Goal: Task Accomplishment & Management: Manage account settings

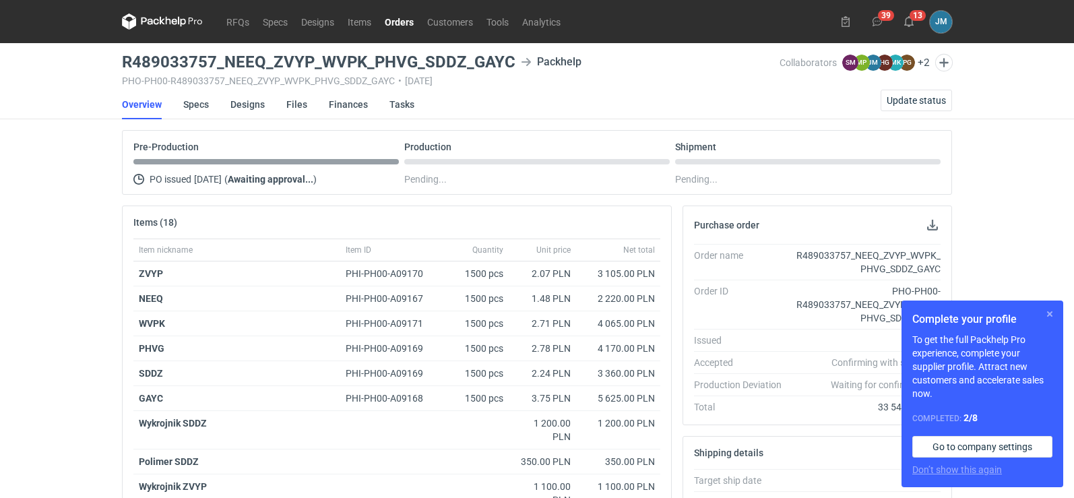
click at [1057, 316] on button "button" at bounding box center [1050, 314] width 16 height 16
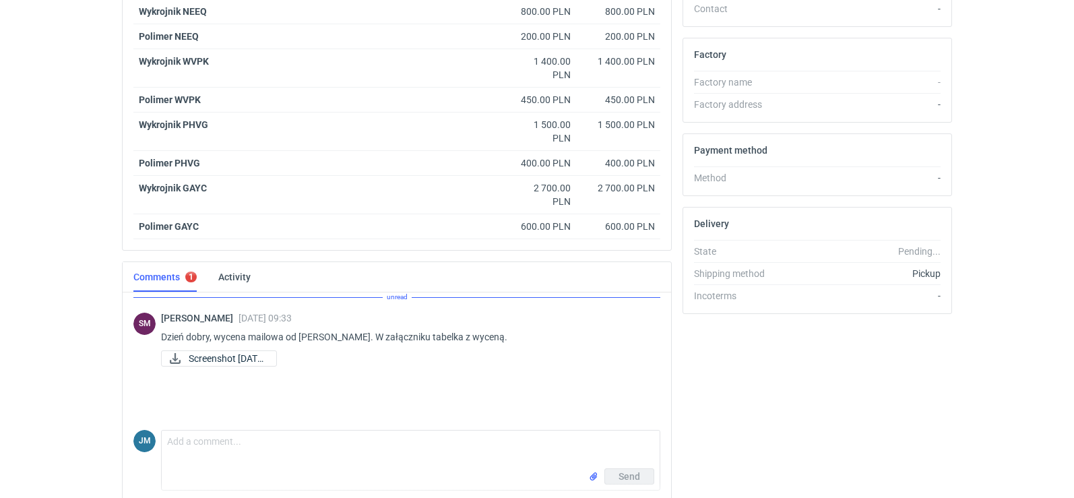
scroll to position [539, 0]
click at [266, 359] on span "Screenshot 2025-09-2..." at bounding box center [227, 358] width 77 height 15
click at [224, 357] on span "Screenshot 2025-09-2..." at bounding box center [227, 358] width 77 height 15
click at [220, 356] on span "Screenshot 2025-09-2..." at bounding box center [227, 358] width 77 height 15
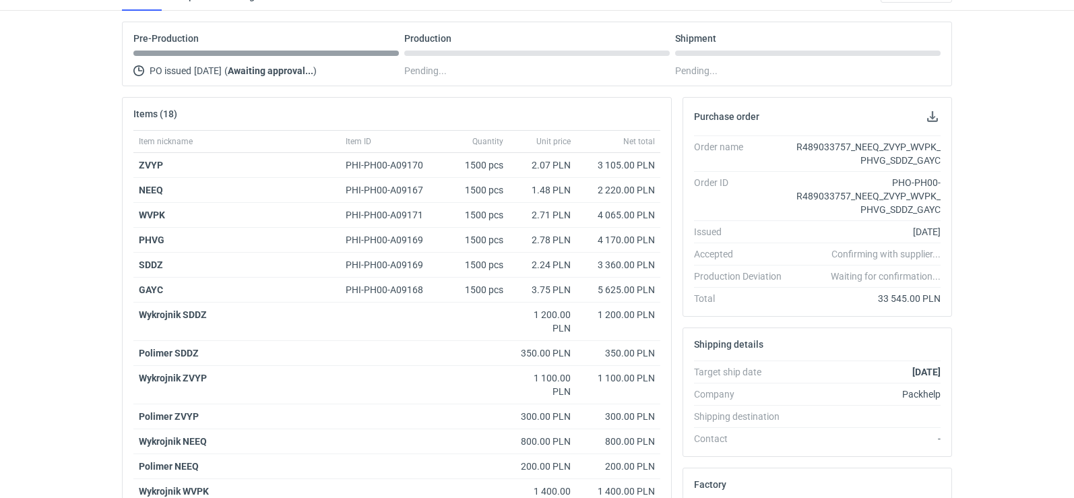
scroll to position [0, 0]
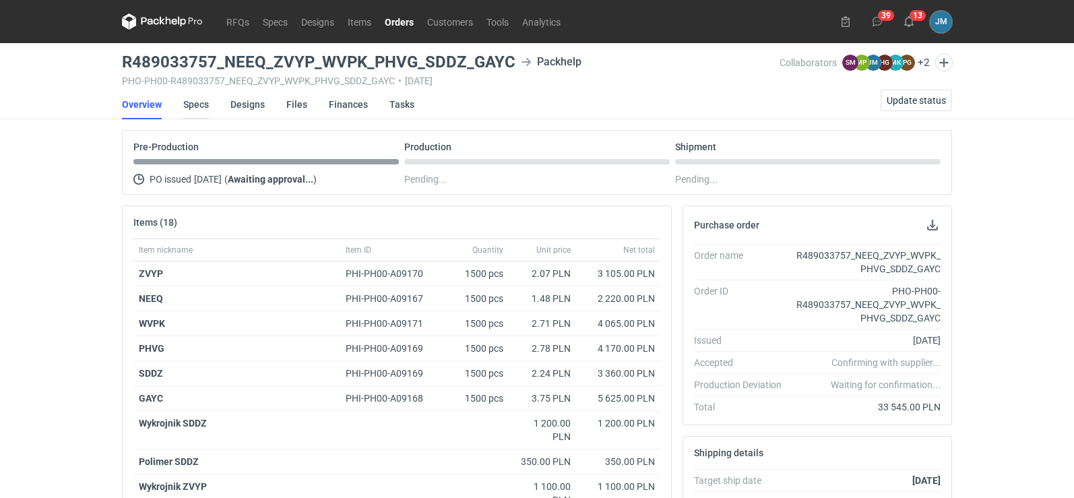
click at [195, 101] on link "Specs" at bounding box center [196, 105] width 26 height 30
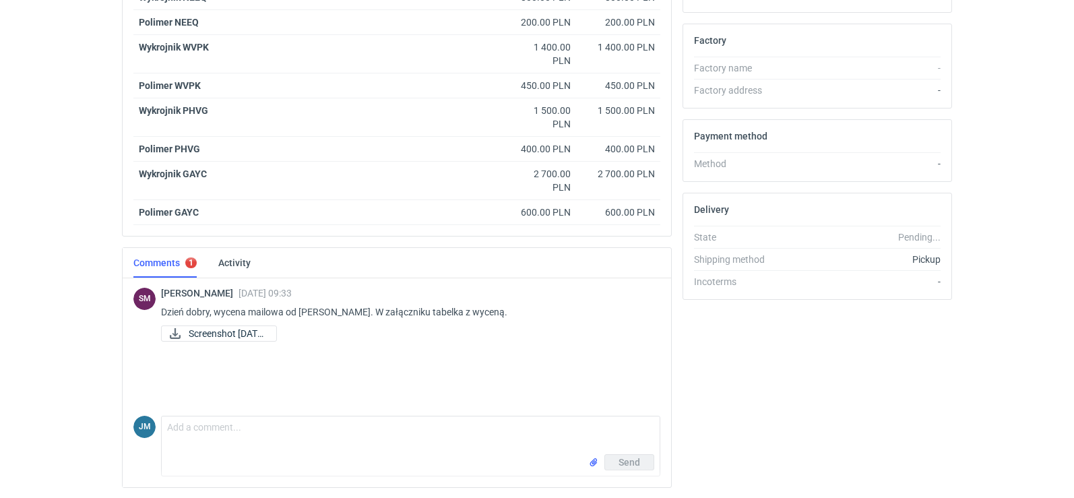
scroll to position [597, 0]
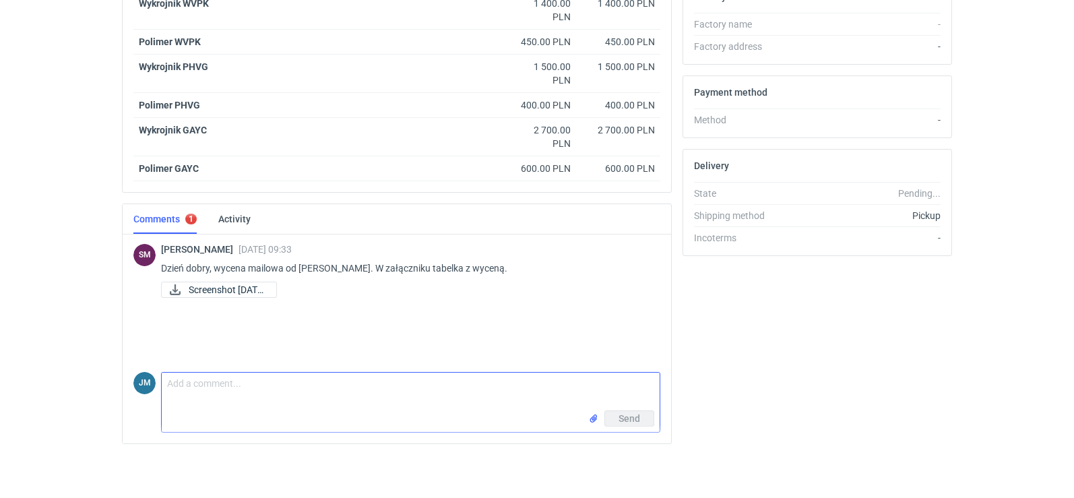
click at [257, 392] on textarea "Comment message" at bounding box center [411, 392] width 498 height 38
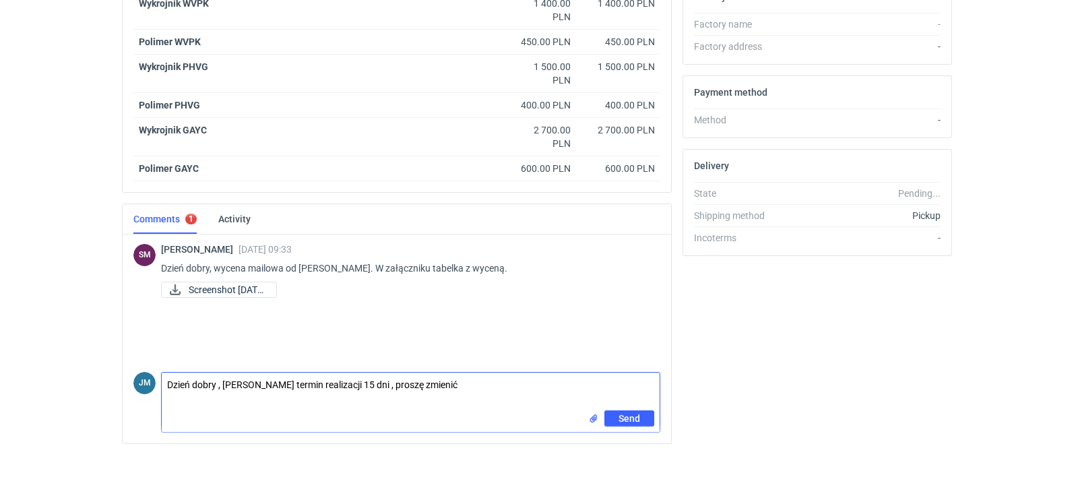
type textarea "Dzień dobry , Panie Sebastianie termin realizacji 15 dni , proszę zmienić"
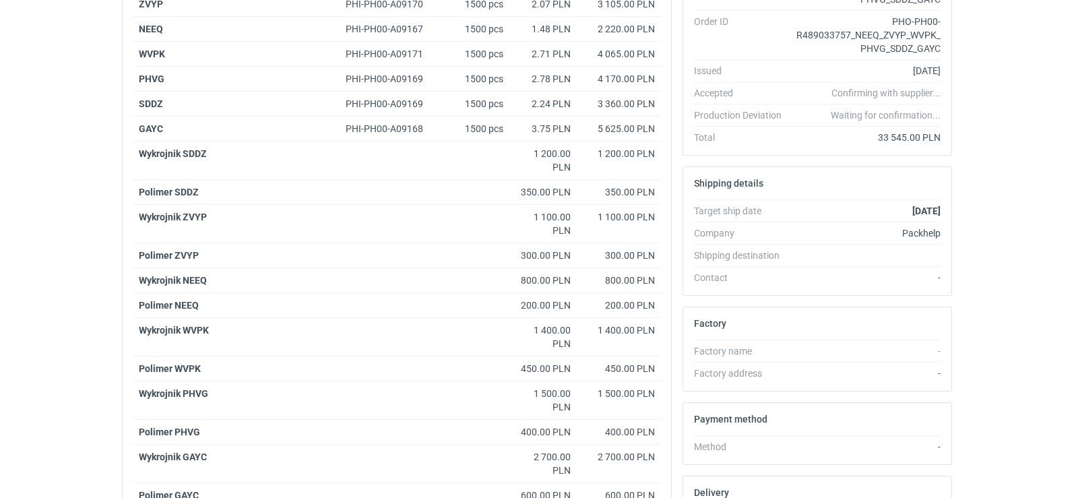
scroll to position [0, 0]
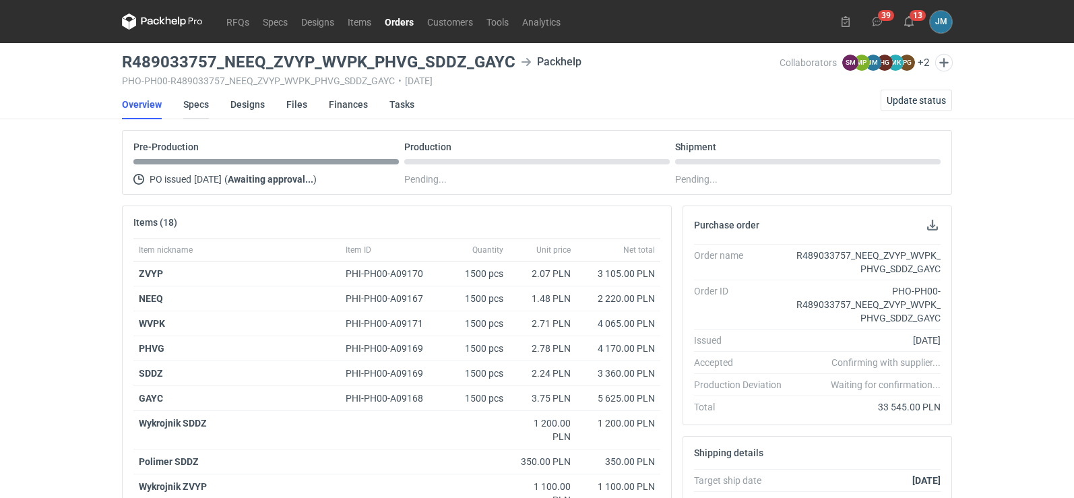
click at [192, 96] on link "Specs" at bounding box center [196, 105] width 26 height 30
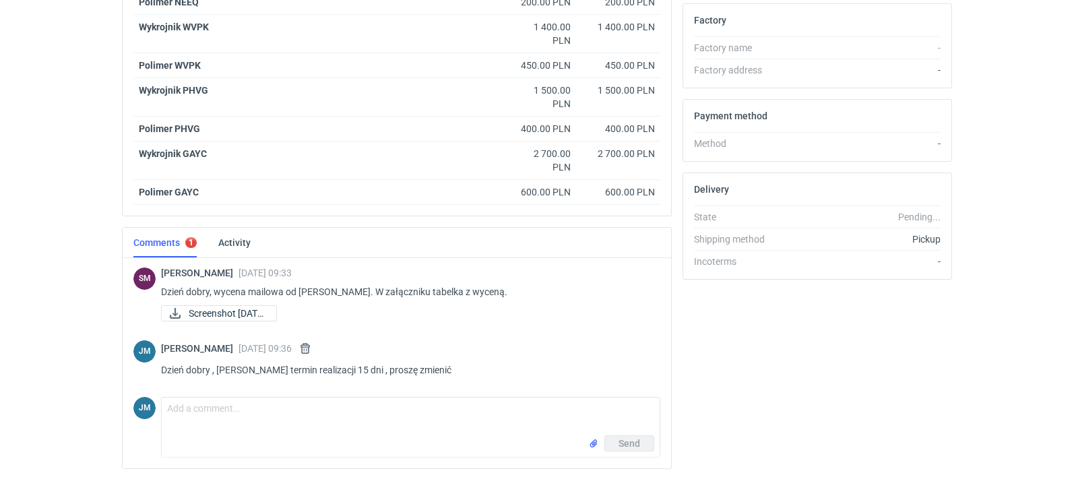
scroll to position [598, 0]
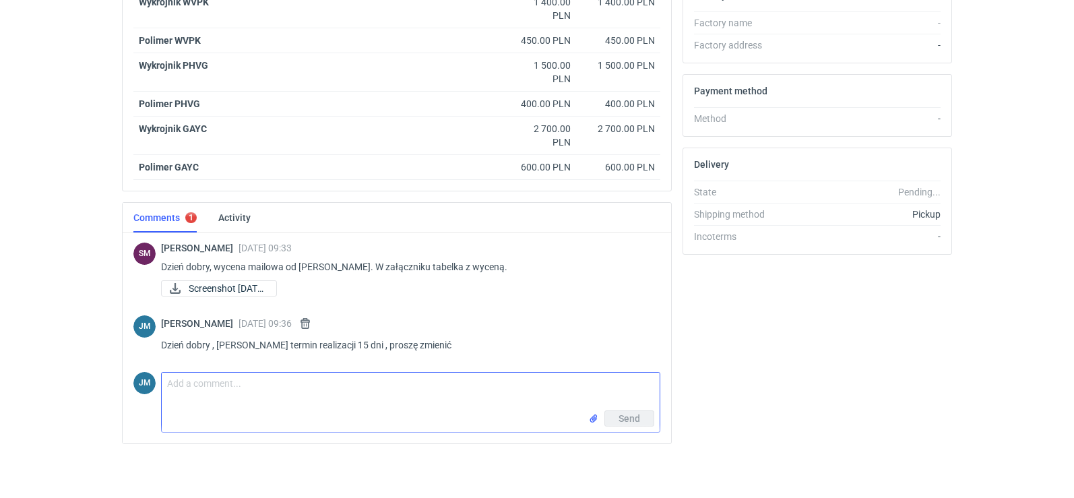
click at [190, 402] on textarea "Comment message" at bounding box center [411, 392] width 498 height 38
type textarea "Dziękuje"
click at [636, 421] on span "Send" at bounding box center [630, 418] width 22 height 9
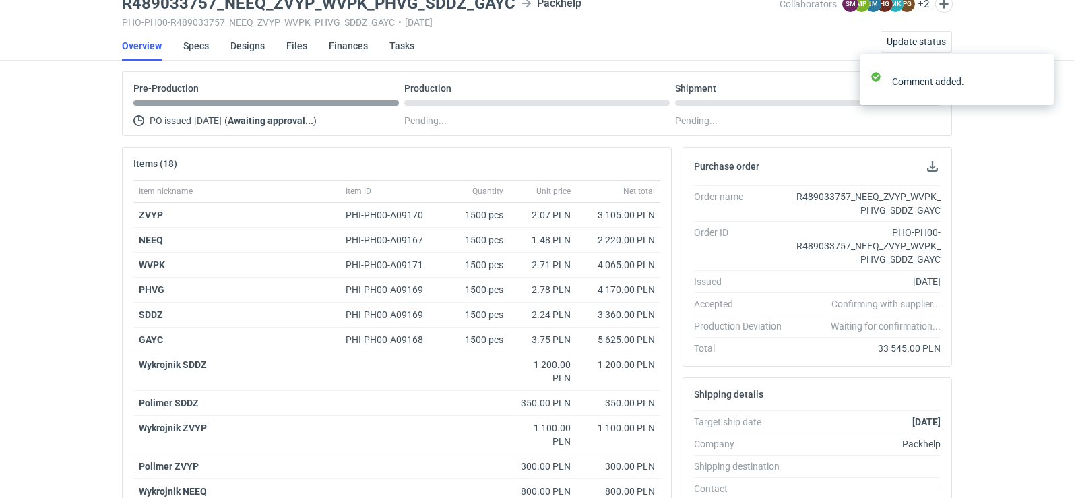
scroll to position [0, 0]
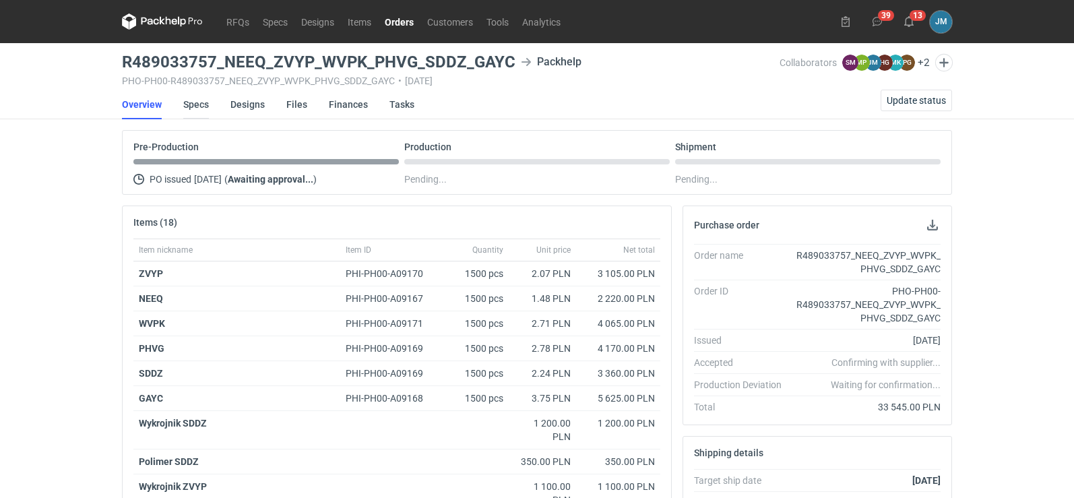
click at [198, 108] on link "Specs" at bounding box center [196, 105] width 26 height 30
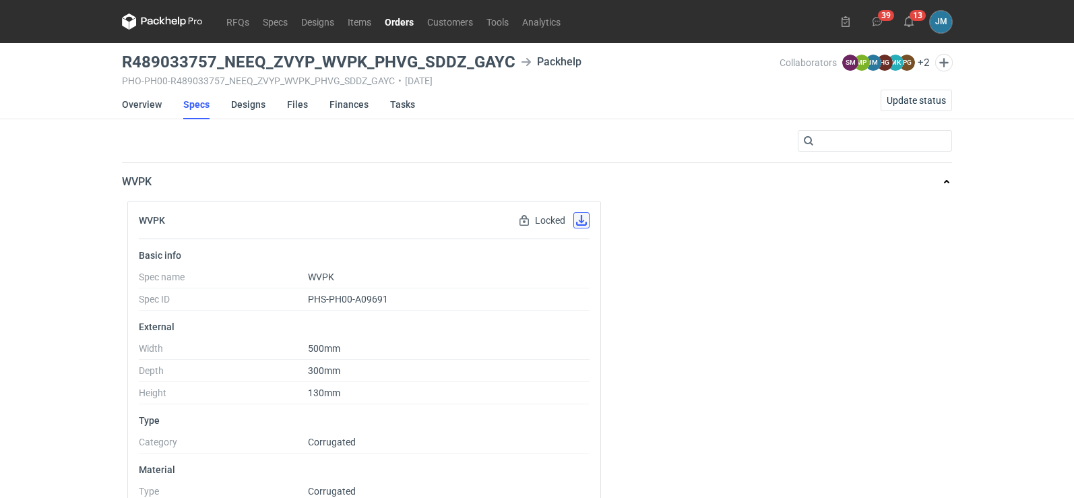
click at [580, 223] on button "button" at bounding box center [582, 220] width 16 height 16
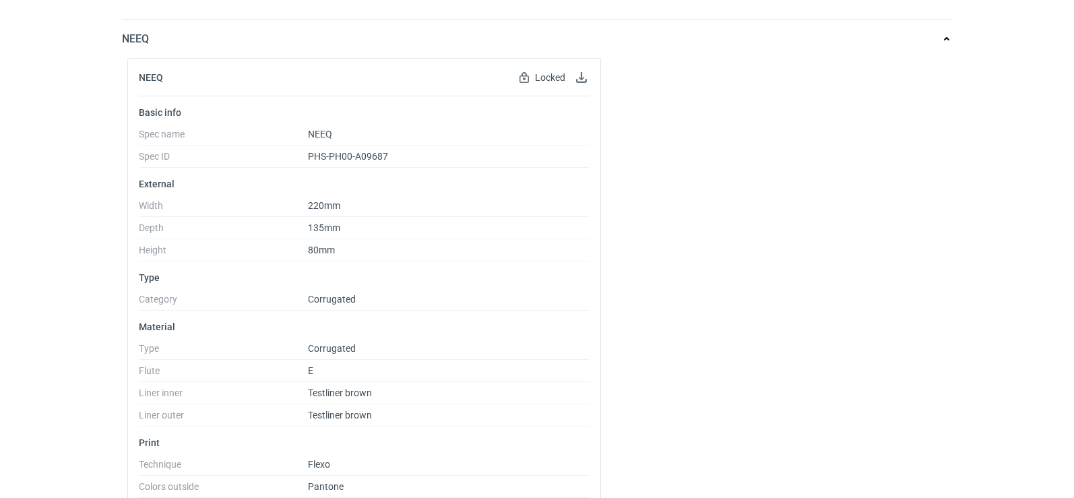
scroll to position [809, 0]
click at [582, 80] on button "button" at bounding box center [582, 77] width 16 height 16
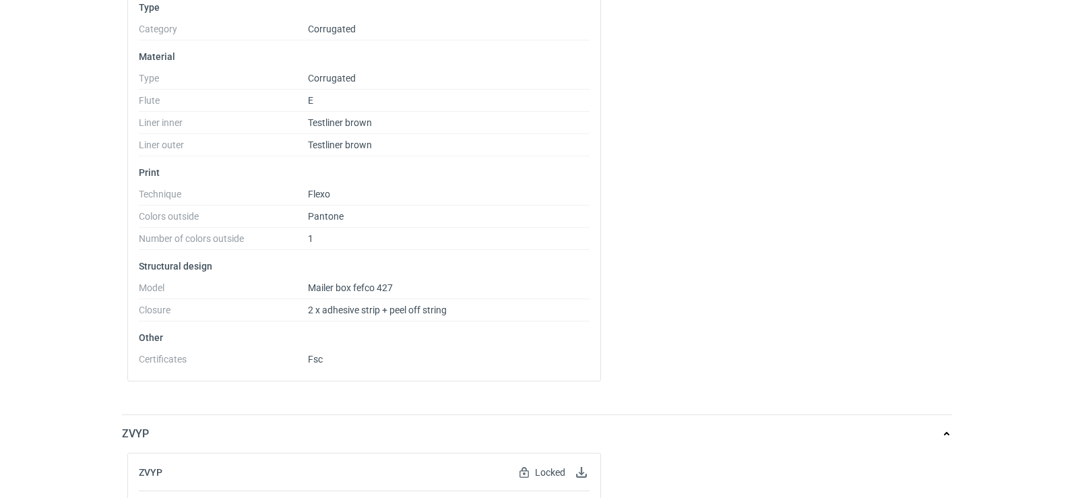
scroll to position [1348, 0]
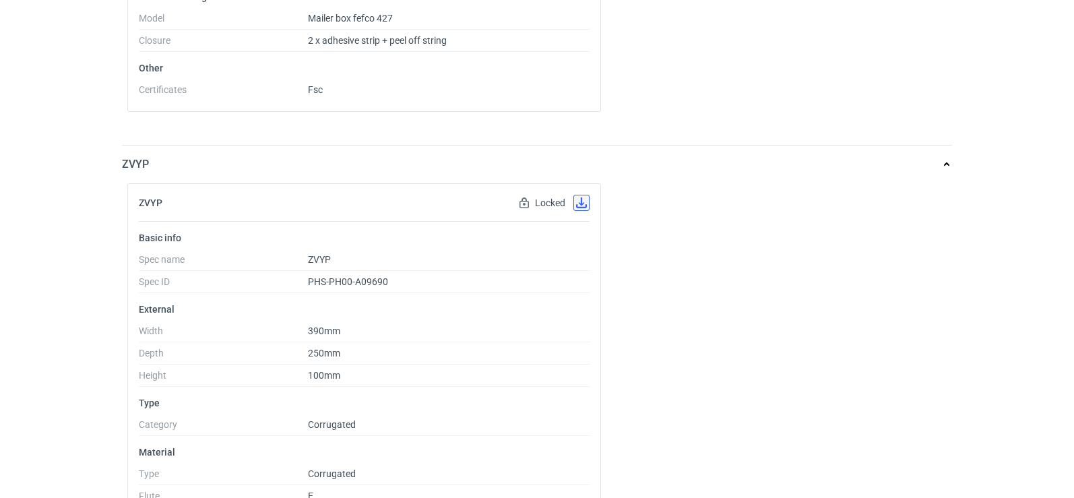
click at [577, 204] on button "button" at bounding box center [582, 203] width 16 height 16
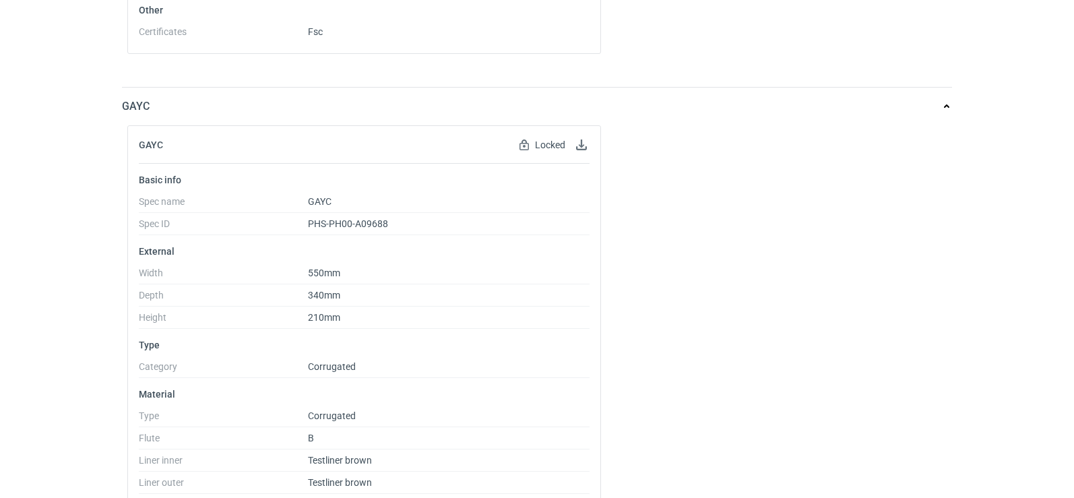
scroll to position [2157, 0]
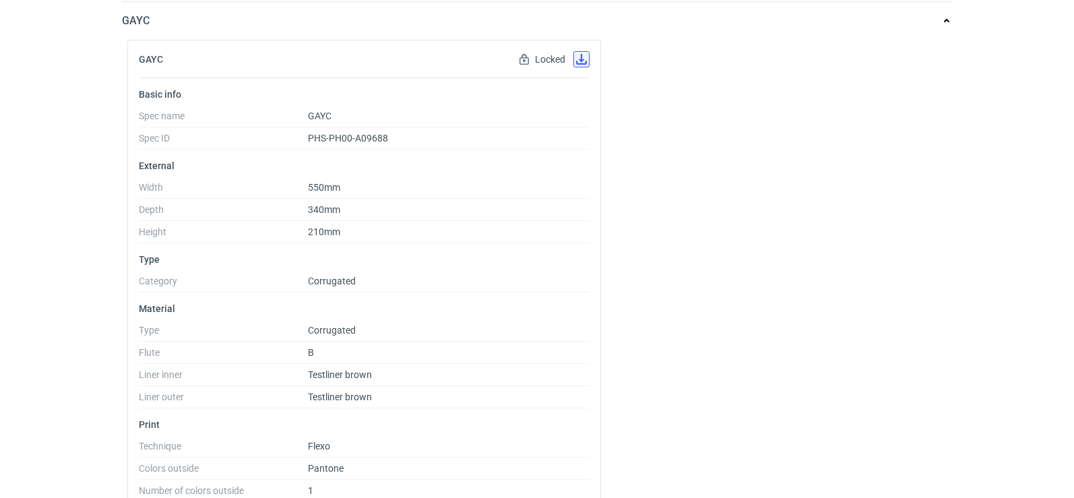
click at [581, 61] on button "button" at bounding box center [582, 59] width 16 height 16
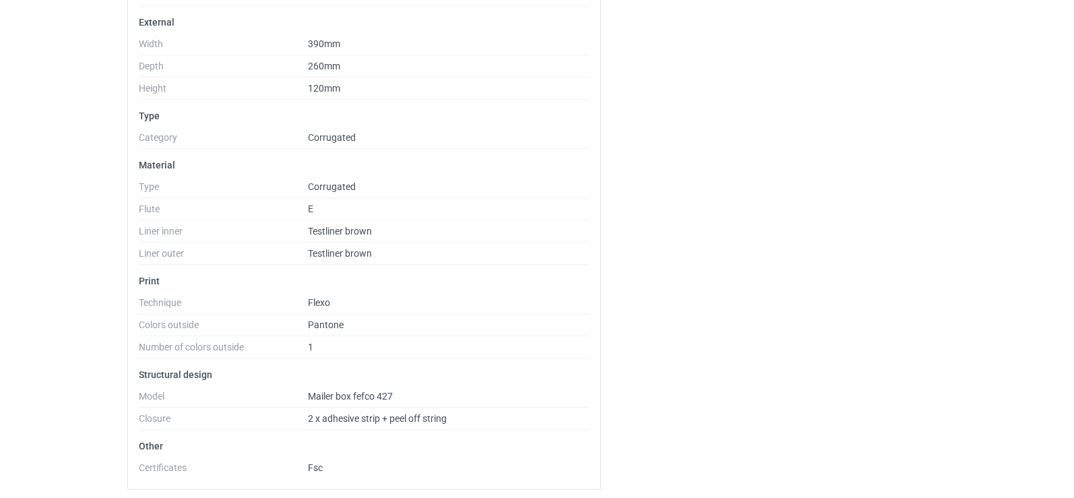
scroll to position [2696, 0]
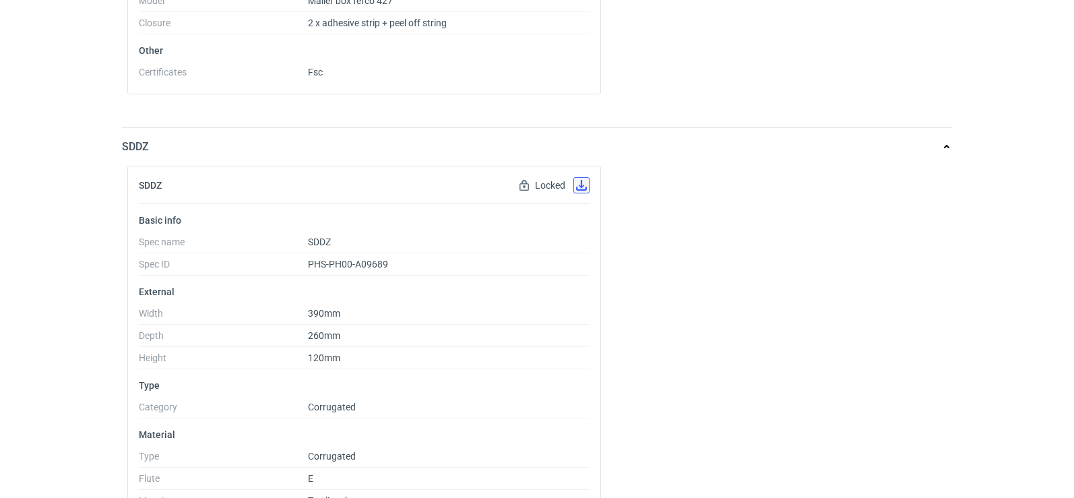
click at [581, 188] on button "button" at bounding box center [582, 185] width 16 height 16
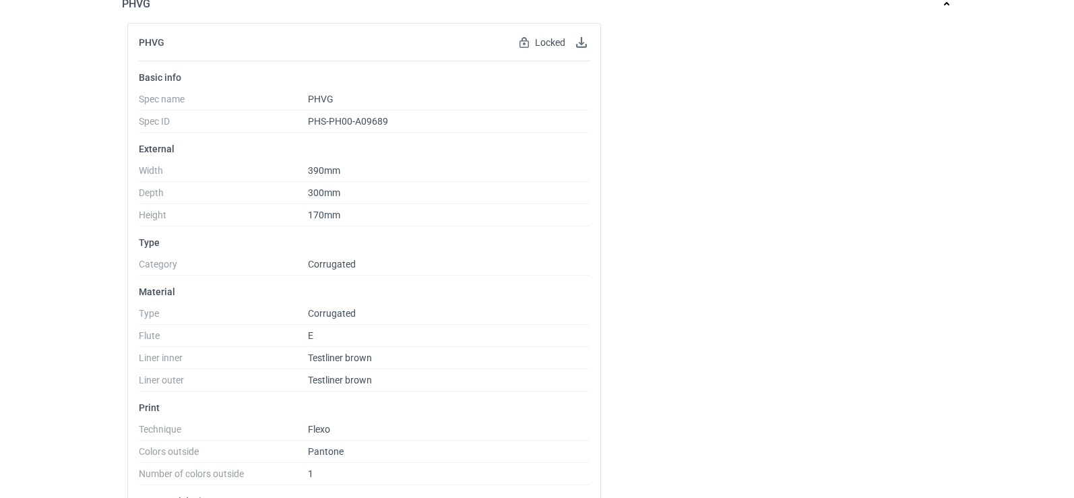
scroll to position [3505, 0]
click at [581, 44] on button "button" at bounding box center [582, 42] width 16 height 16
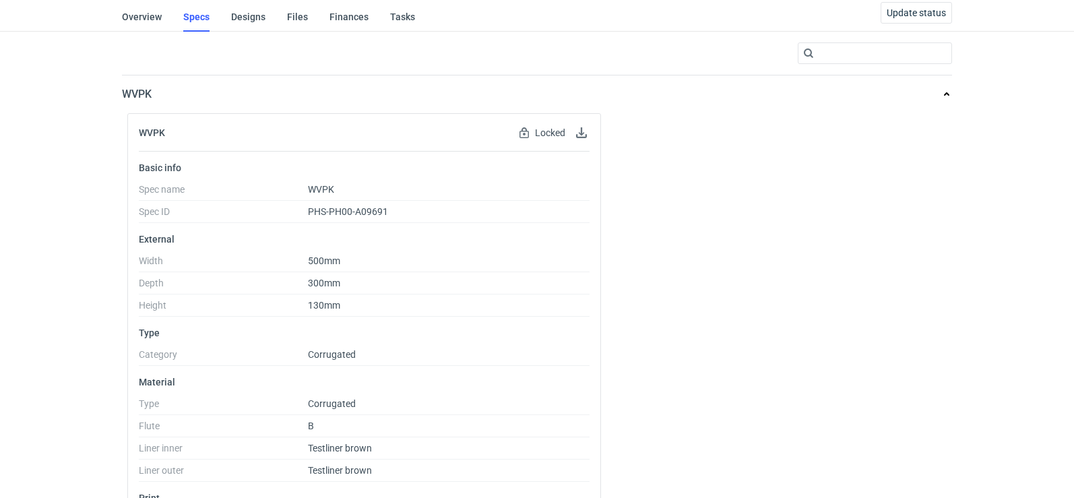
scroll to position [0, 0]
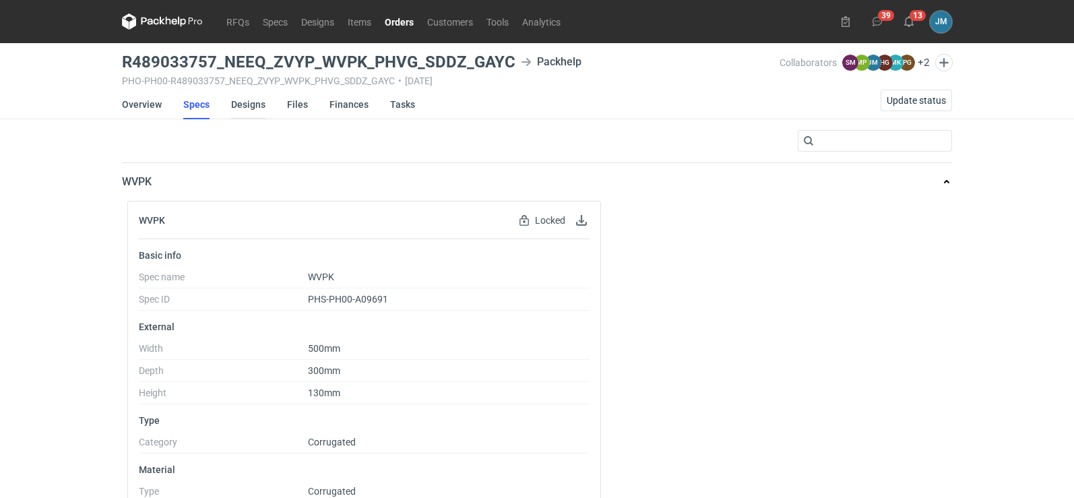
click at [255, 98] on link "Designs" at bounding box center [248, 105] width 34 height 30
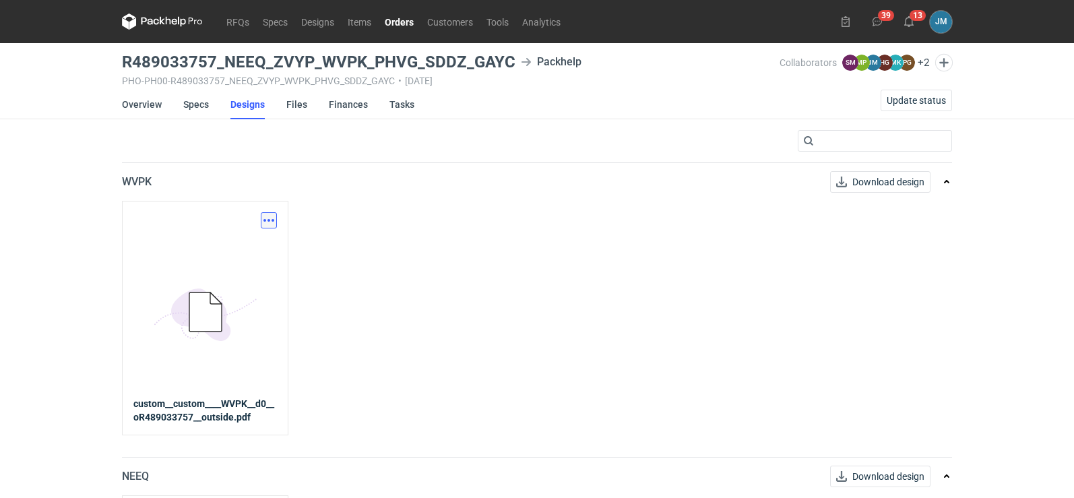
click at [275, 222] on button "button" at bounding box center [269, 220] width 16 height 16
click at [257, 243] on link "Download design part" at bounding box center [210, 250] width 124 height 22
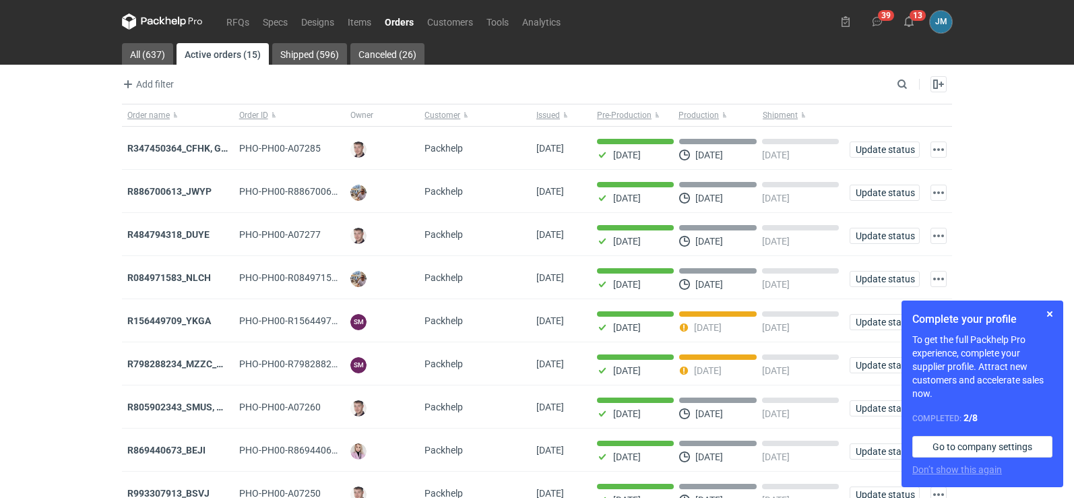
click at [162, 20] on icon at bounding box center [162, 21] width 5 height 8
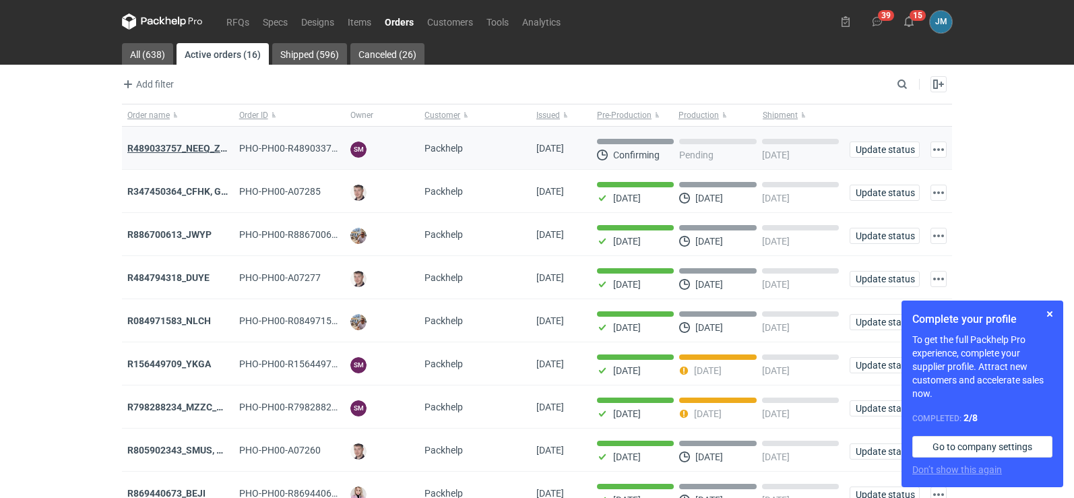
click at [164, 146] on strong "R489033757_NEEQ_ZVYP_WVPK_PHVG_SDDZ_GAYC" at bounding box center [241, 148] width 228 height 11
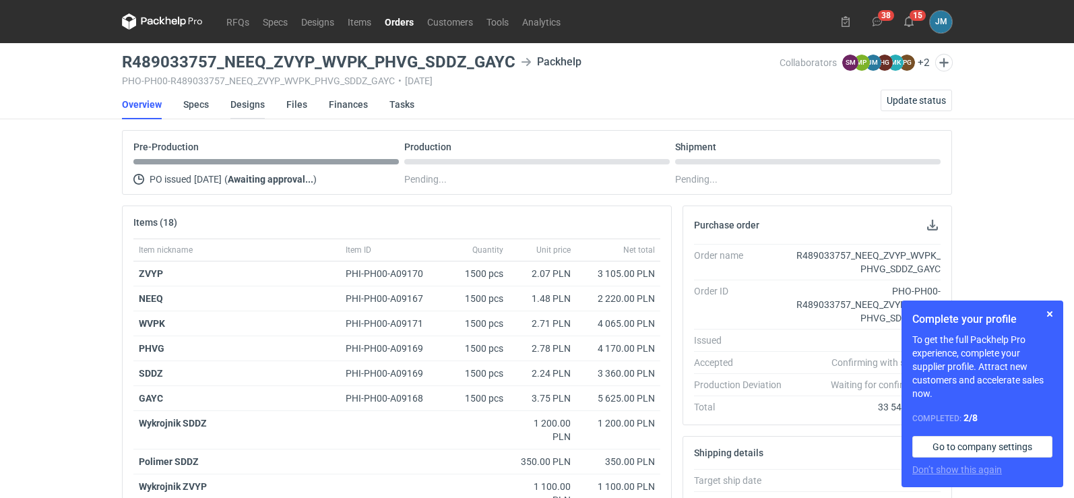
click at [239, 102] on link "Designs" at bounding box center [248, 105] width 34 height 30
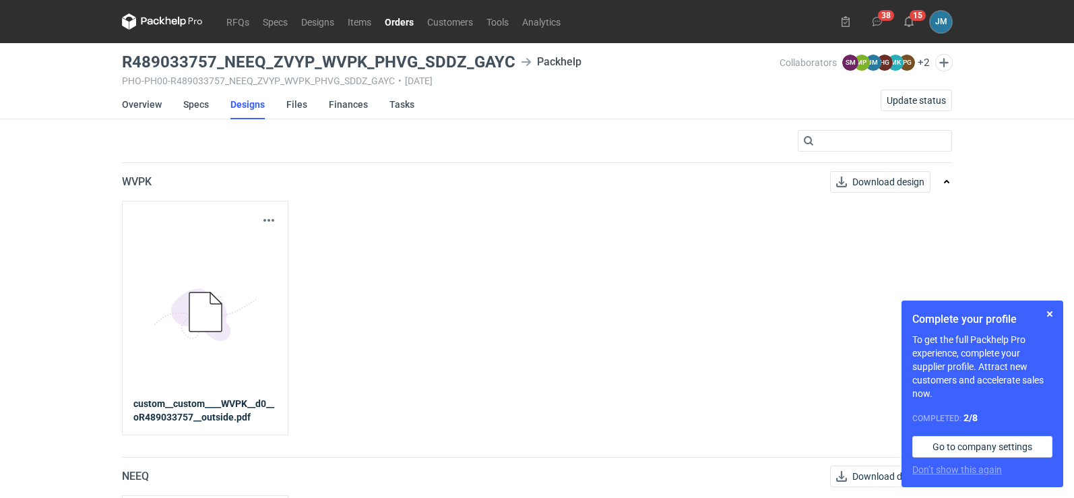
scroll to position [270, 0]
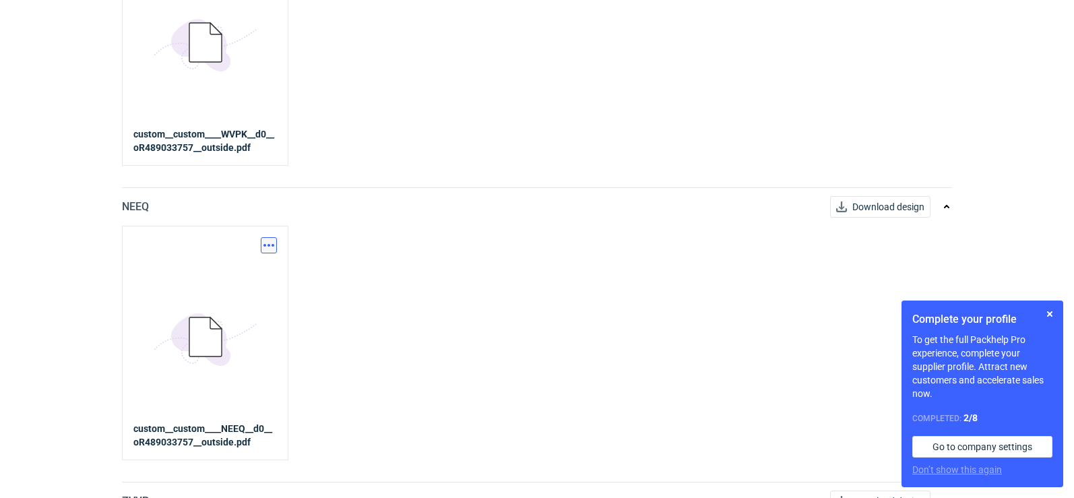
click at [264, 247] on button "button" at bounding box center [269, 245] width 16 height 16
click at [247, 277] on link "Download design part" at bounding box center [210, 275] width 124 height 22
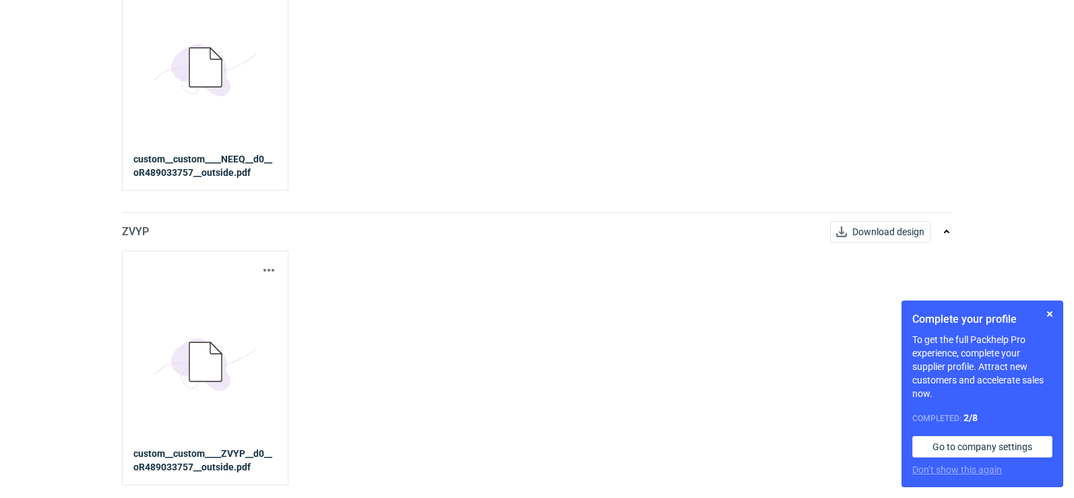
click at [260, 269] on div "Download design part" at bounding box center [205, 270] width 144 height 16
click at [267, 272] on button "button" at bounding box center [269, 270] width 16 height 16
click at [235, 292] on link "Download design part" at bounding box center [210, 300] width 124 height 22
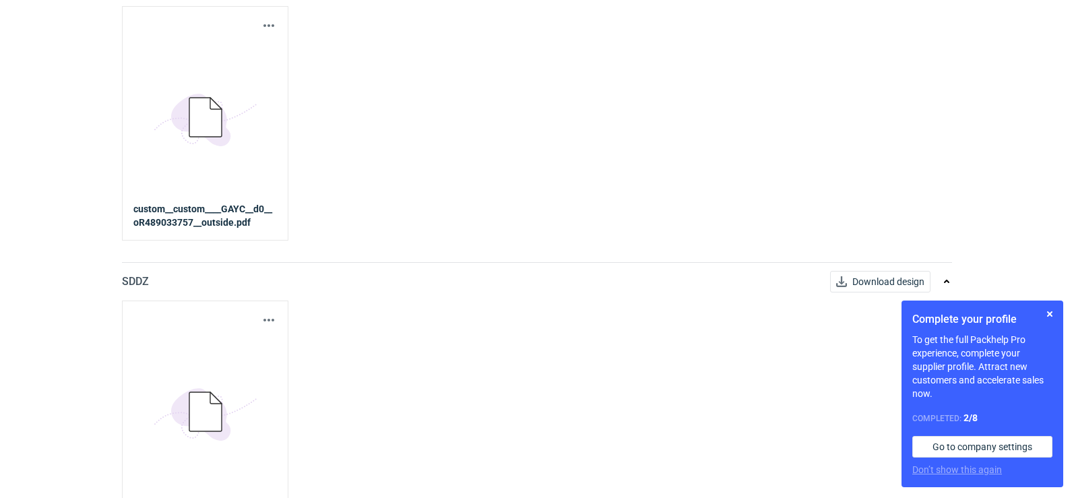
scroll to position [809, 0]
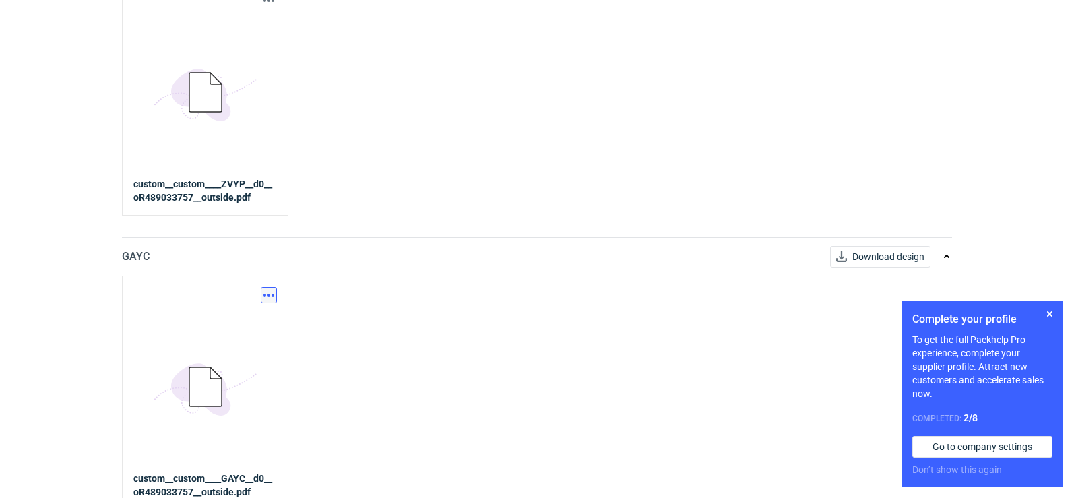
click at [266, 291] on button "button" at bounding box center [269, 295] width 16 height 16
click at [245, 323] on link "Download design part" at bounding box center [210, 325] width 124 height 22
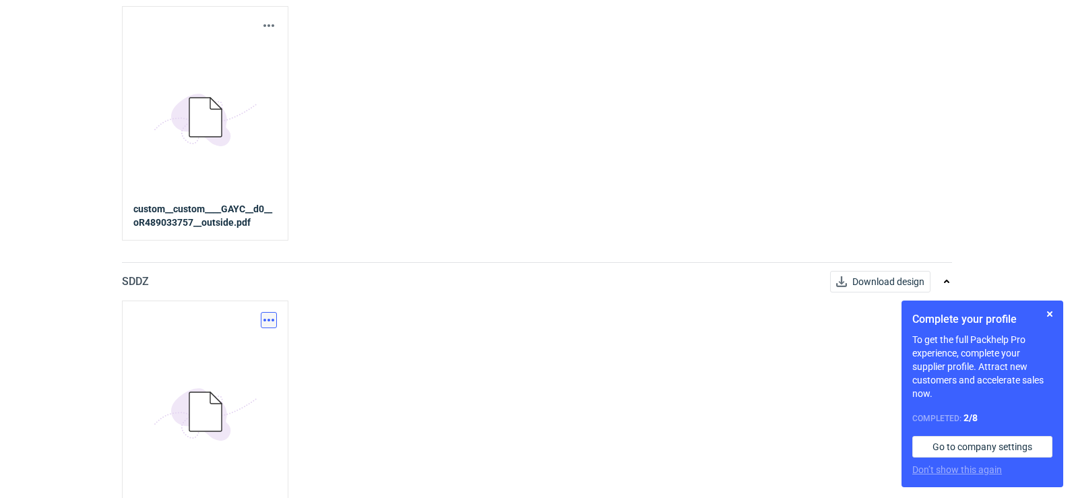
click at [264, 324] on button "button" at bounding box center [269, 320] width 16 height 16
click at [241, 345] on link "Download design part" at bounding box center [210, 350] width 124 height 22
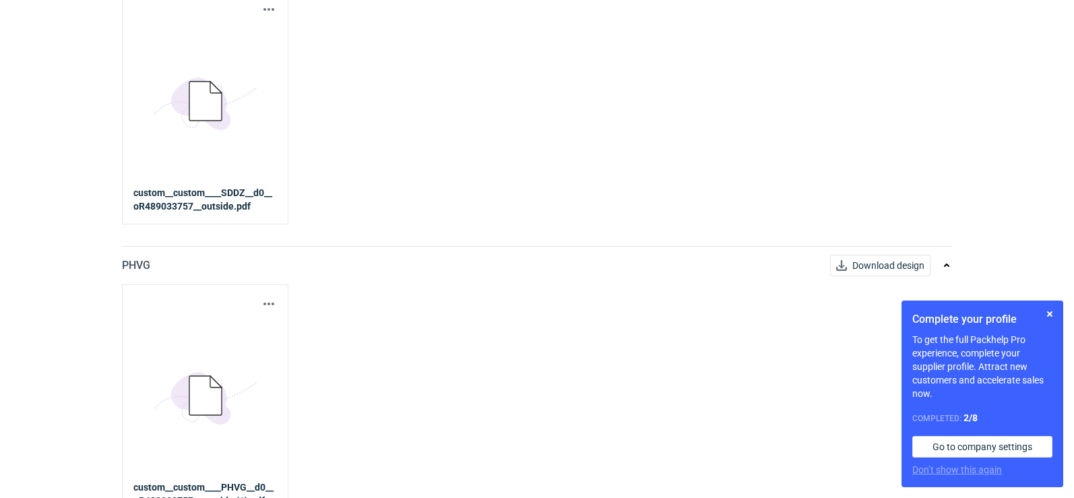
scroll to position [1410, 0]
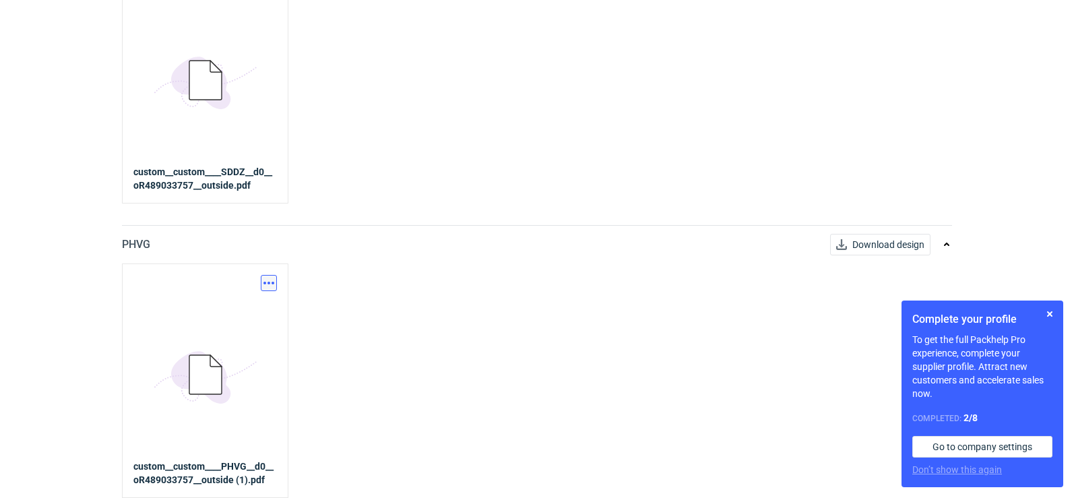
click at [271, 281] on button "button" at bounding box center [269, 283] width 16 height 16
click at [243, 313] on link "Download design part" at bounding box center [210, 313] width 124 height 22
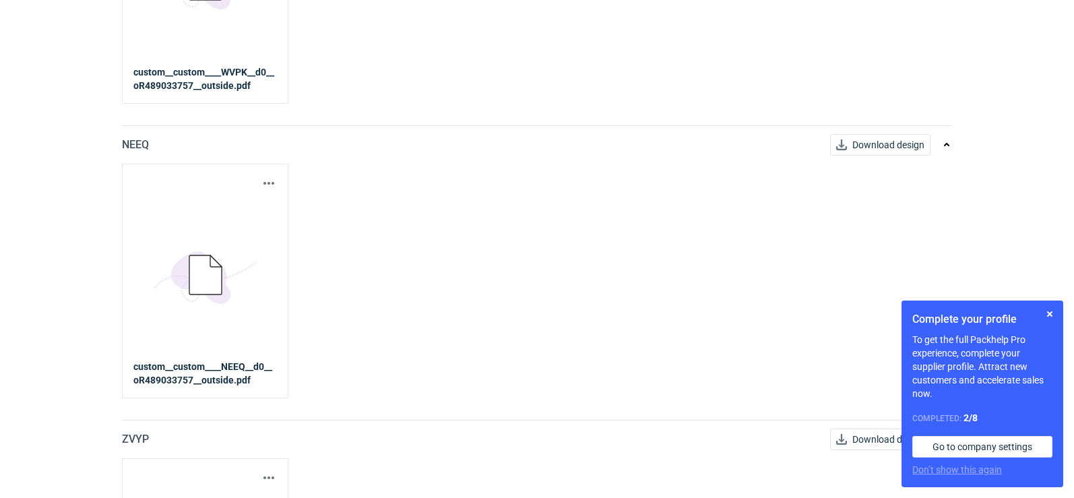
scroll to position [0, 0]
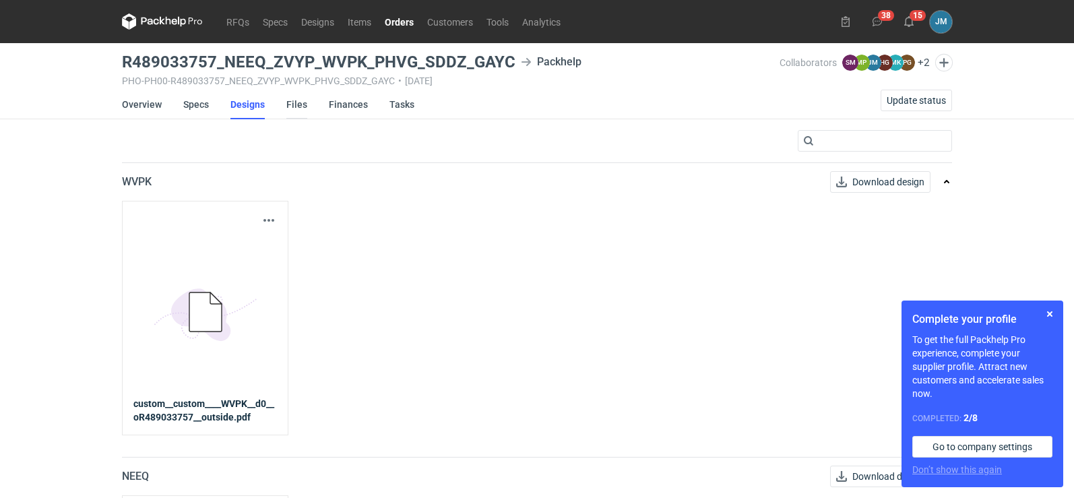
click at [299, 109] on link "Files" at bounding box center [296, 105] width 21 height 30
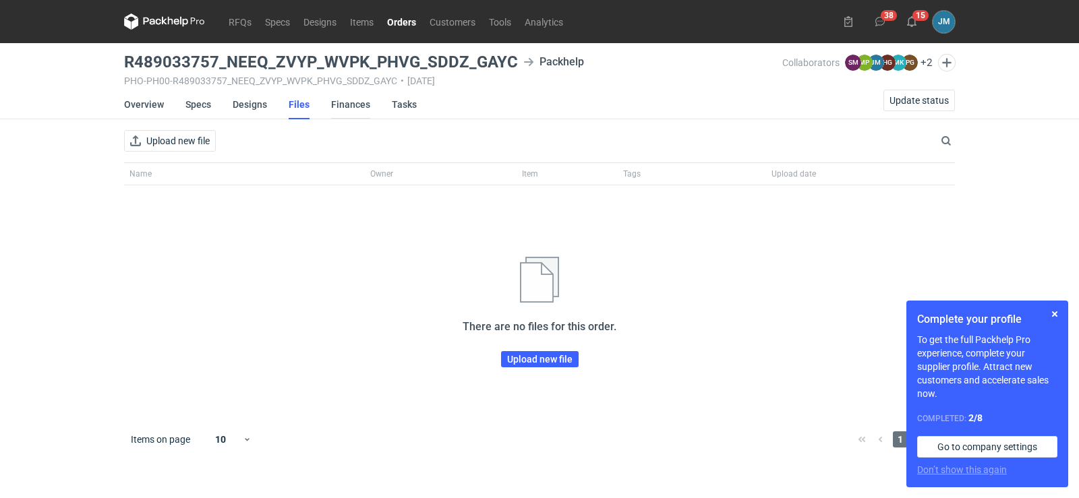
click at [342, 102] on link "Finances" at bounding box center [350, 105] width 39 height 30
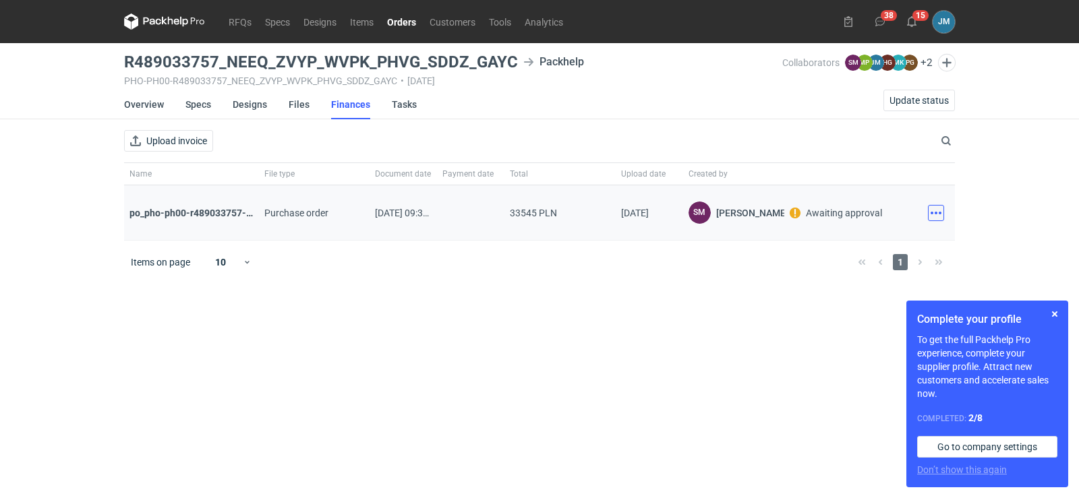
click at [936, 215] on button "button" at bounding box center [936, 213] width 16 height 16
click at [874, 243] on button "Download" at bounding box center [876, 243] width 124 height 22
click at [159, 21] on icon at bounding box center [164, 21] width 81 height 16
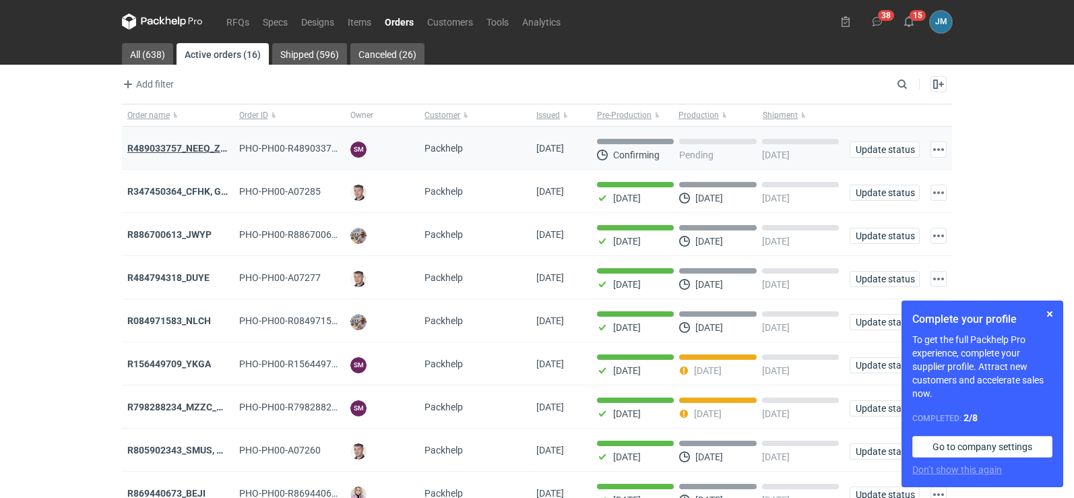
click at [148, 144] on strong "R489033757_NEEQ_ZVYP_WVPK_PHVG_SDDZ_GAYC" at bounding box center [241, 148] width 228 height 11
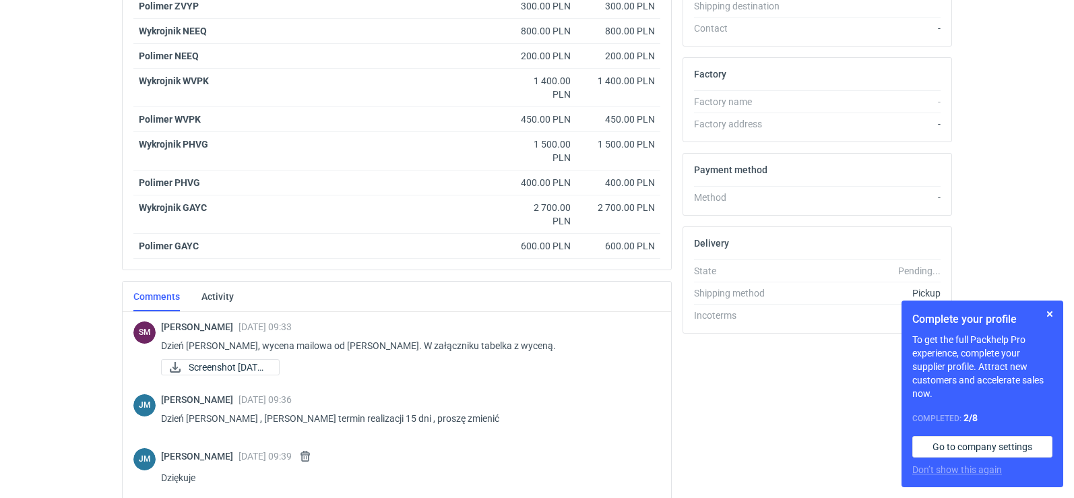
scroll to position [520, 0]
click at [1054, 314] on button "button" at bounding box center [1050, 314] width 16 height 16
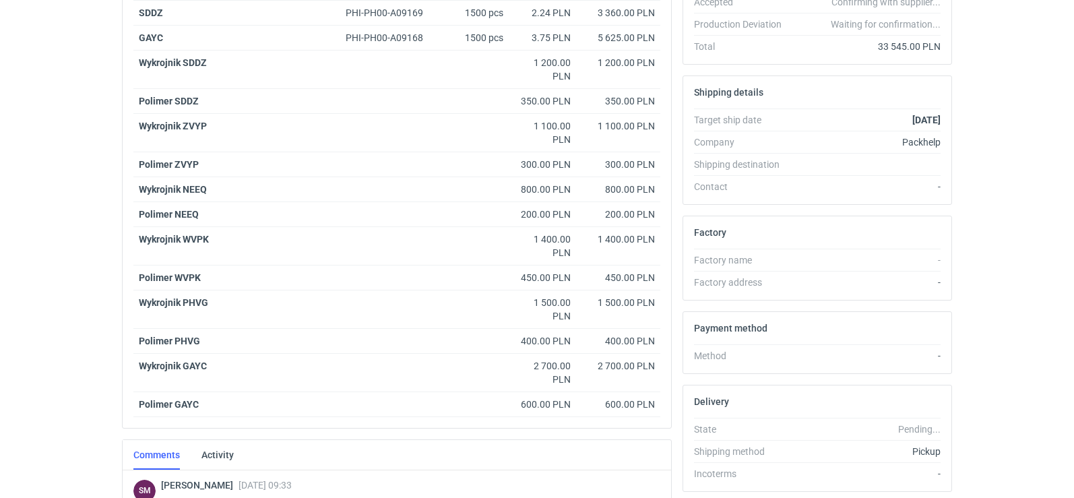
scroll to position [0, 0]
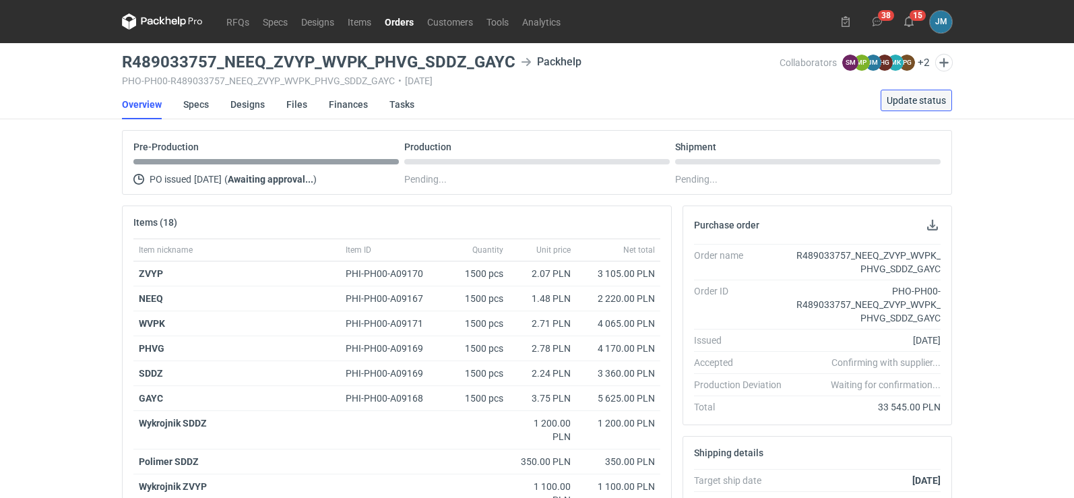
click at [926, 100] on span "Update status" at bounding box center [916, 100] width 59 height 9
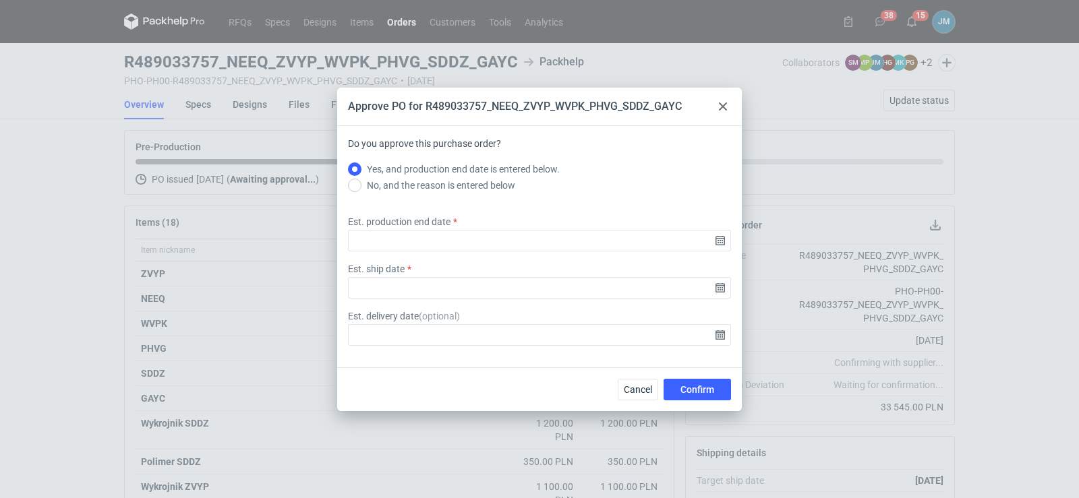
click at [717, 104] on div at bounding box center [723, 106] width 16 height 16
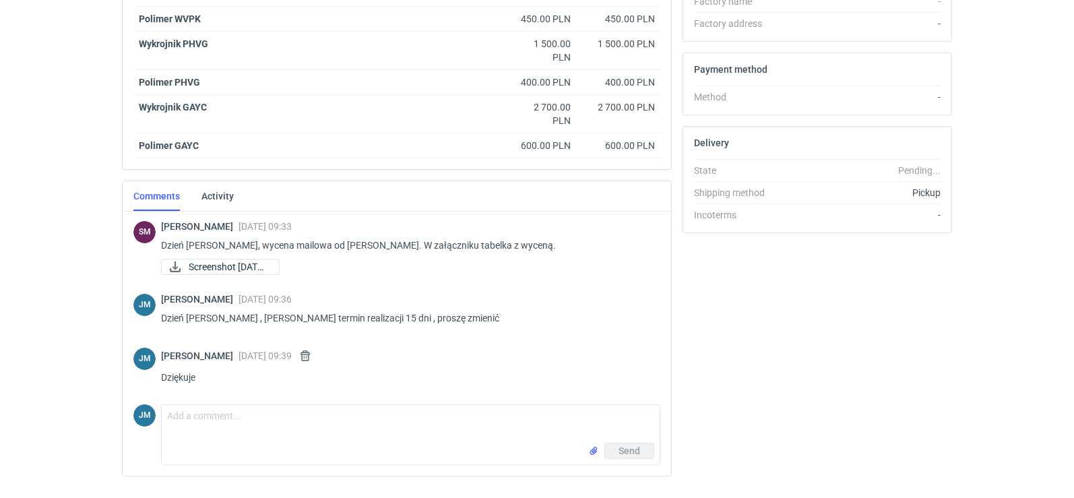
scroll to position [652, 0]
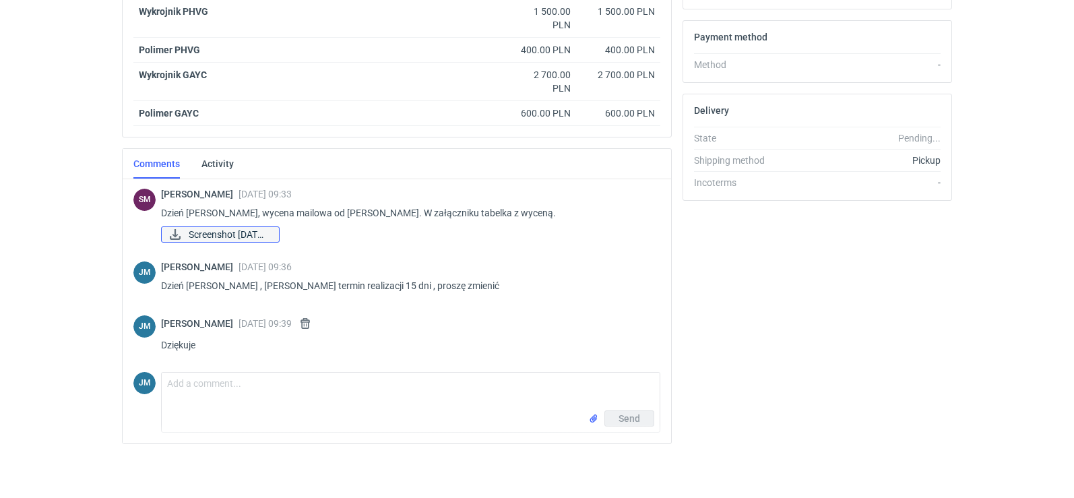
click at [198, 239] on span "Screenshot 2025-09-2..." at bounding box center [229, 234] width 80 height 15
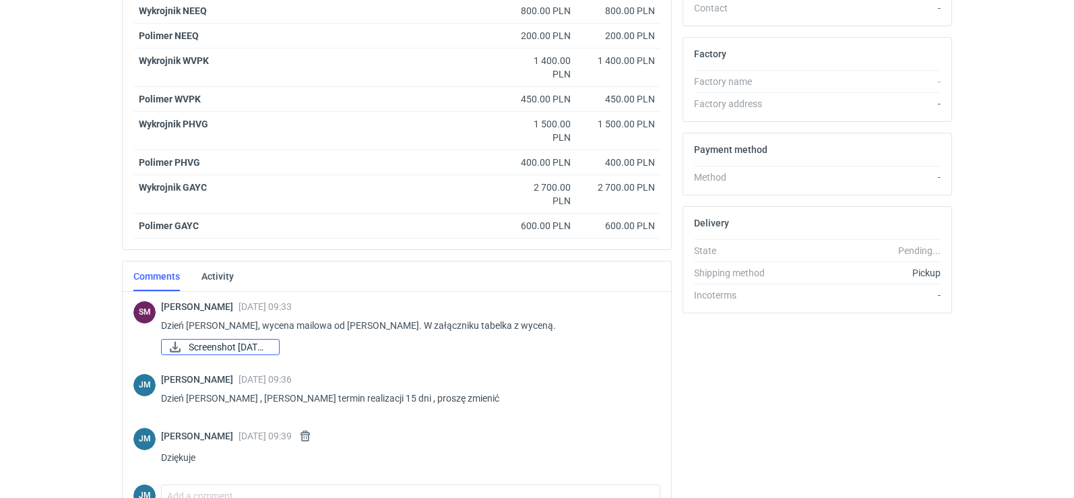
scroll to position [0, 0]
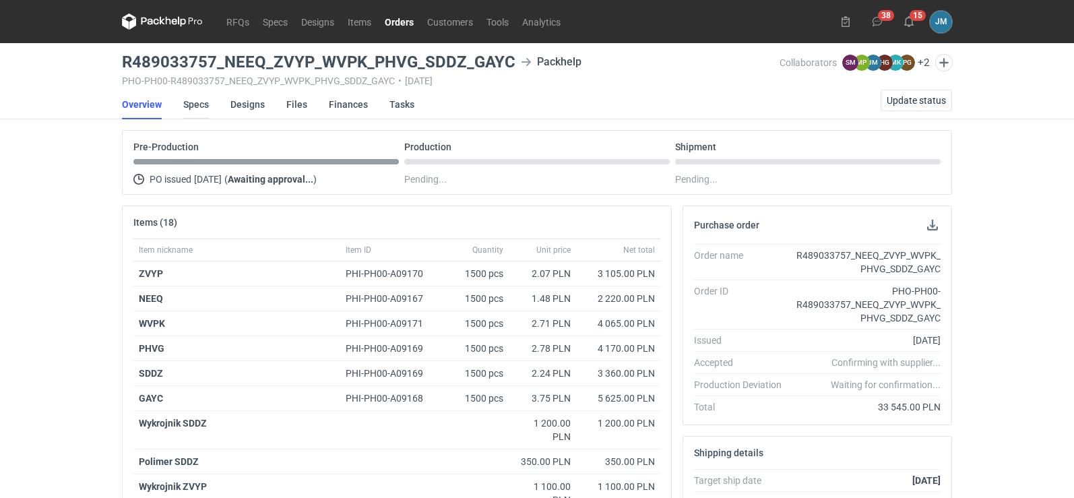
click at [186, 111] on link "Specs" at bounding box center [196, 105] width 26 height 30
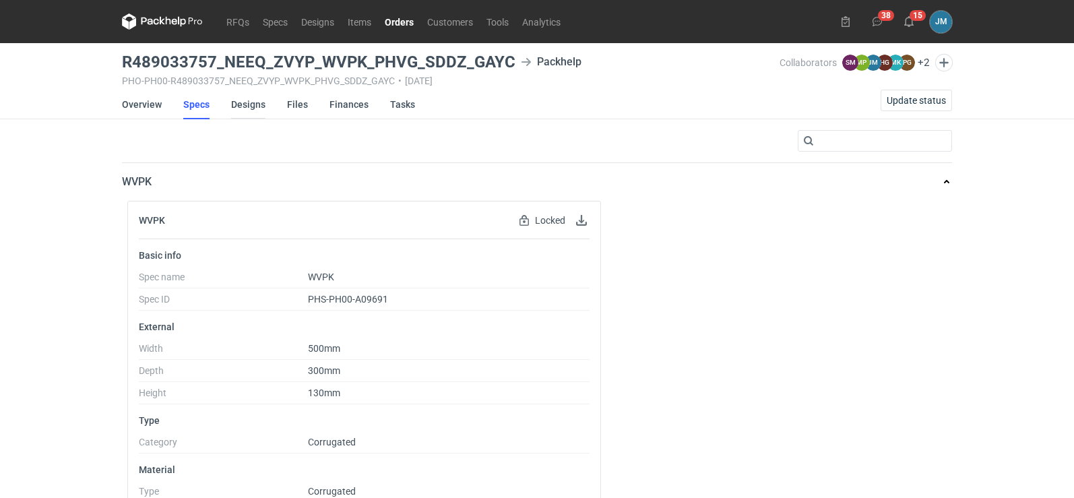
click at [257, 105] on link "Designs" at bounding box center [248, 105] width 34 height 30
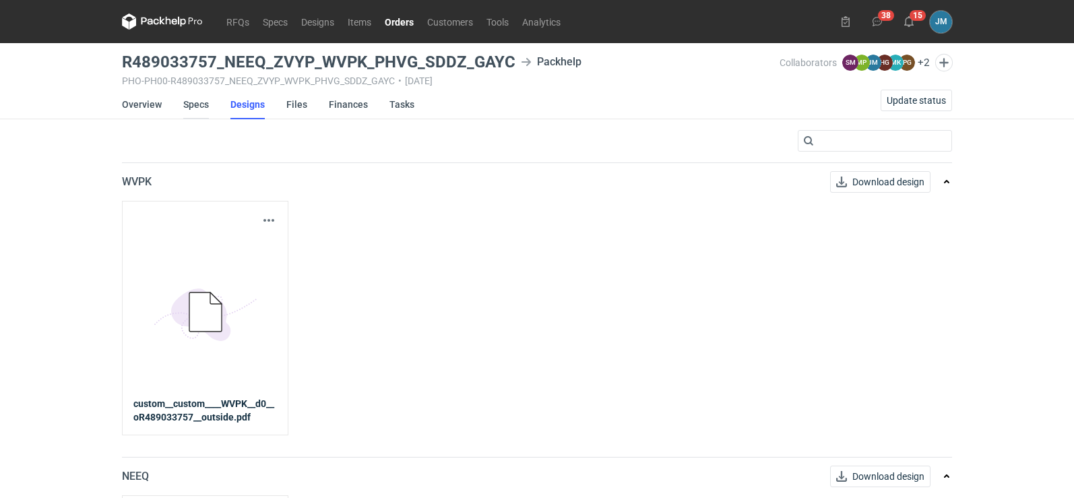
click at [198, 104] on link "Specs" at bounding box center [196, 105] width 26 height 30
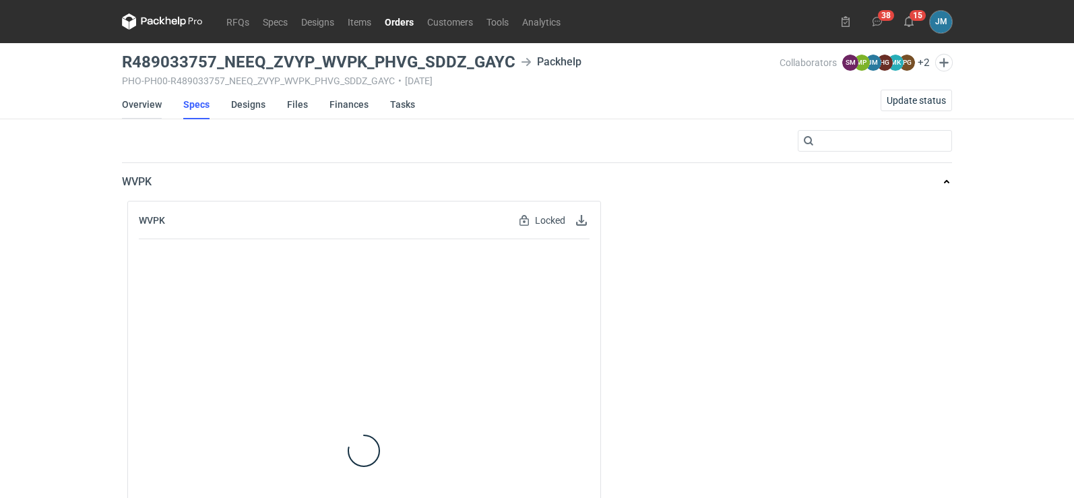
click at [149, 103] on link "Overview" at bounding box center [142, 105] width 40 height 30
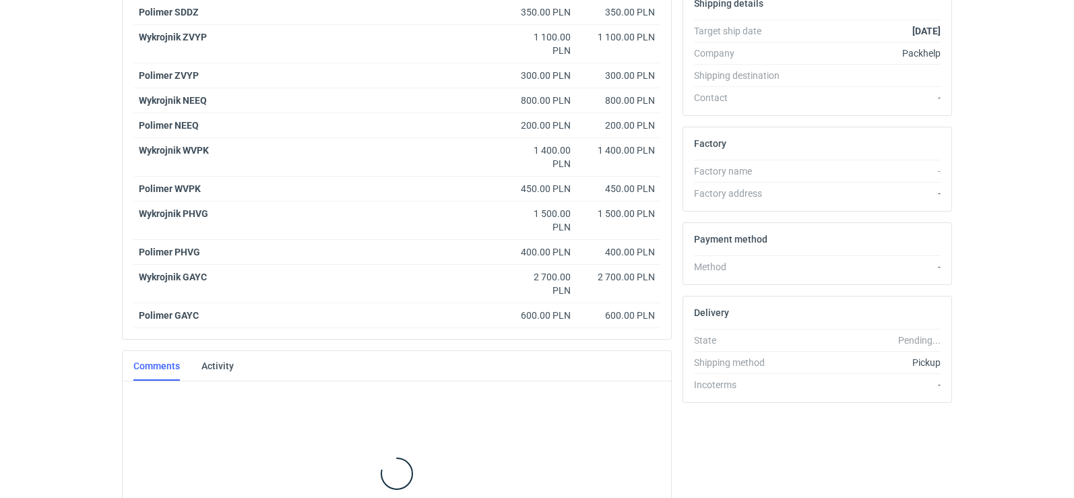
scroll to position [508, 0]
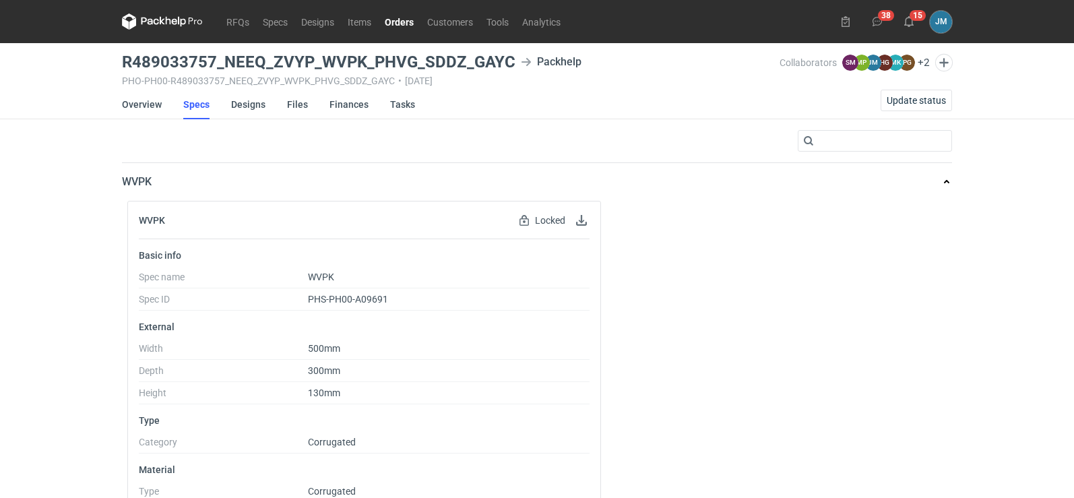
click at [137, 13] on icon at bounding box center [162, 21] width 81 height 16
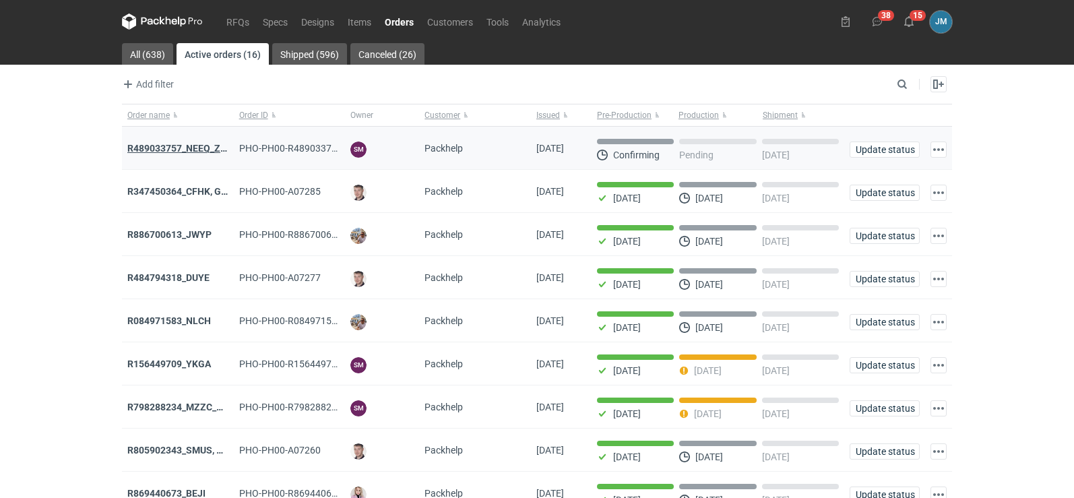
click at [178, 152] on strong "R489033757_NEEQ_ZVYP_WVPK_PHVG_SDDZ_GAYC" at bounding box center [241, 148] width 228 height 11
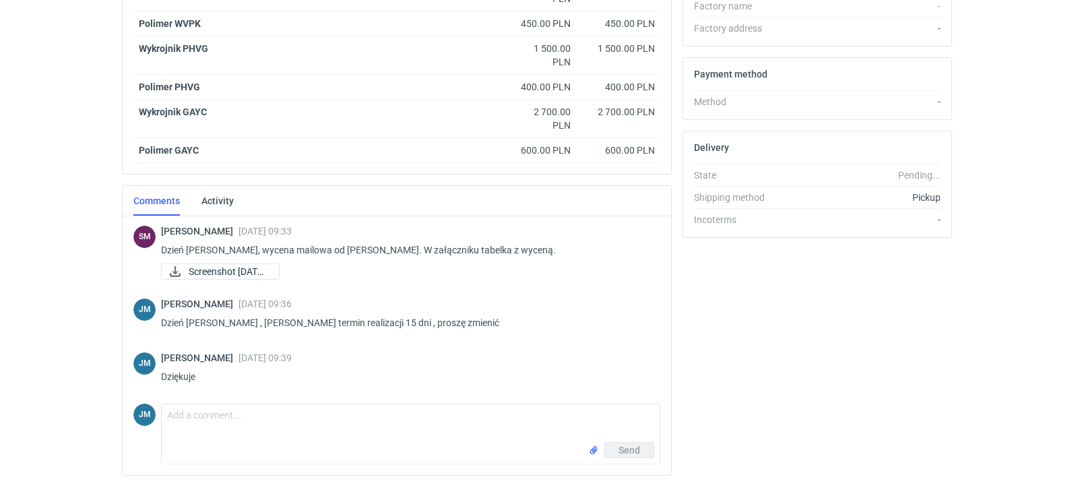
scroll to position [646, 0]
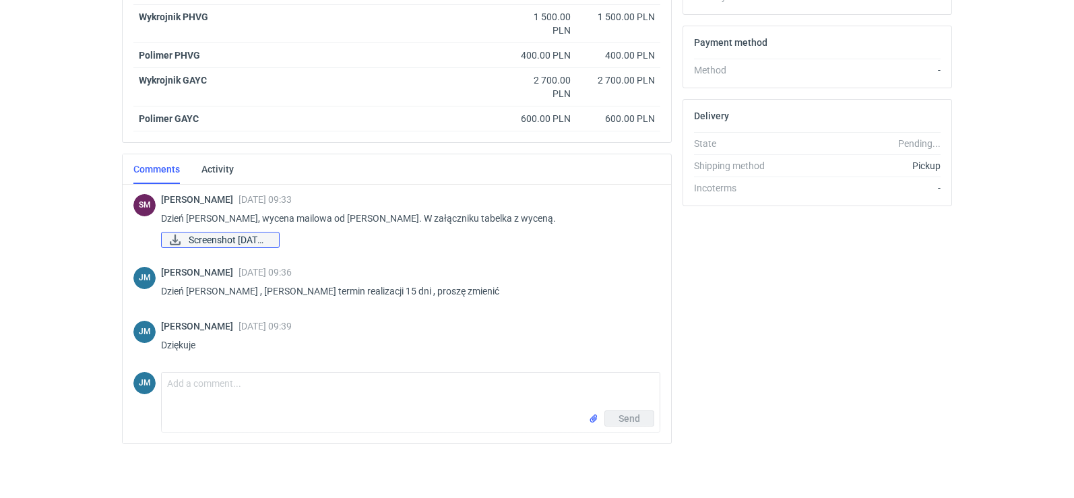
click at [250, 245] on span "Screenshot 2025-09-2..." at bounding box center [229, 240] width 80 height 15
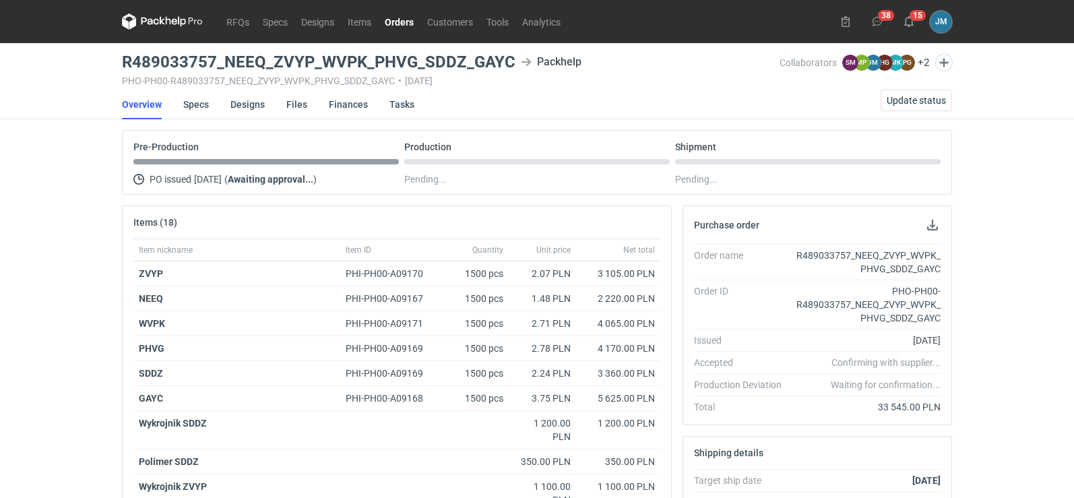
click at [166, 27] on icon at bounding box center [162, 21] width 81 height 16
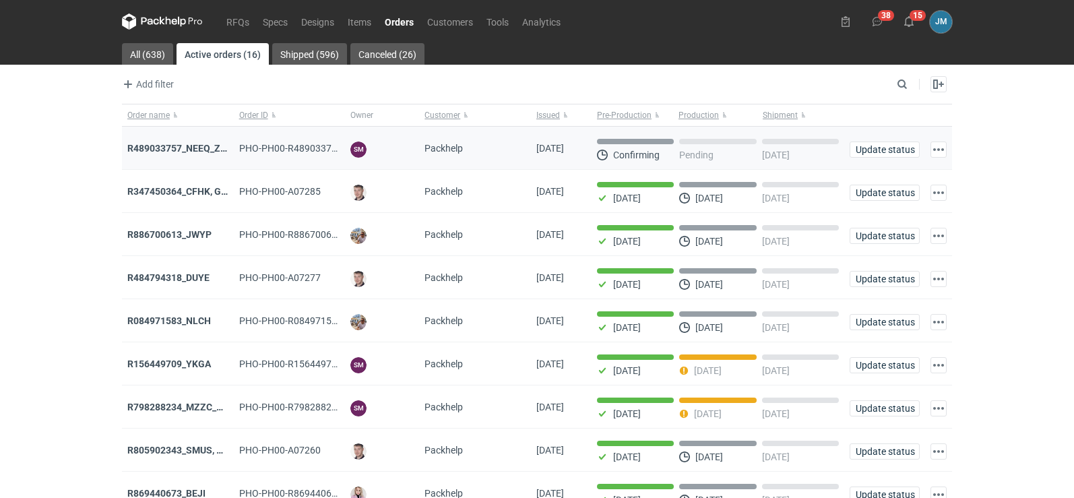
click at [154, 140] on div "R489033757_NEEQ_ZVYP_WVPK_PHVG_SDDZ_GAYC" at bounding box center [178, 148] width 112 height 43
click at [156, 143] on strong "R489033757_NEEQ_ZVYP_WVPK_PHVG_SDDZ_GAYC" at bounding box center [241, 148] width 228 height 11
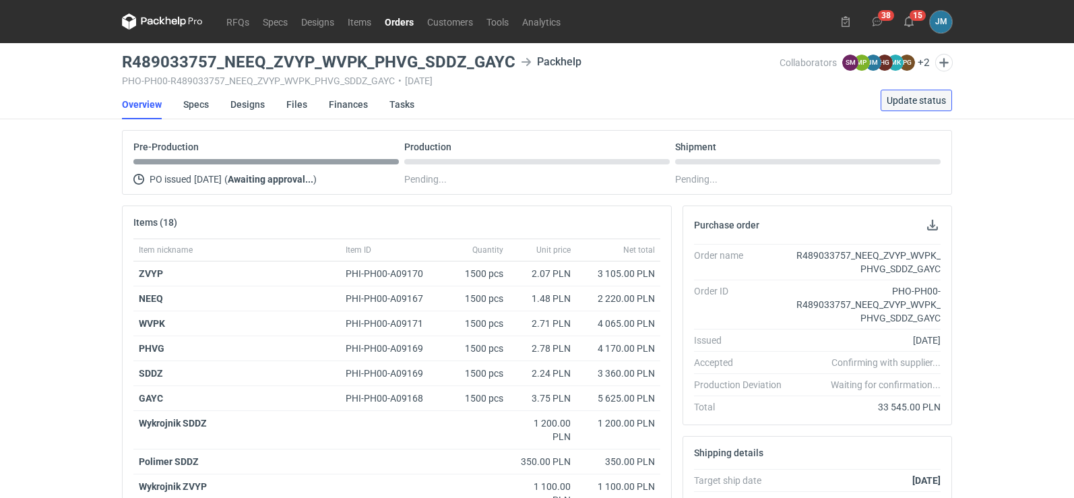
click at [904, 100] on span "Update status" at bounding box center [916, 100] width 59 height 9
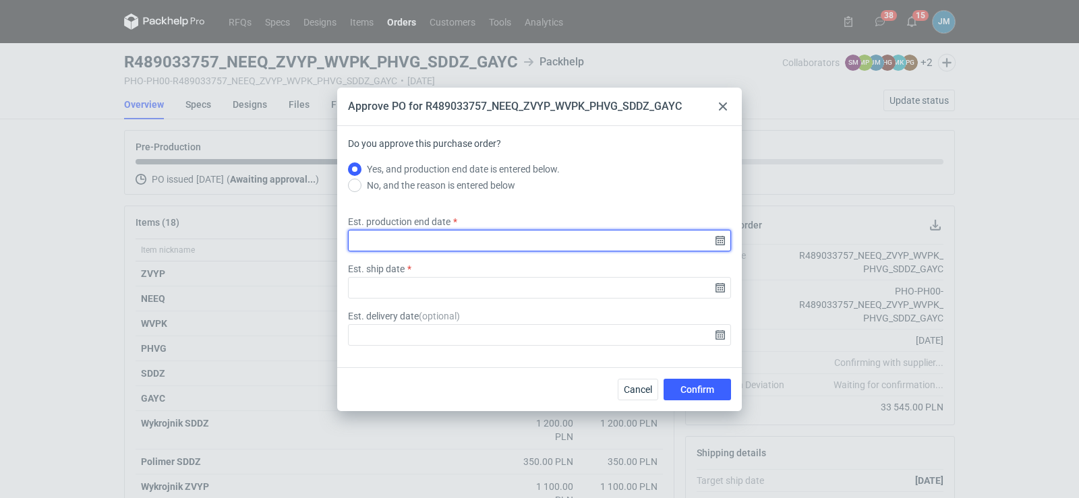
click at [724, 248] on input "Est. production end date" at bounding box center [539, 241] width 383 height 22
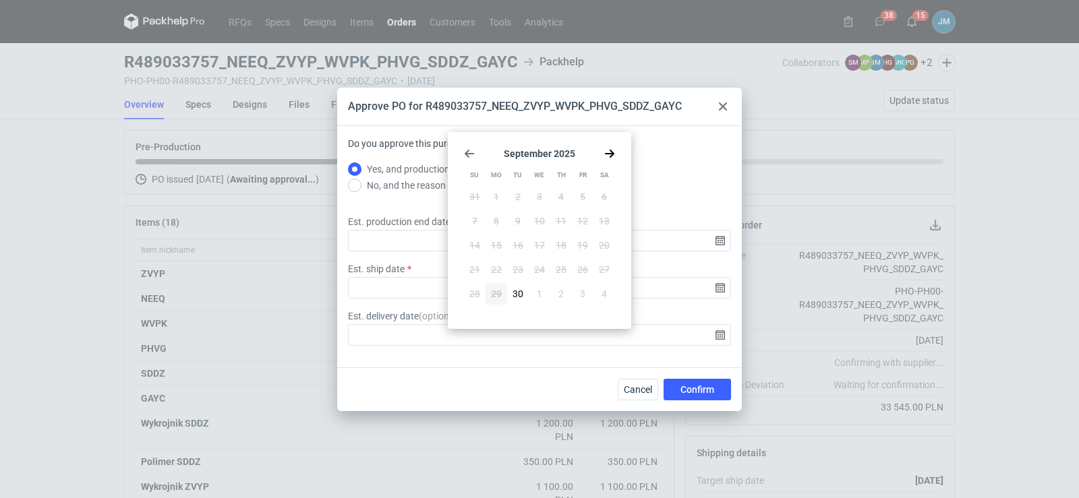
click at [609, 155] on icon "Go forward 1 month" at bounding box center [609, 153] width 11 height 11
click at [579, 240] on span "17" at bounding box center [582, 245] width 11 height 13
type input "2025-10-17"
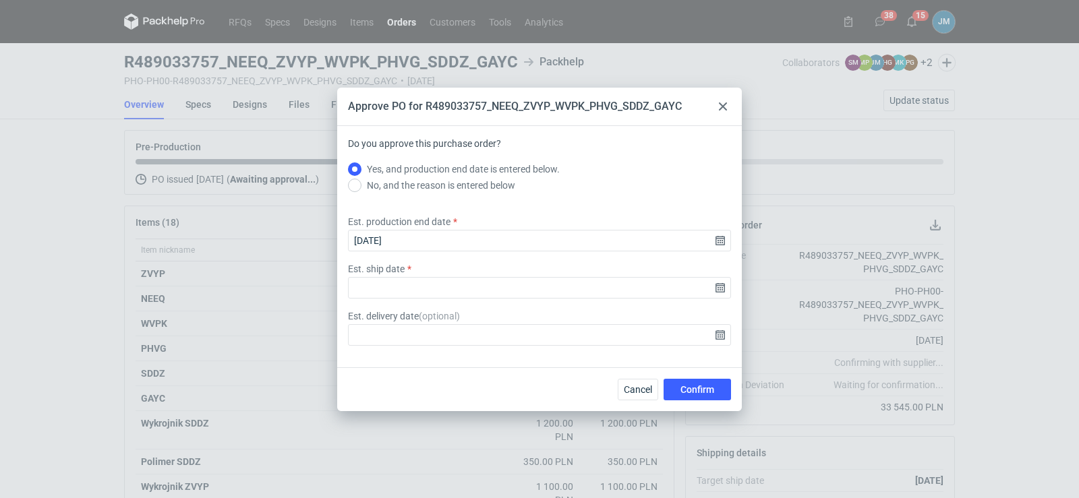
click at [556, 273] on div "Est. ship date" at bounding box center [539, 280] width 394 height 36
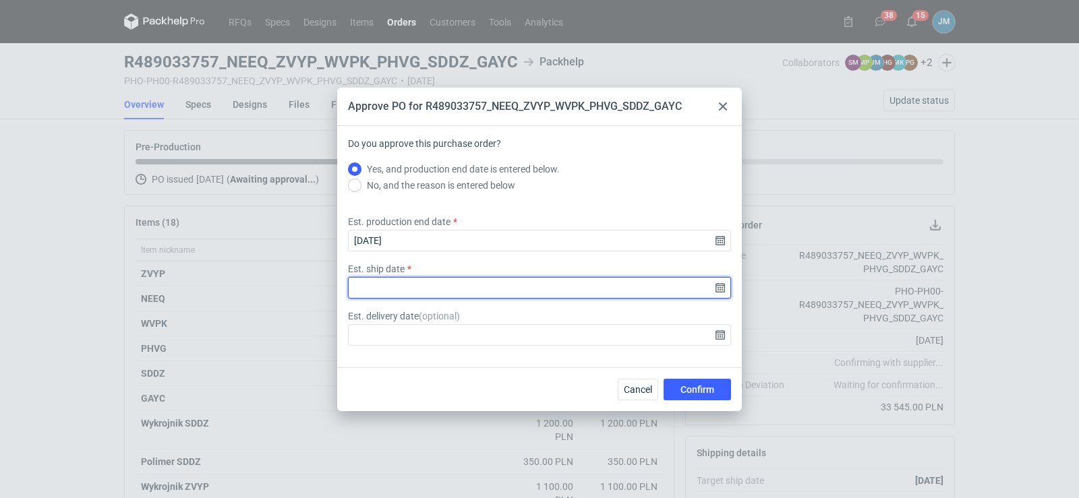
click at [717, 291] on input "Est. ship date" at bounding box center [539, 288] width 383 height 22
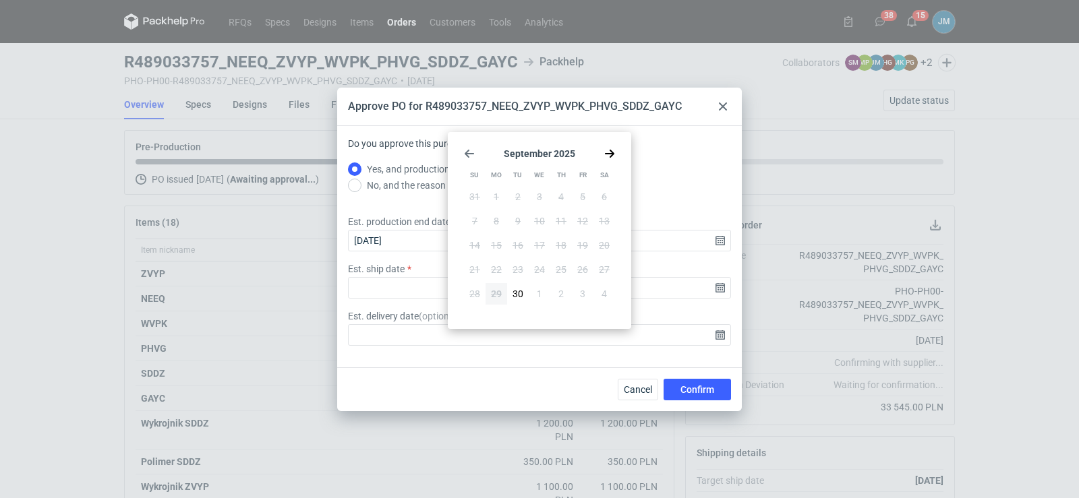
click at [615, 154] on div "September 2025 Su Mo Tu We Th Fr Sa 31 1 2 3 4 5 6 7 8 9 10 11 12 13 14 15 16 1…" at bounding box center [539, 231] width 173 height 186
click at [468, 154] on use "Go back 1 month" at bounding box center [468, 154] width 9 height 8
click at [614, 154] on icon "Go forward 1 month" at bounding box center [609, 153] width 11 height 11
click at [608, 154] on use "Go forward 1 month" at bounding box center [609, 154] width 9 height 8
click at [580, 238] on button "17" at bounding box center [583, 246] width 22 height 22
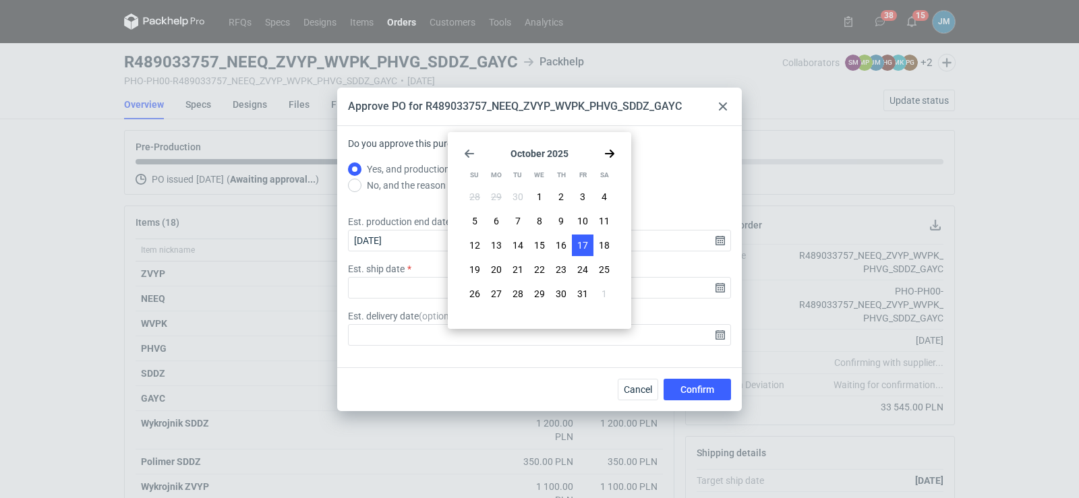
type input "2025-10-17"
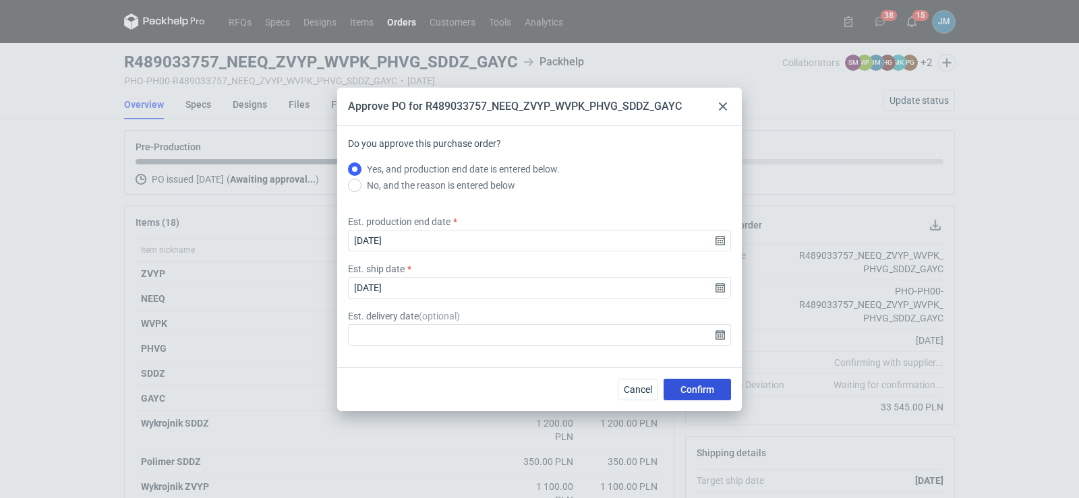
click at [691, 386] on span "Confirm" at bounding box center [697, 389] width 34 height 9
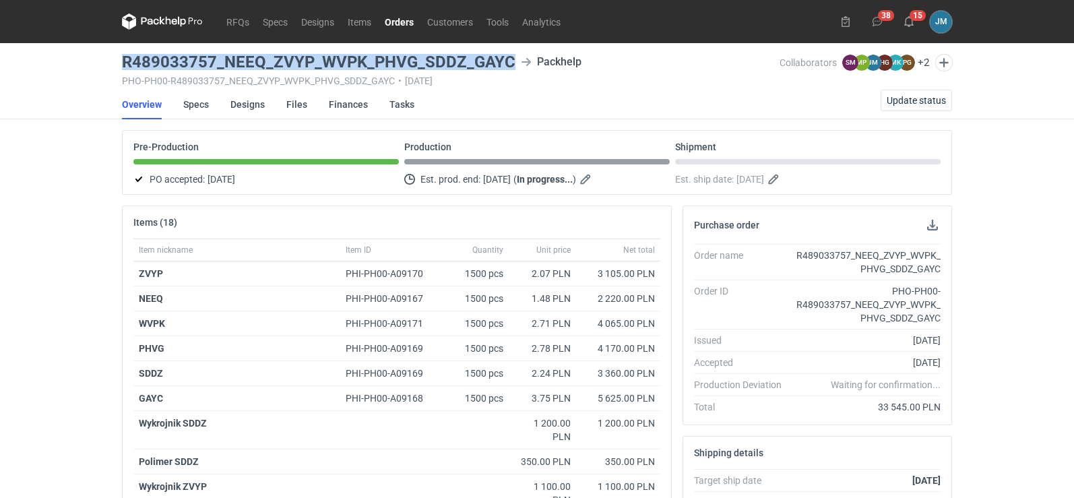
drag, startPoint x: 510, startPoint y: 63, endPoint x: 120, endPoint y: 57, distance: 390.3
copy h3 "R489033757_NEEQ_ZVYP_WVPK_PHVG_SDDZ_GAYC"
click at [158, 25] on icon at bounding box center [162, 21] width 81 height 16
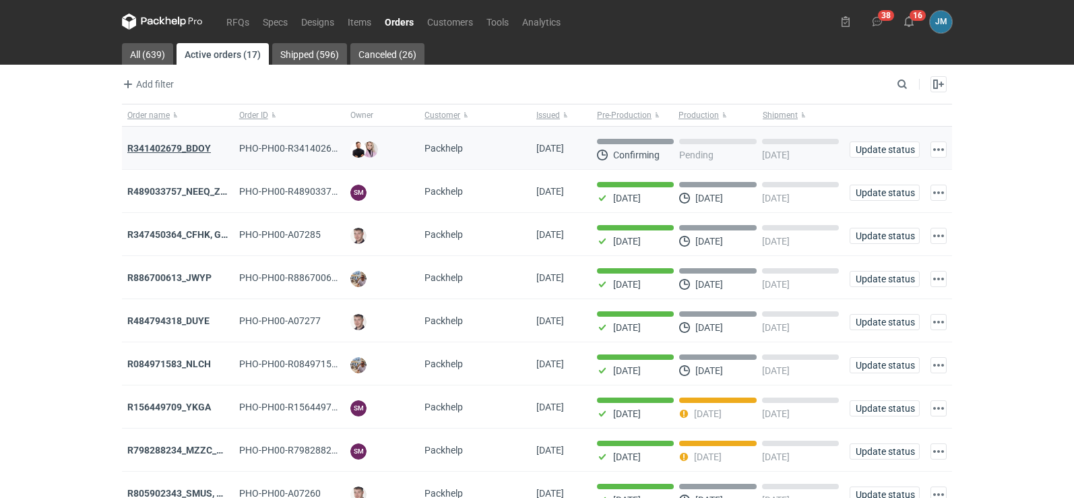
click at [175, 149] on strong "R341402679_BDOY" at bounding box center [169, 148] width 84 height 11
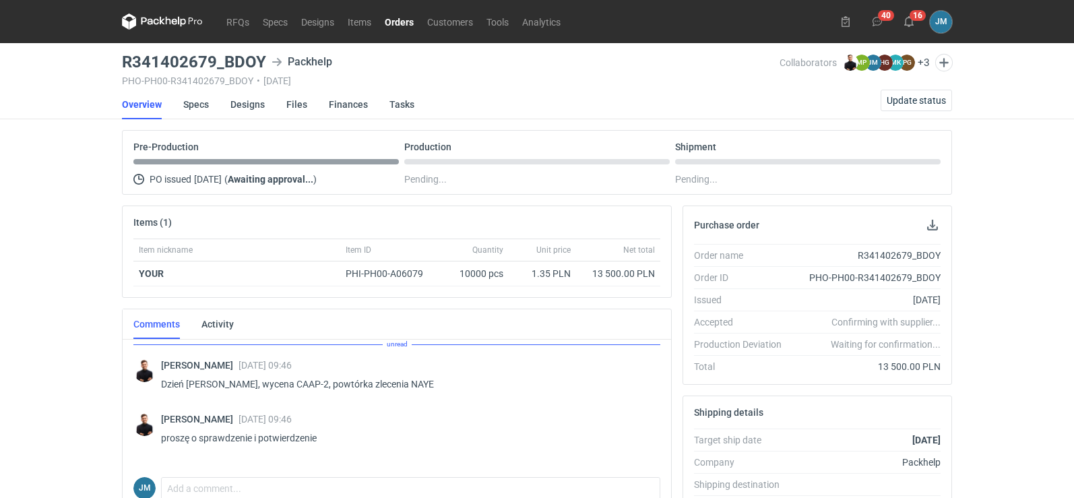
click at [160, 28] on icon at bounding box center [162, 21] width 81 height 16
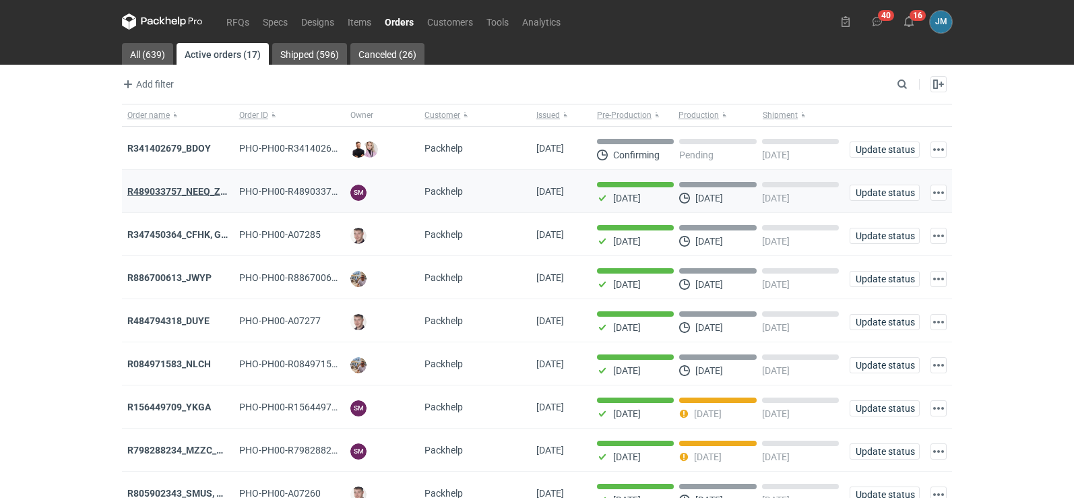
click at [140, 187] on strong "R489033757_NEEQ_ZVYP_WVPK_PHVG_SDDZ_GAYC" at bounding box center [241, 191] width 228 height 11
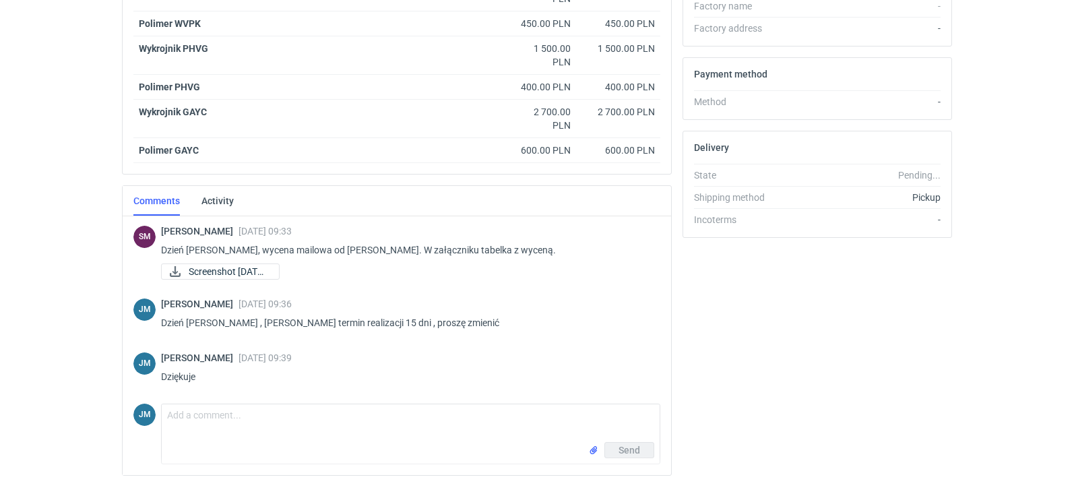
scroll to position [646, 0]
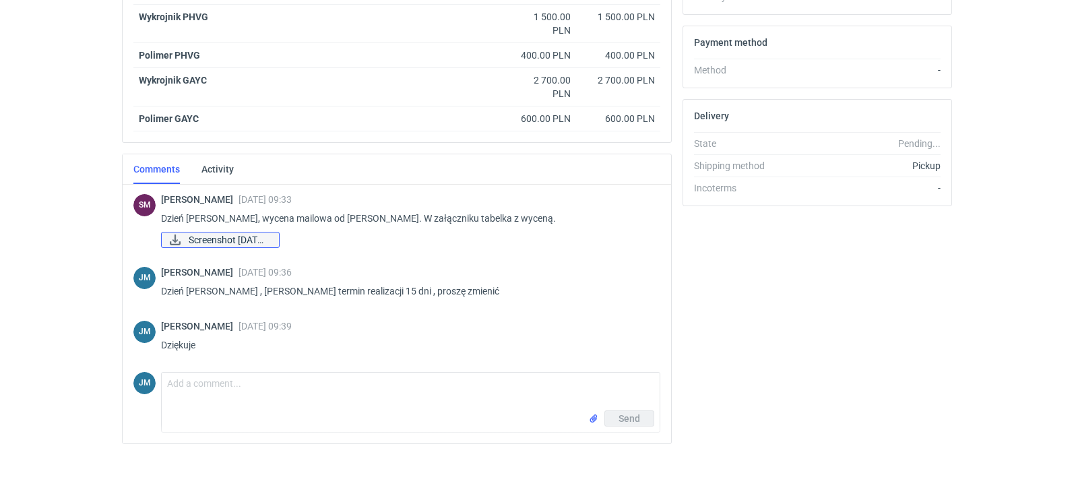
click at [247, 236] on span "Screenshot 2025-09-2..." at bounding box center [229, 240] width 80 height 15
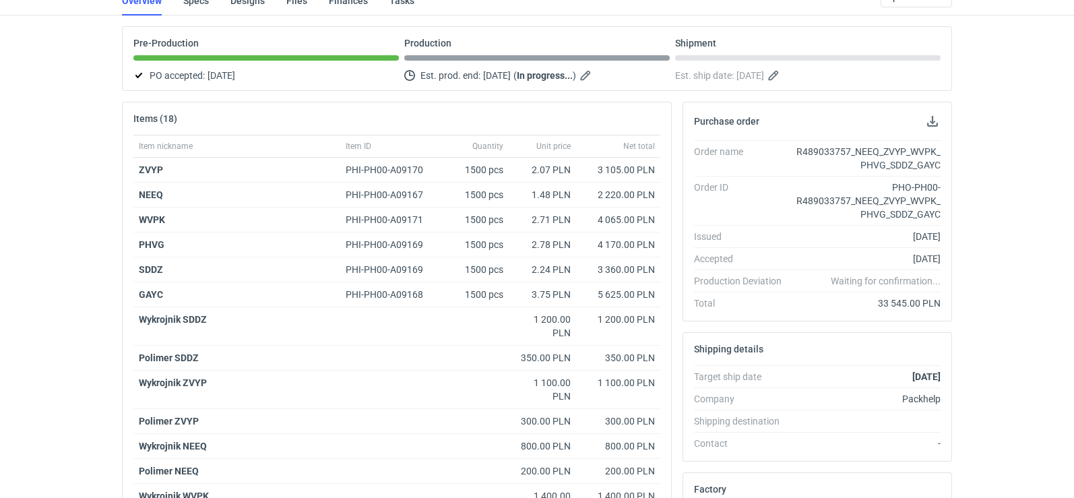
scroll to position [0, 0]
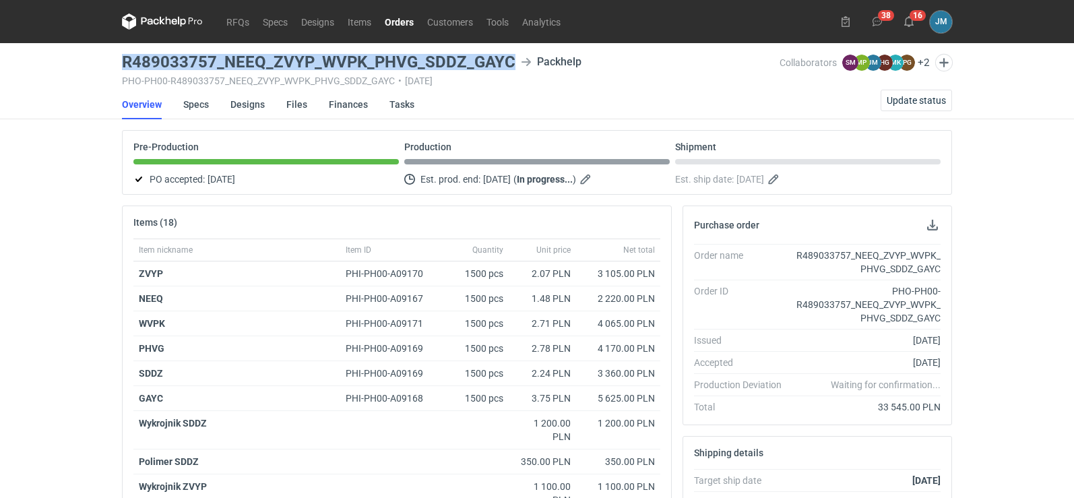
drag, startPoint x: 514, startPoint y: 60, endPoint x: 121, endPoint y: 61, distance: 393.0
copy h3 "R489033757_NEEQ_ZVYP_WVPK_PHVG_SDDZ_GAYC"
click at [195, 106] on link "Specs" at bounding box center [196, 105] width 26 height 30
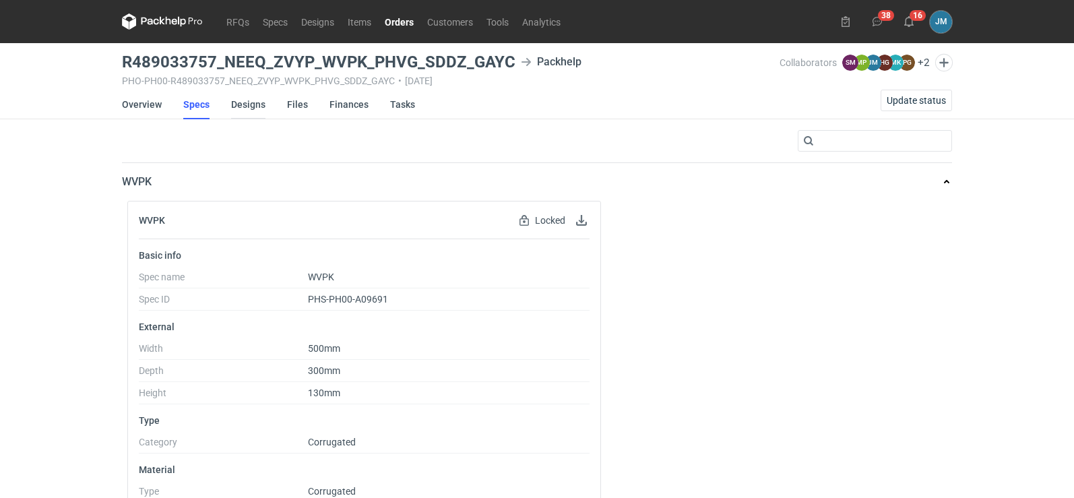
click at [253, 106] on link "Designs" at bounding box center [248, 105] width 34 height 30
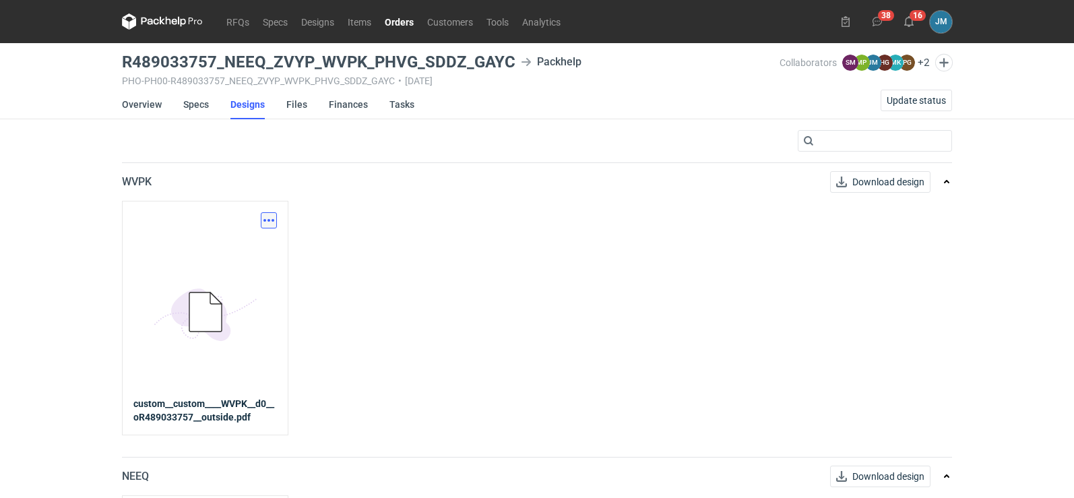
click at [264, 223] on button "button" at bounding box center [269, 220] width 16 height 16
click at [231, 252] on link "Download design part" at bounding box center [210, 250] width 124 height 22
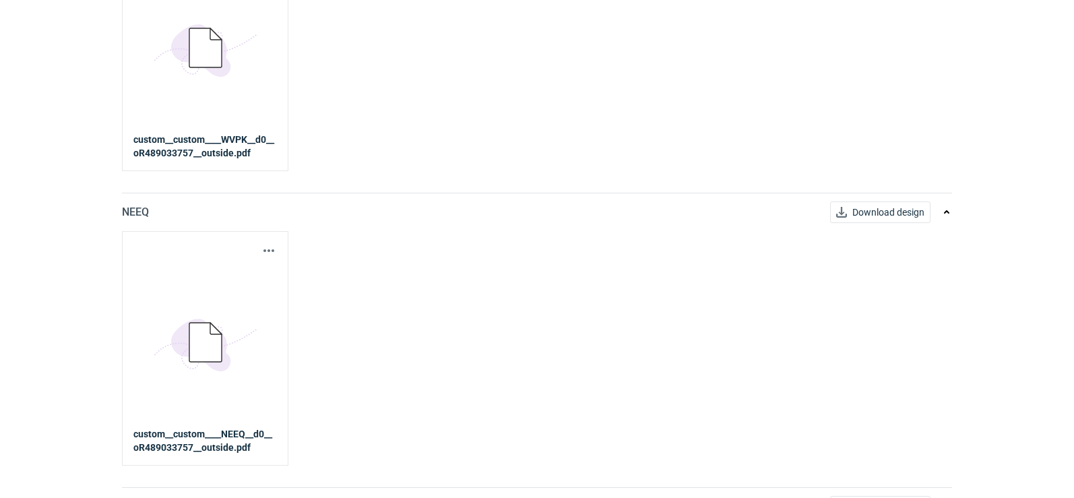
scroll to position [270, 0]
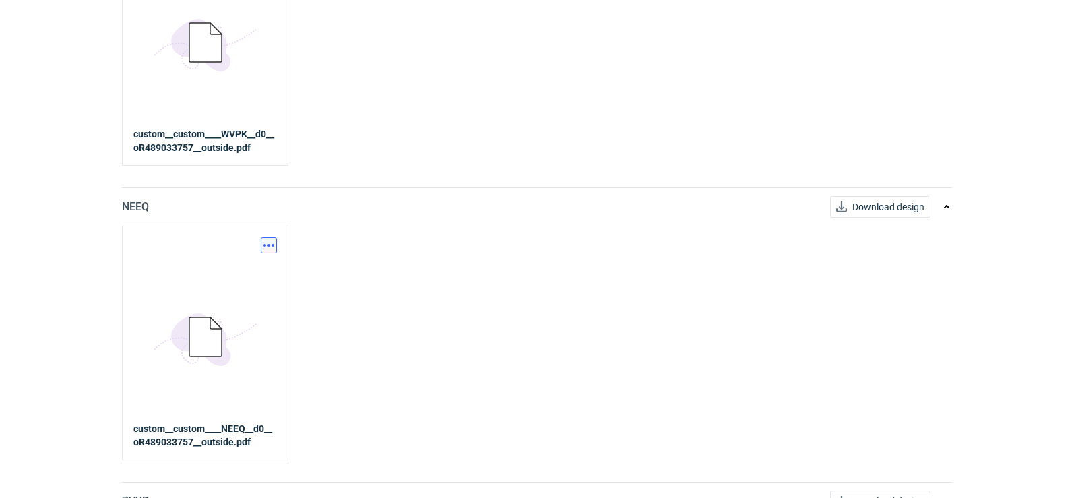
click at [272, 249] on button "button" at bounding box center [269, 245] width 16 height 16
click at [235, 274] on link "Download design part" at bounding box center [210, 275] width 124 height 22
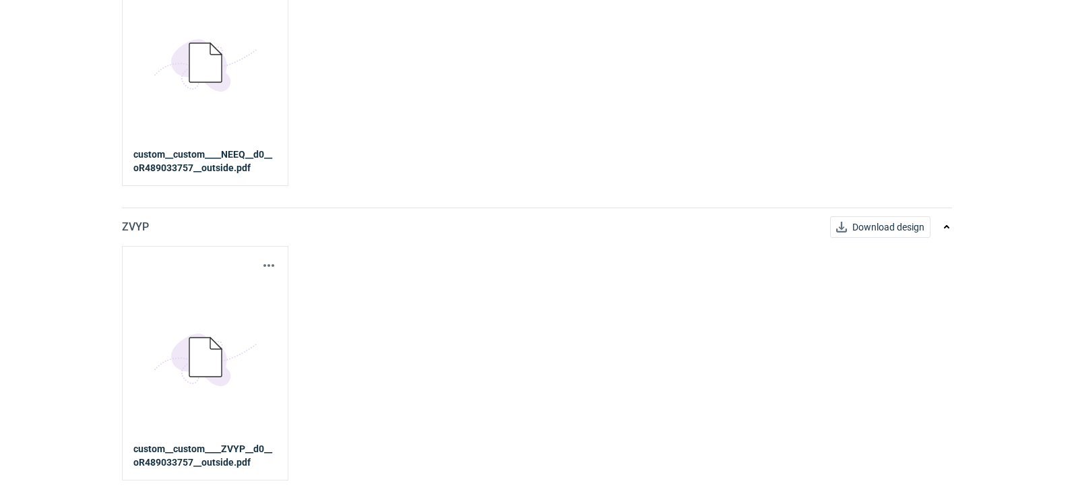
scroll to position [539, 0]
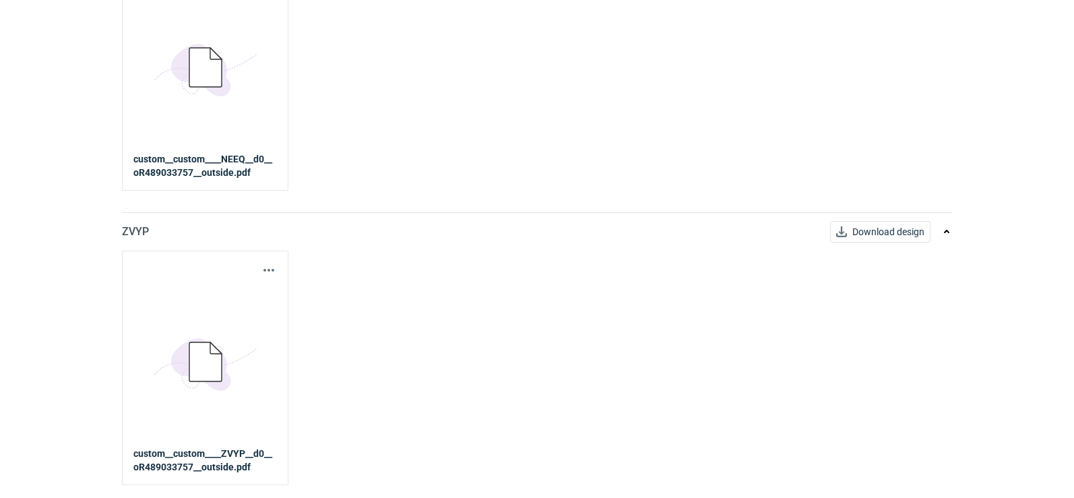
click at [255, 274] on div "Download design part" at bounding box center [205, 270] width 144 height 16
click at [264, 274] on button "button" at bounding box center [269, 270] width 16 height 16
click at [265, 300] on link "Download design part" at bounding box center [210, 300] width 124 height 22
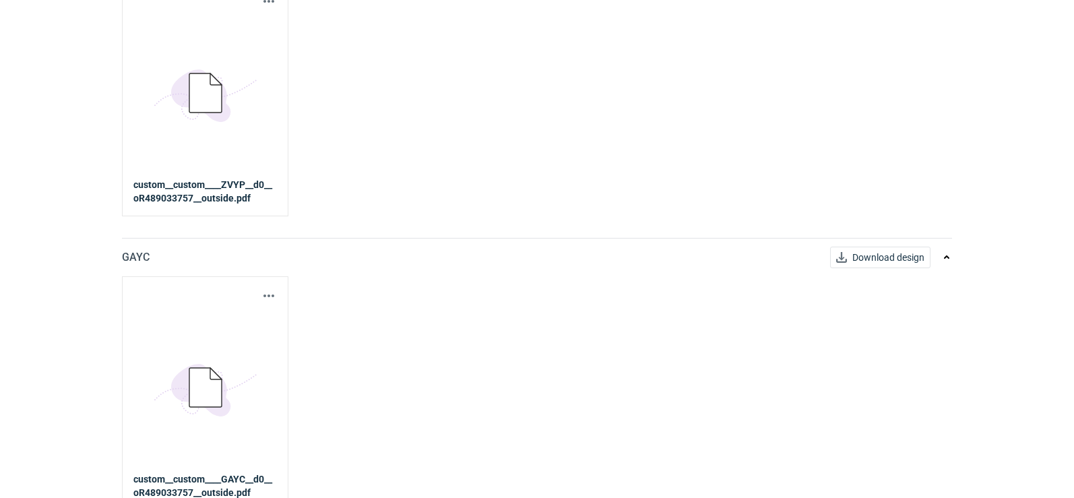
scroll to position [809, 0]
click at [264, 298] on button "button" at bounding box center [269, 295] width 16 height 16
click at [229, 315] on link "Download design part" at bounding box center [210, 325] width 124 height 22
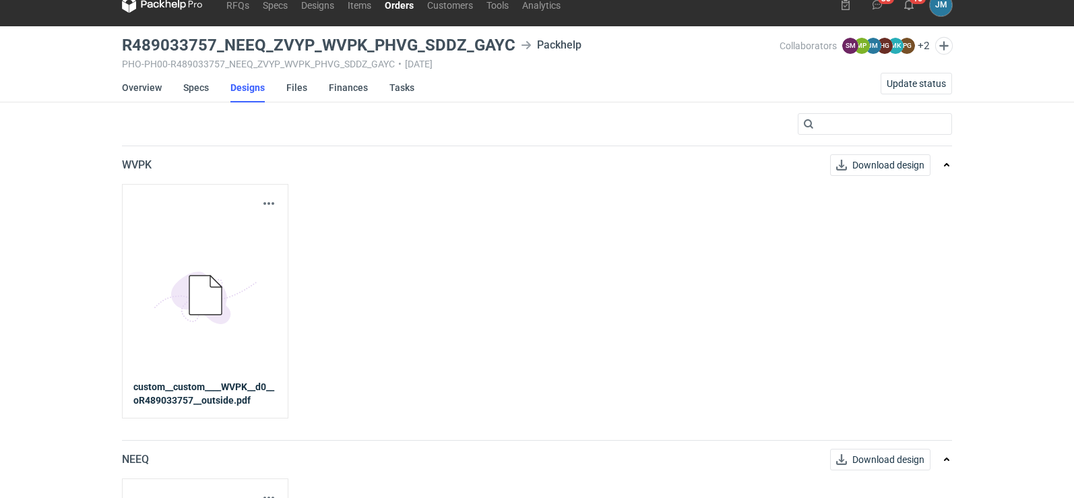
scroll to position [0, 0]
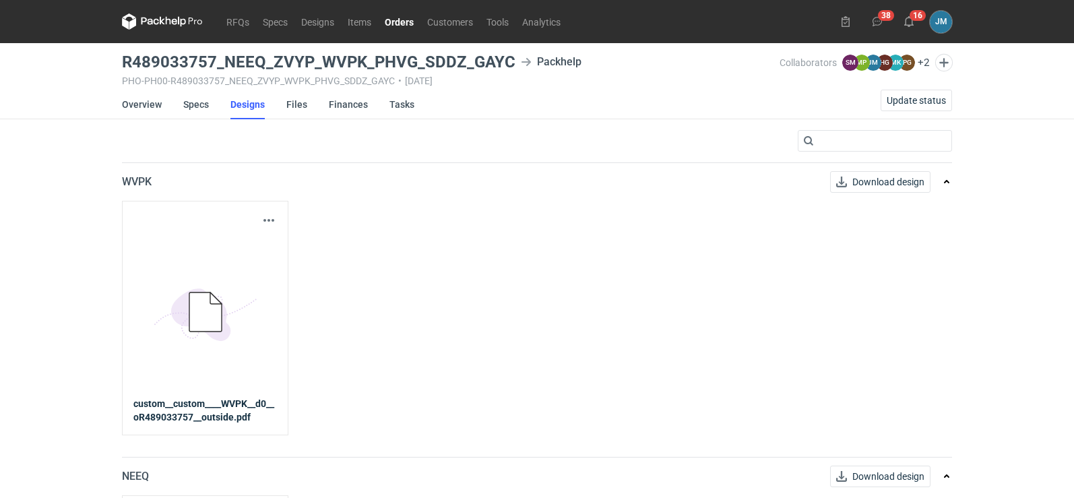
click at [163, 16] on icon at bounding box center [162, 21] width 81 height 16
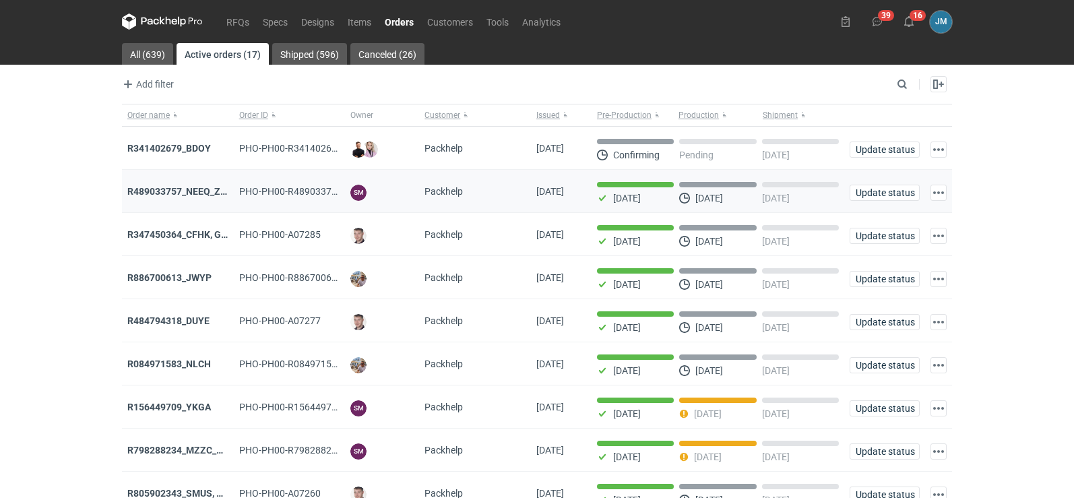
click at [194, 200] on div "R489033757_NEEQ_ZVYP_WVPK_PHVG_SDDZ_GAYC" at bounding box center [178, 191] width 112 height 43
click at [189, 191] on strong "R489033757_NEEQ_ZVYP_WVPK_PHVG_SDDZ_GAYC" at bounding box center [241, 191] width 228 height 11
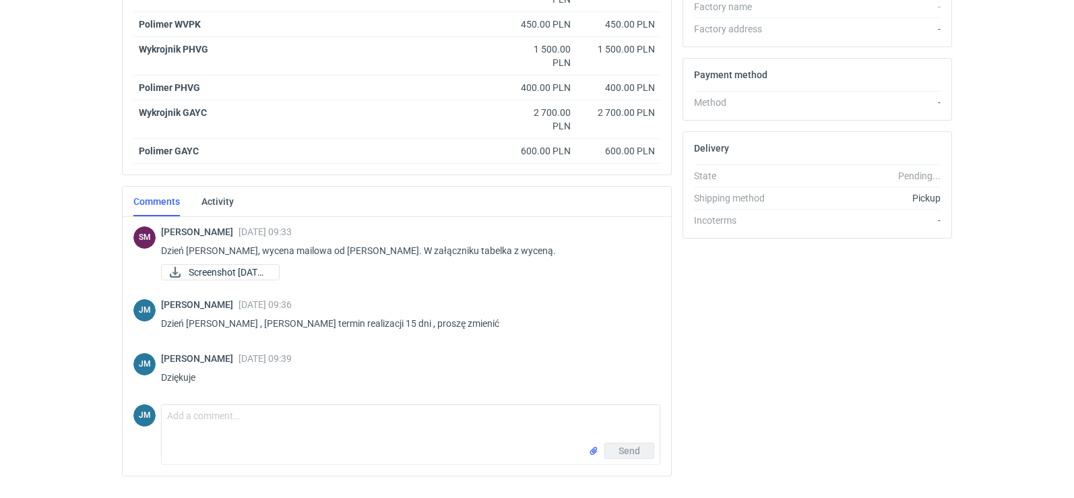
scroll to position [646, 0]
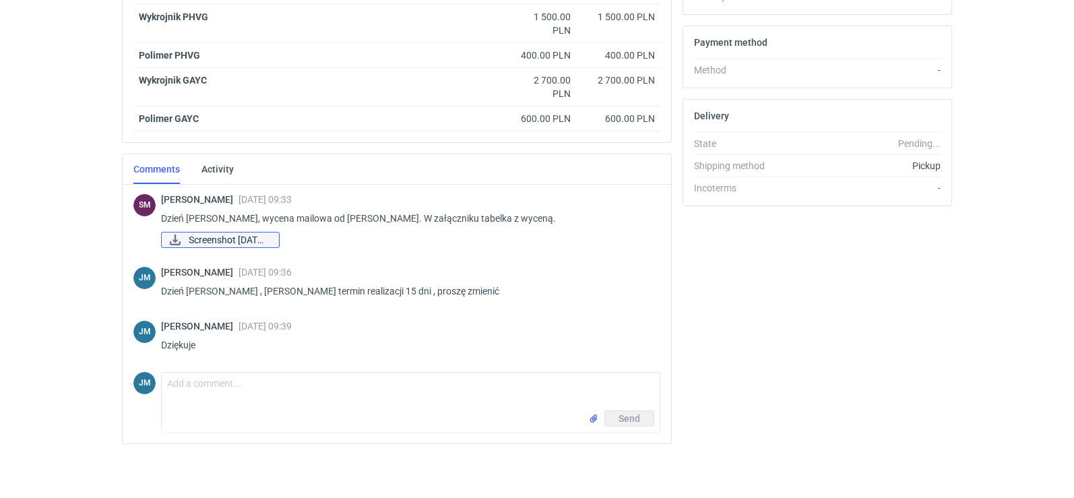
click at [191, 237] on span "Screenshot 2025-09-2..." at bounding box center [229, 240] width 80 height 15
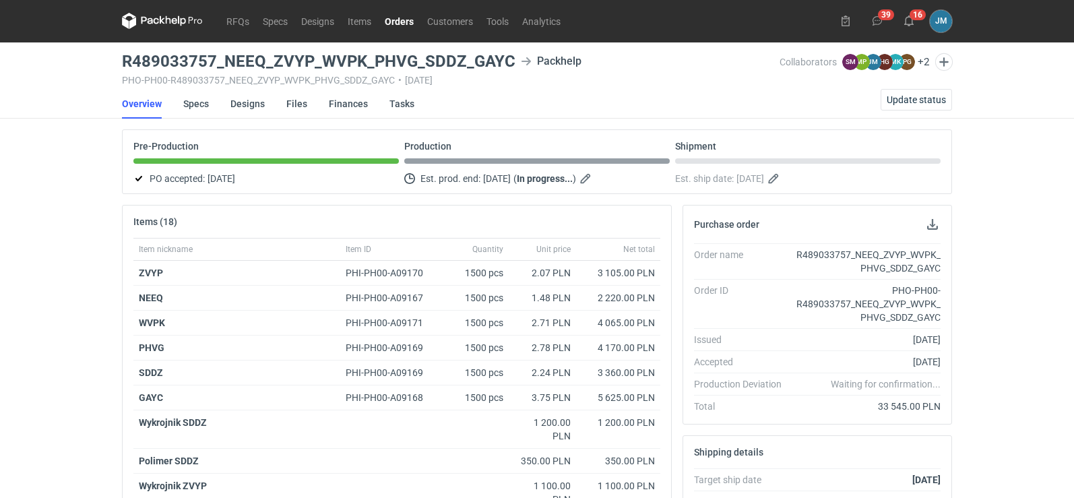
scroll to position [0, 0]
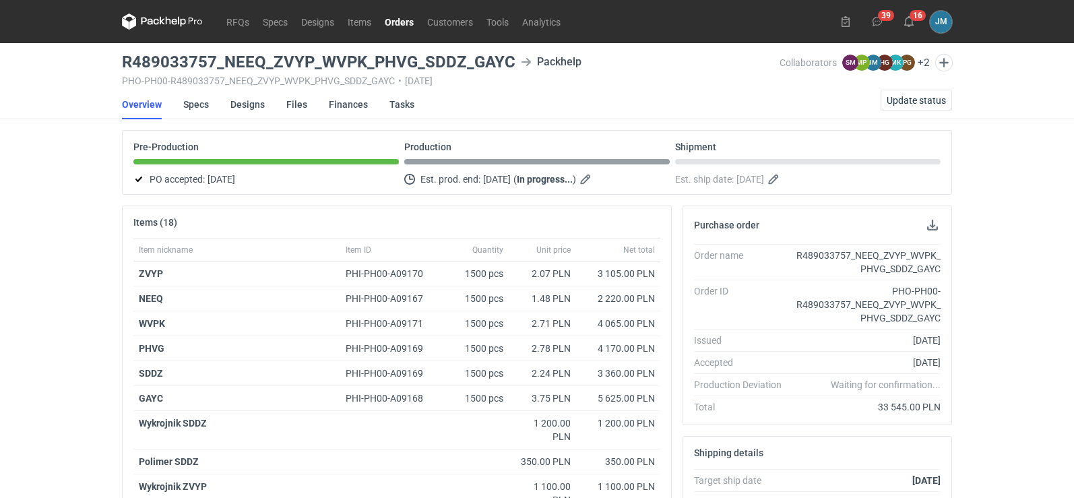
click at [164, 21] on icon at bounding box center [162, 21] width 81 height 16
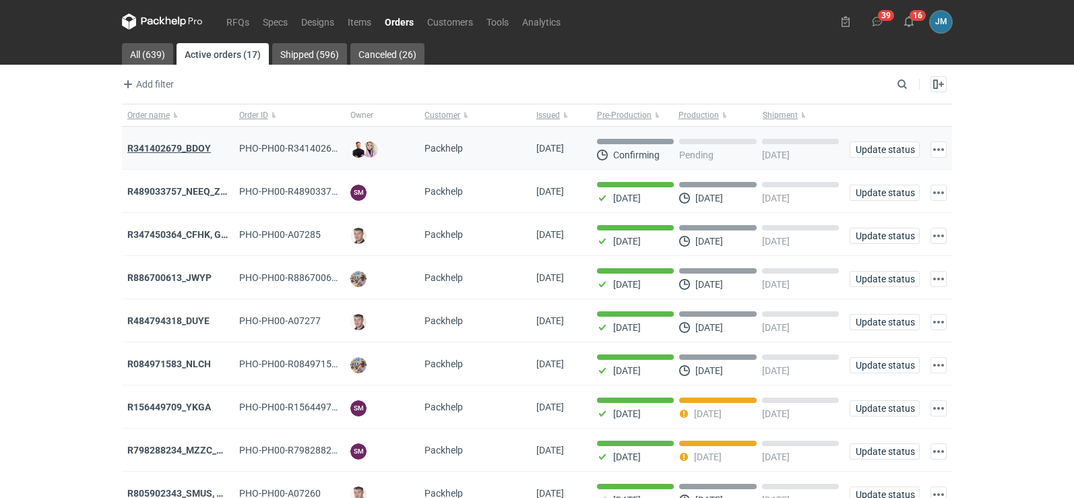
click at [151, 146] on strong "R341402679_BDOY" at bounding box center [169, 148] width 84 height 11
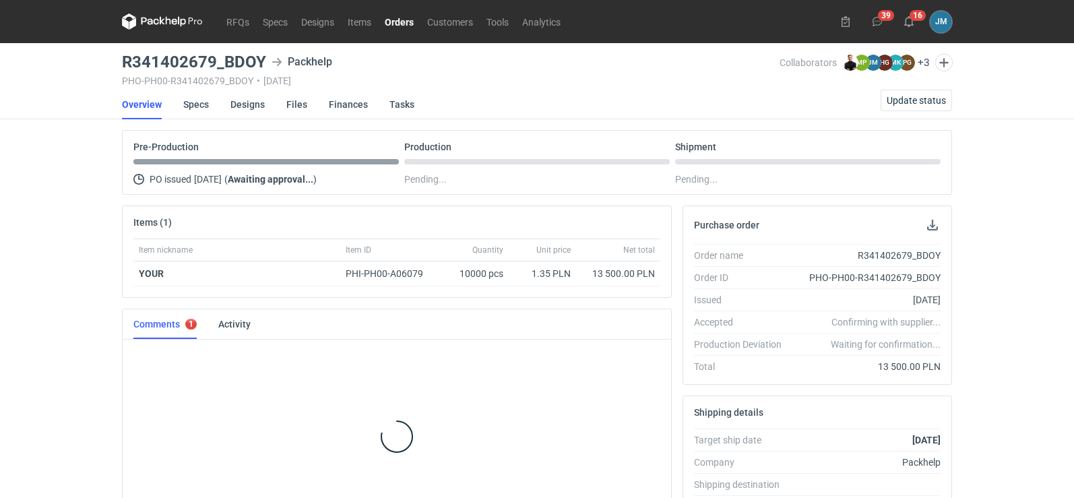
scroll to position [38, 0]
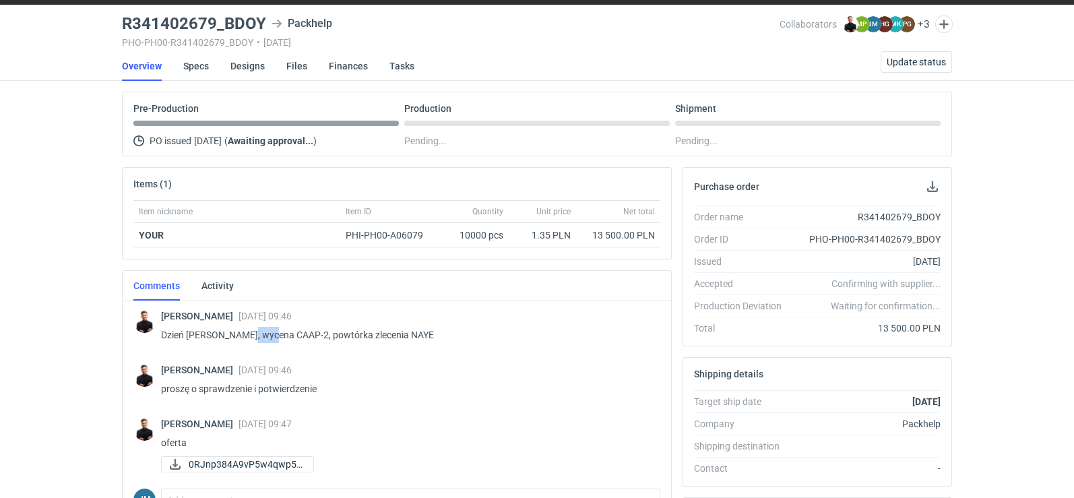
drag, startPoint x: 247, startPoint y: 334, endPoint x: 272, endPoint y: 328, distance: 25.5
click at [272, 328] on p "Dzień dobry, wycena CAAP-2, powtórka zlecenia NAYE" at bounding box center [405, 335] width 489 height 16
copy p "CAAP"
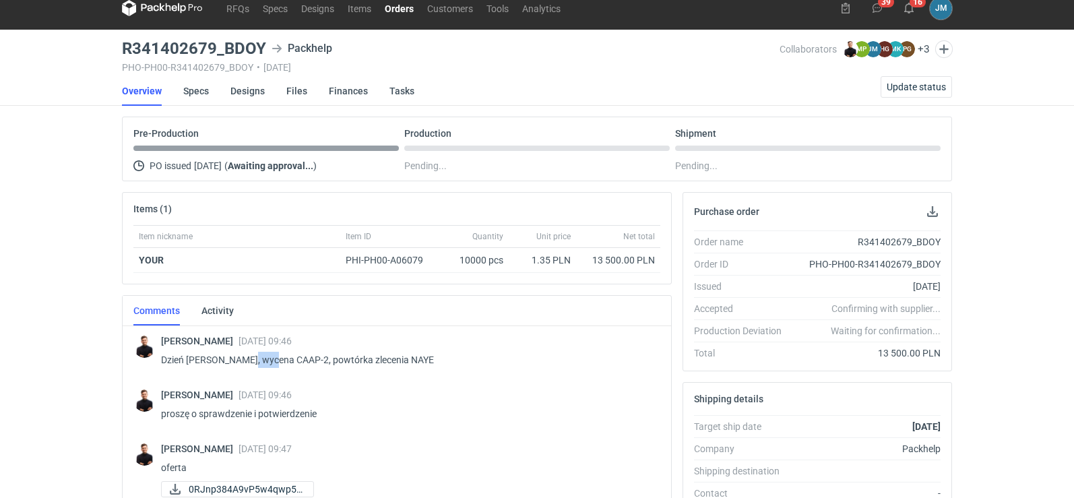
scroll to position [0, 0]
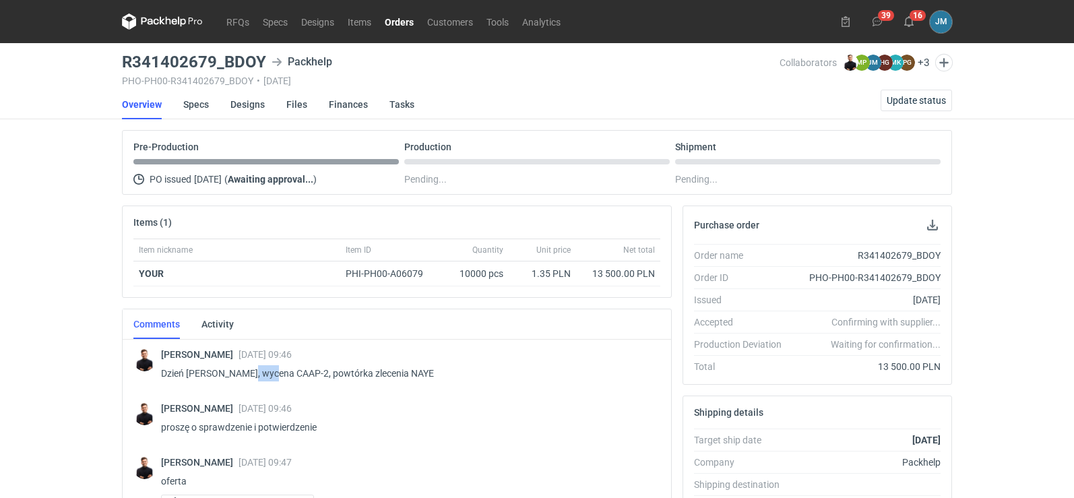
click at [150, 14] on icon at bounding box center [162, 21] width 81 height 16
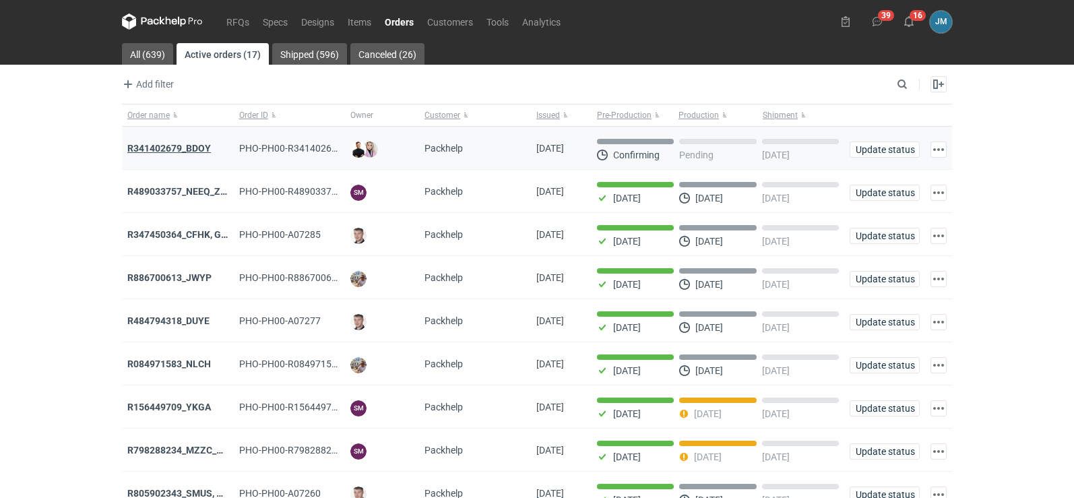
click at [170, 152] on strong "R341402679_BDOY" at bounding box center [169, 148] width 84 height 11
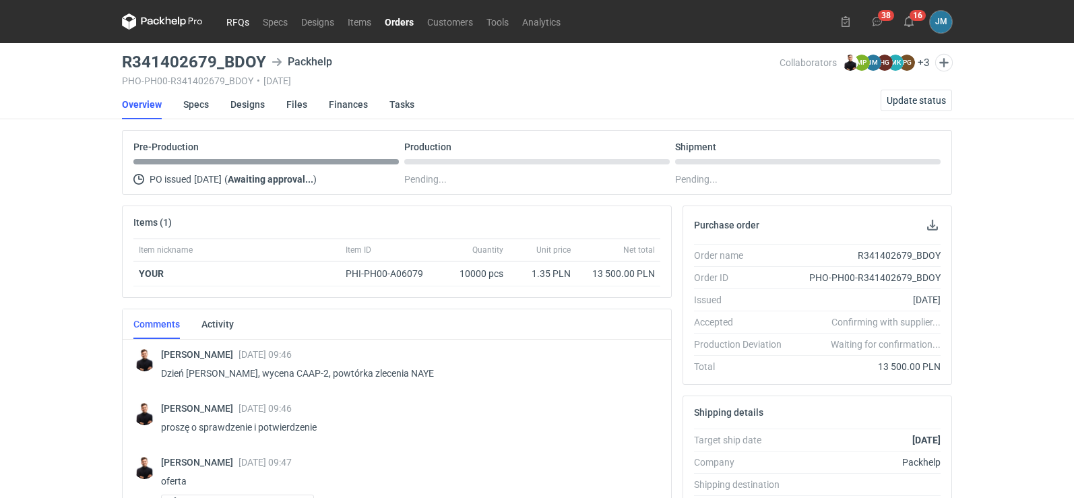
click at [233, 24] on link "RFQs" at bounding box center [238, 21] width 36 height 16
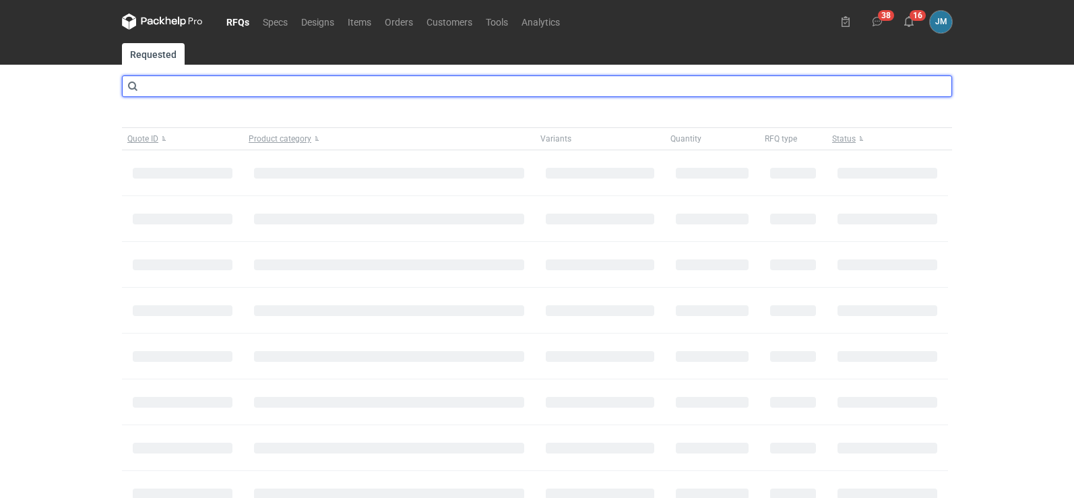
click at [212, 88] on input "text" at bounding box center [537, 86] width 830 height 22
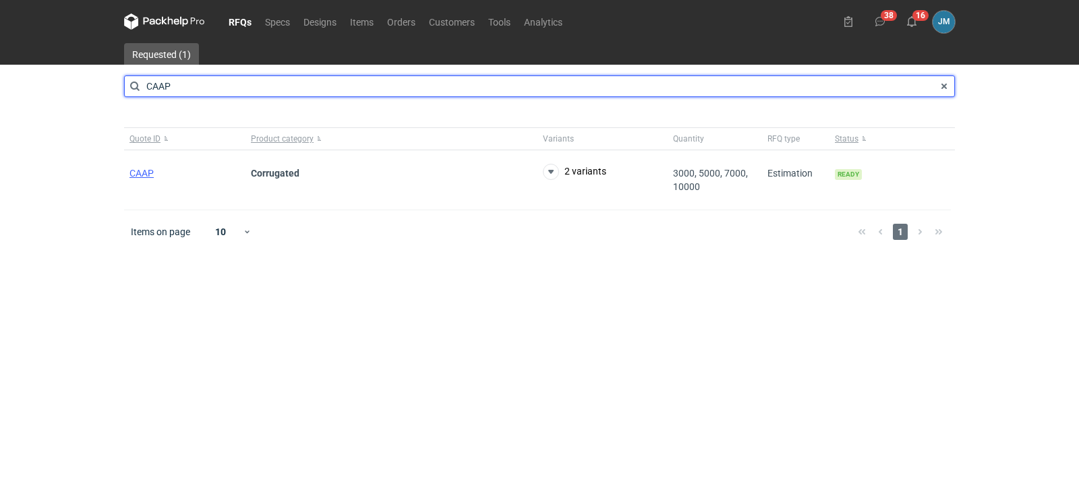
type input "CAAP"
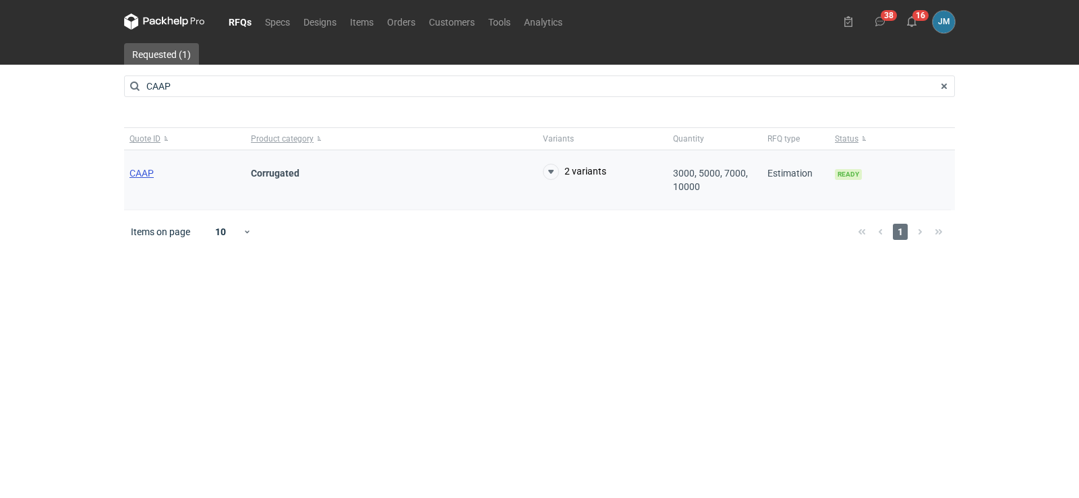
click at [146, 177] on span "CAAP" at bounding box center [141, 173] width 24 height 11
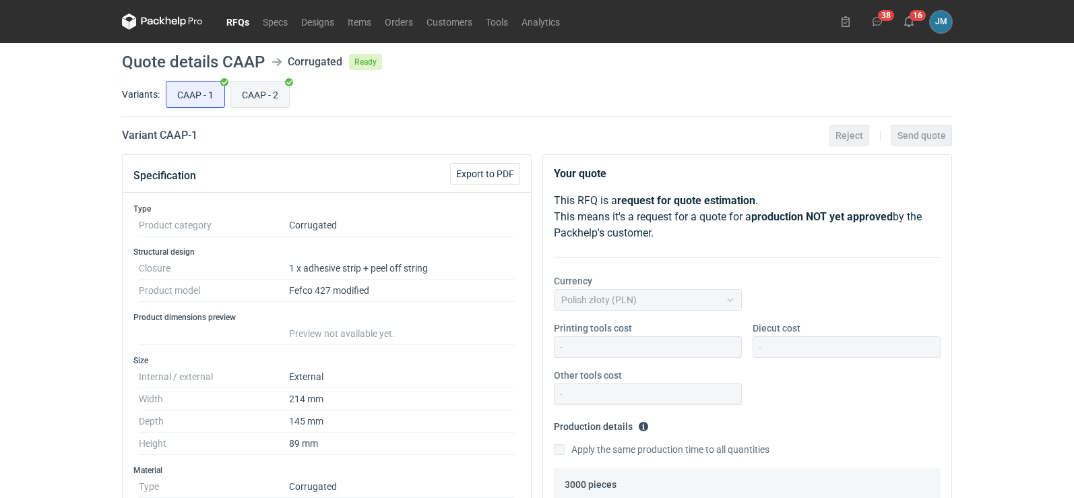
click at [238, 89] on input "CAAP - 2" at bounding box center [260, 95] width 58 height 26
radio input "true"
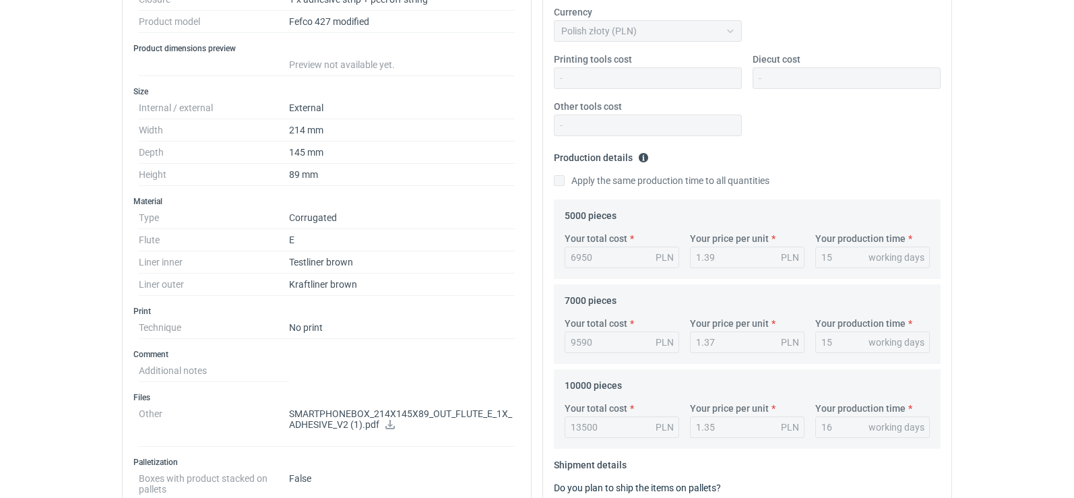
scroll to position [270, 0]
click at [393, 423] on icon at bounding box center [390, 423] width 11 height 9
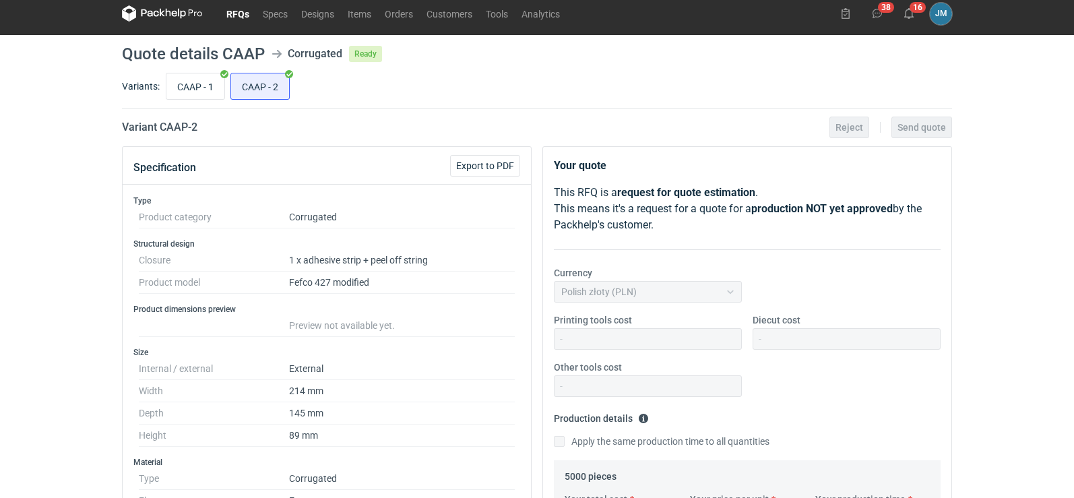
scroll to position [0, 0]
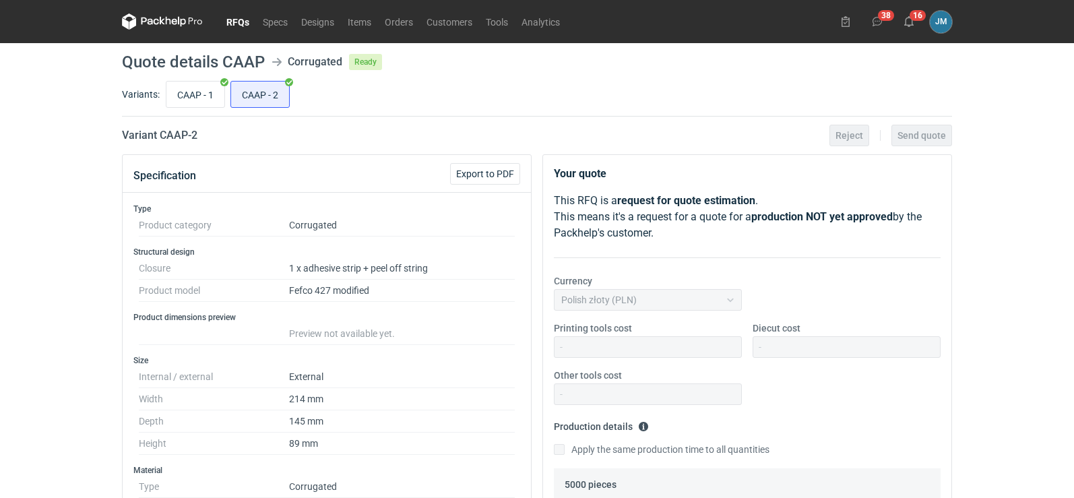
click at [138, 15] on icon at bounding box center [162, 21] width 81 height 16
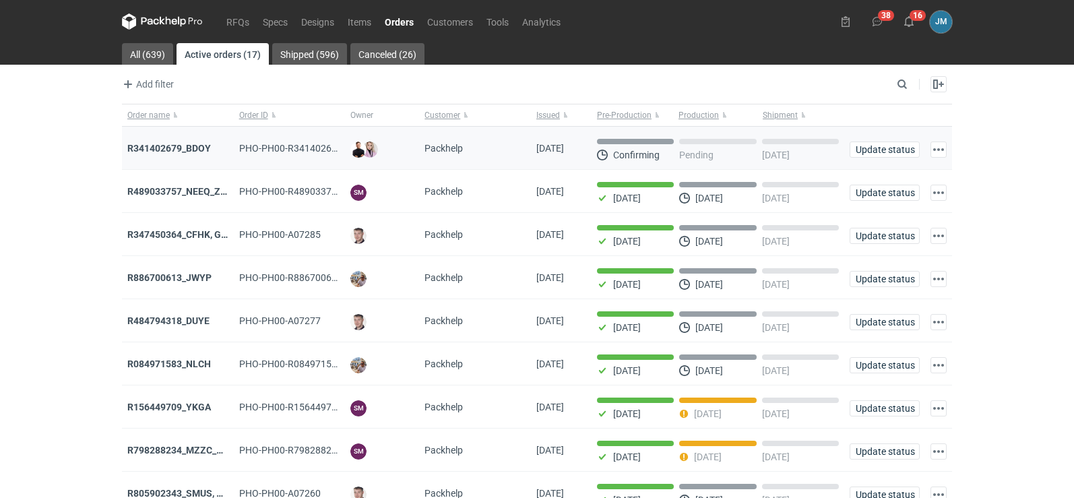
click at [168, 142] on div "R341402679_BDOY" at bounding box center [177, 148] width 101 height 13
click at [171, 146] on strong "R341402679_BDOY" at bounding box center [169, 148] width 84 height 11
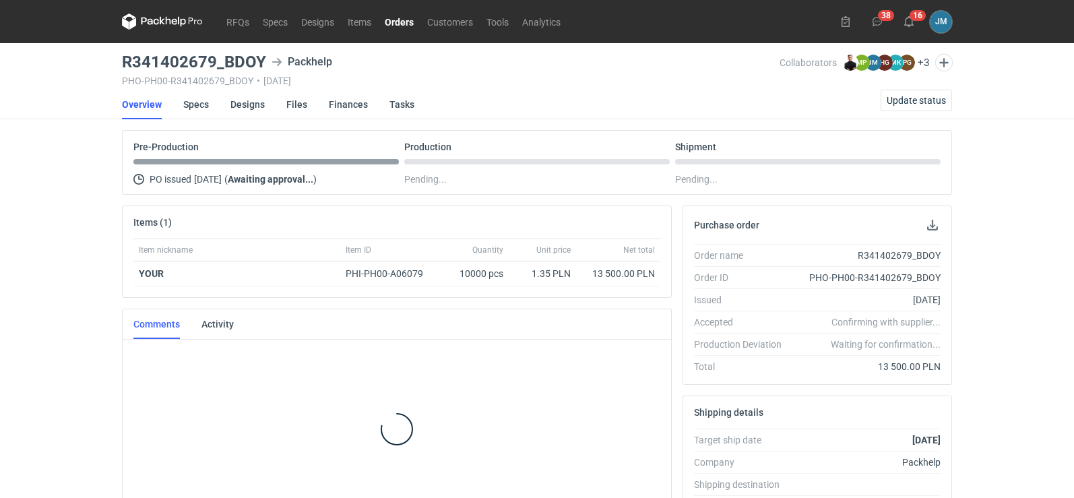
scroll to position [24, 0]
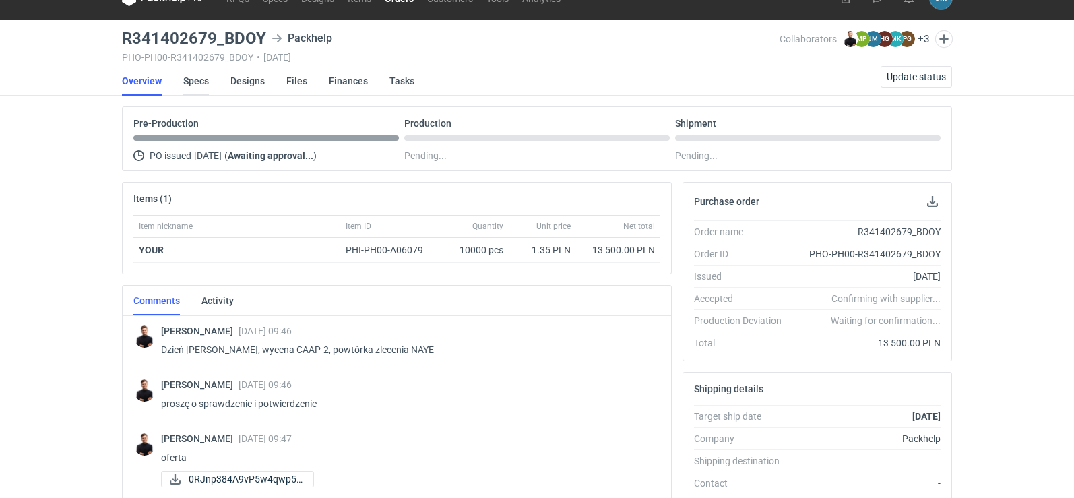
click at [197, 78] on link "Specs" at bounding box center [196, 81] width 26 height 30
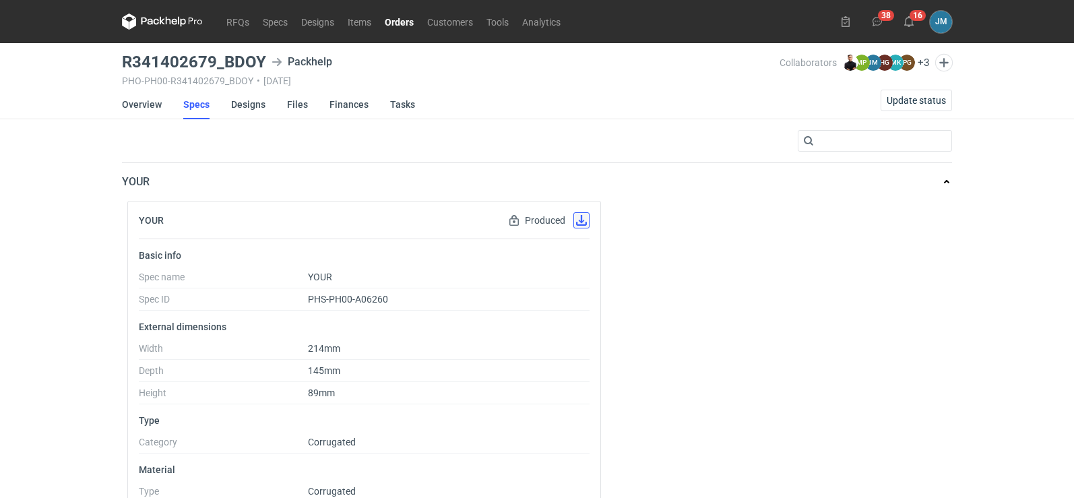
click at [578, 219] on button "button" at bounding box center [582, 220] width 16 height 16
click at [249, 98] on link "Designs" at bounding box center [248, 105] width 34 height 30
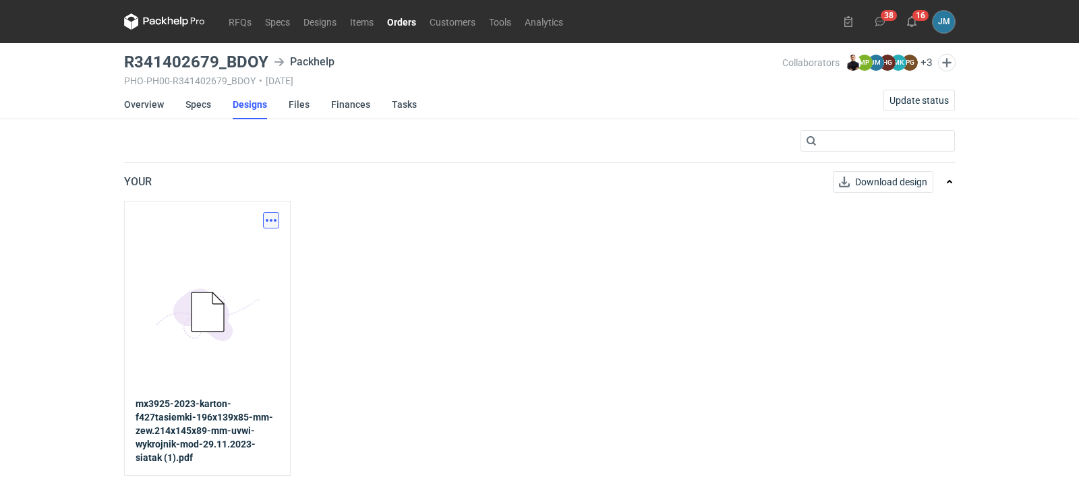
click at [267, 221] on button "button" at bounding box center [271, 220] width 16 height 16
click at [239, 251] on link "Download design part" at bounding box center [212, 250] width 124 height 22
click at [307, 101] on link "Files" at bounding box center [299, 105] width 21 height 30
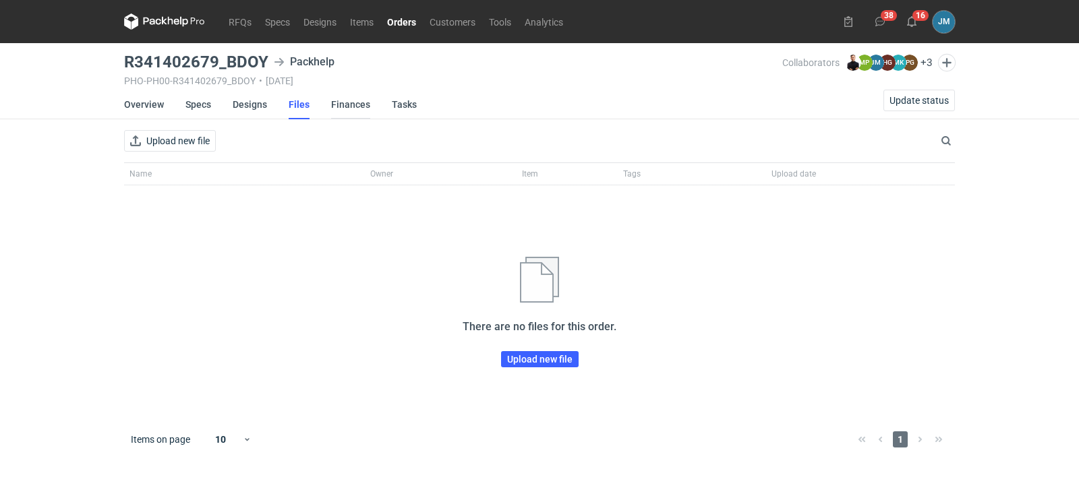
click at [335, 102] on link "Finances" at bounding box center [350, 105] width 39 height 30
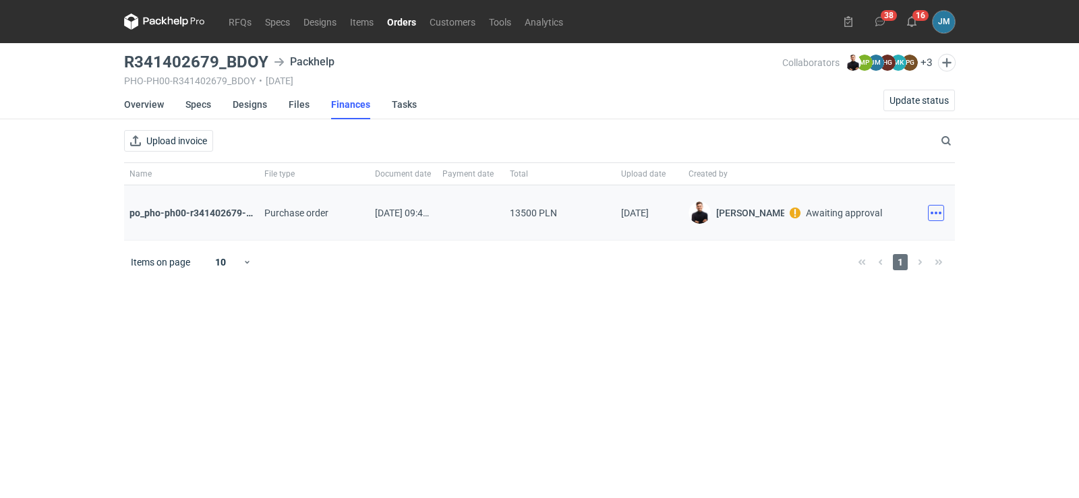
click at [932, 211] on button "button" at bounding box center [936, 213] width 16 height 16
click at [854, 239] on button "Download" at bounding box center [876, 243] width 124 height 22
click at [170, 24] on icon at bounding box center [164, 21] width 81 height 16
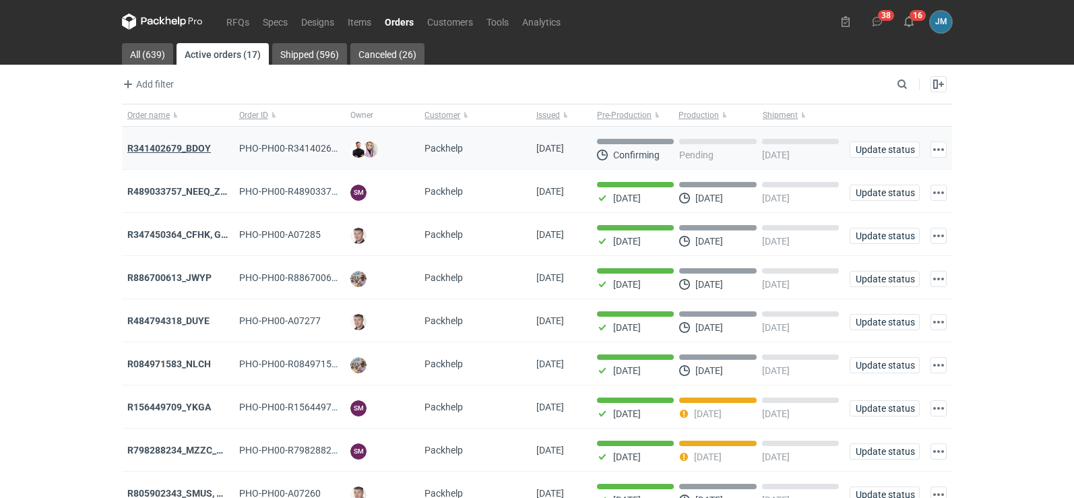
click at [152, 149] on strong "R341402679_BDOY" at bounding box center [169, 148] width 84 height 11
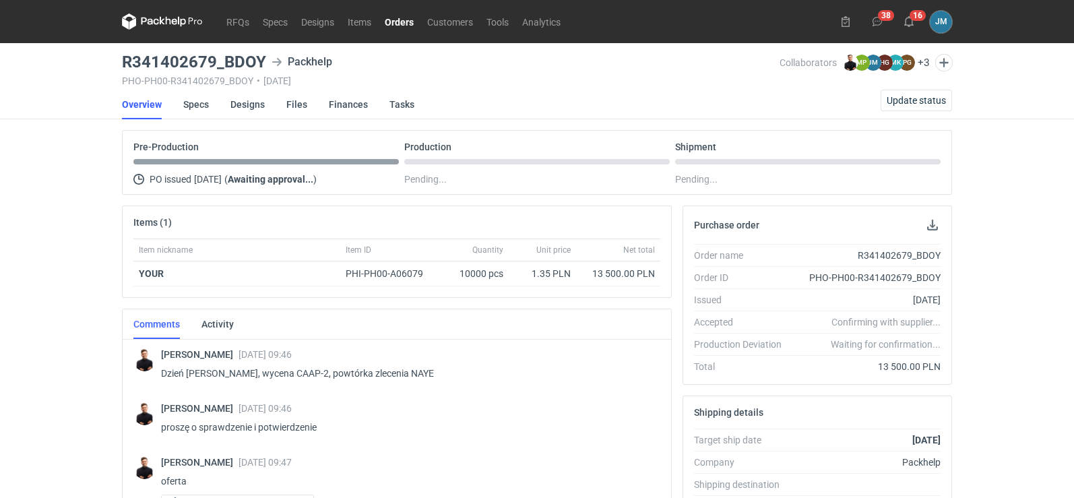
click at [157, 24] on icon at bounding box center [162, 21] width 81 height 16
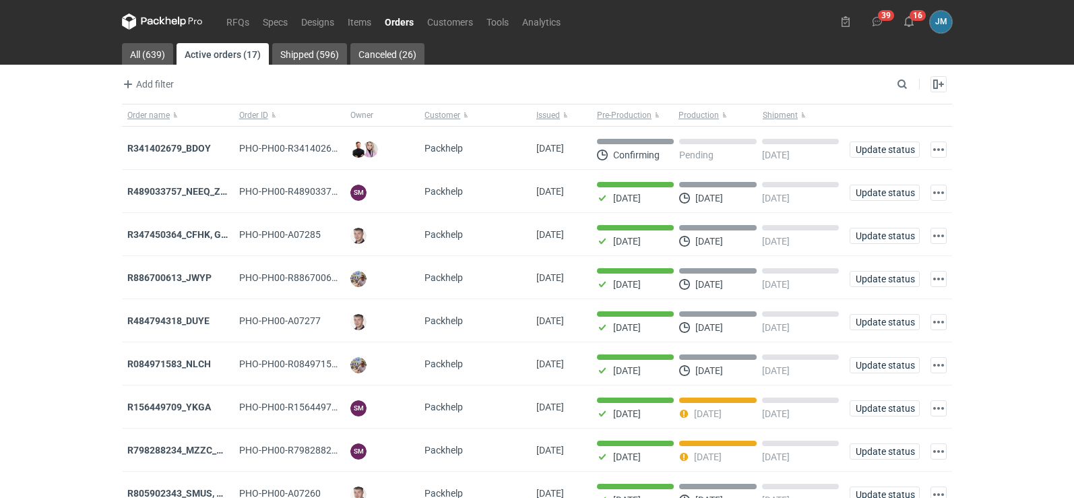
click at [152, 21] on icon at bounding box center [151, 21] width 18 height 7
click at [166, 158] on div "R341402679_BDOY" at bounding box center [178, 148] width 112 height 43
click at [167, 150] on strong "R341402679_BDOY" at bounding box center [169, 148] width 84 height 11
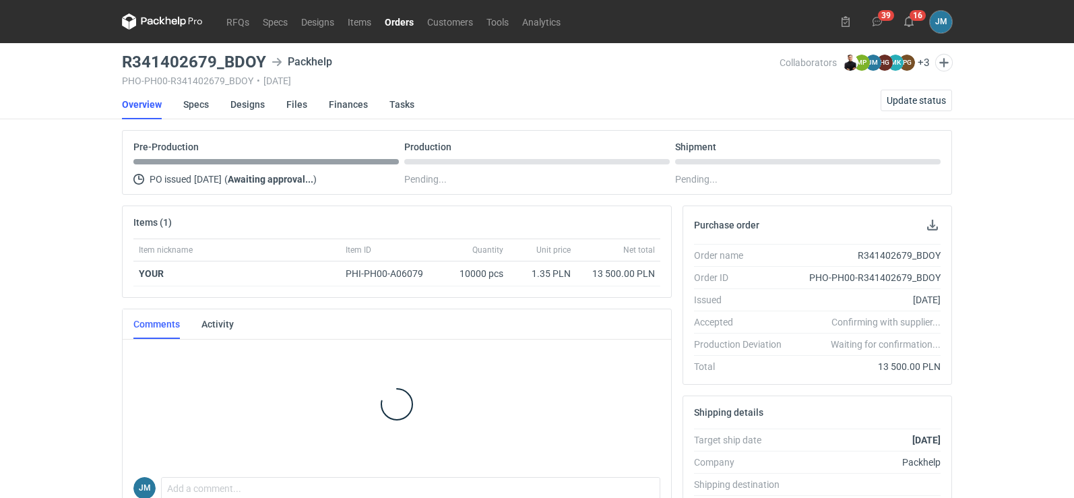
scroll to position [24, 0]
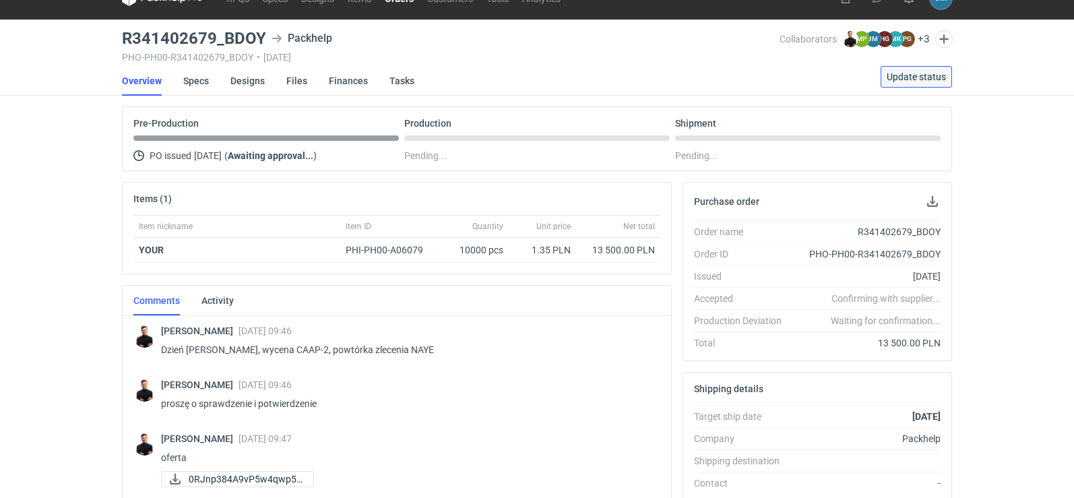
click at [923, 80] on span "Update status" at bounding box center [916, 76] width 59 height 9
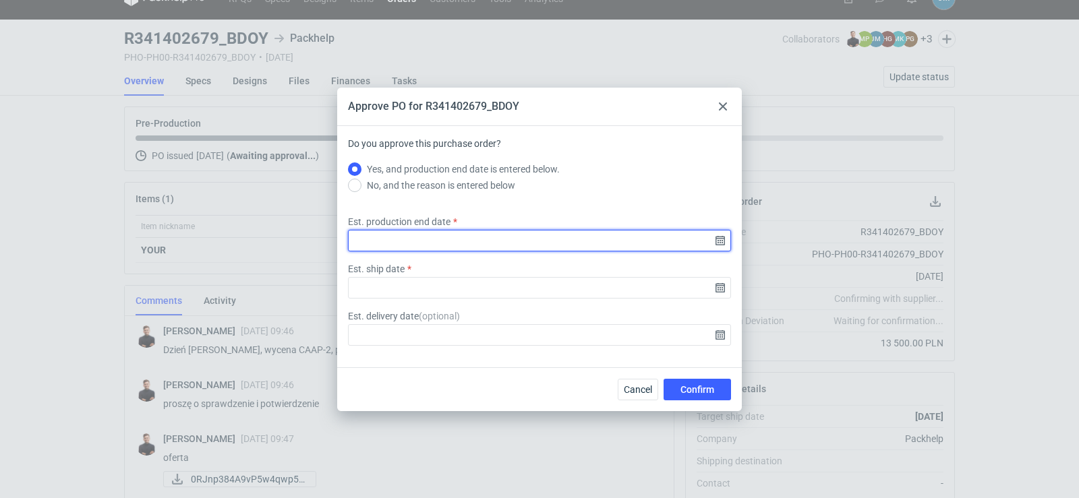
click at [714, 243] on input "Est. production end date" at bounding box center [539, 241] width 383 height 22
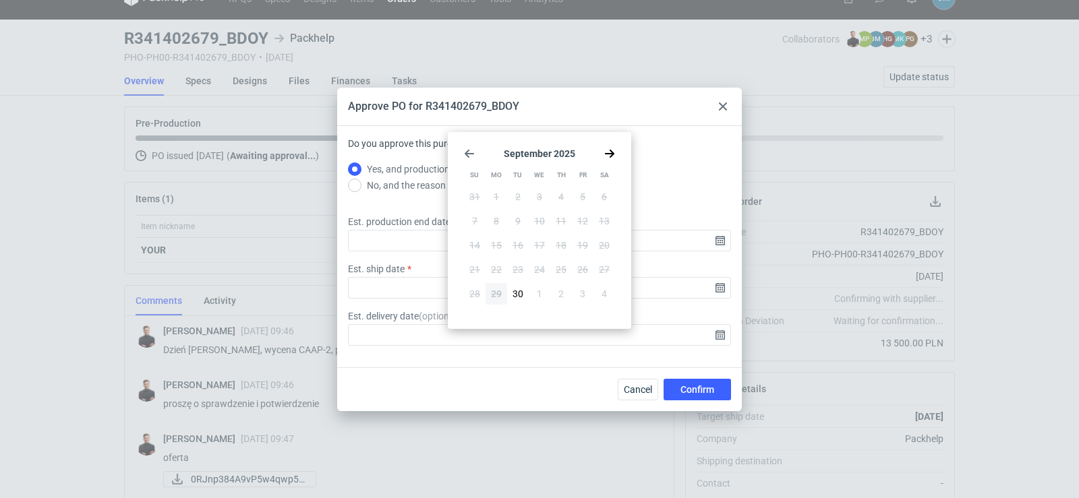
click at [616, 155] on div "September 2025 Su Mo Tu We Th Fr Sa 31 1 2 3 4 5 6 7 8 9 10 11 12 13 14 15 16 1…" at bounding box center [539, 231] width 173 height 186
click at [608, 154] on use "Go forward 1 month" at bounding box center [609, 154] width 9 height 8
click at [585, 246] on span "17" at bounding box center [582, 245] width 11 height 13
type input "2025-10-17"
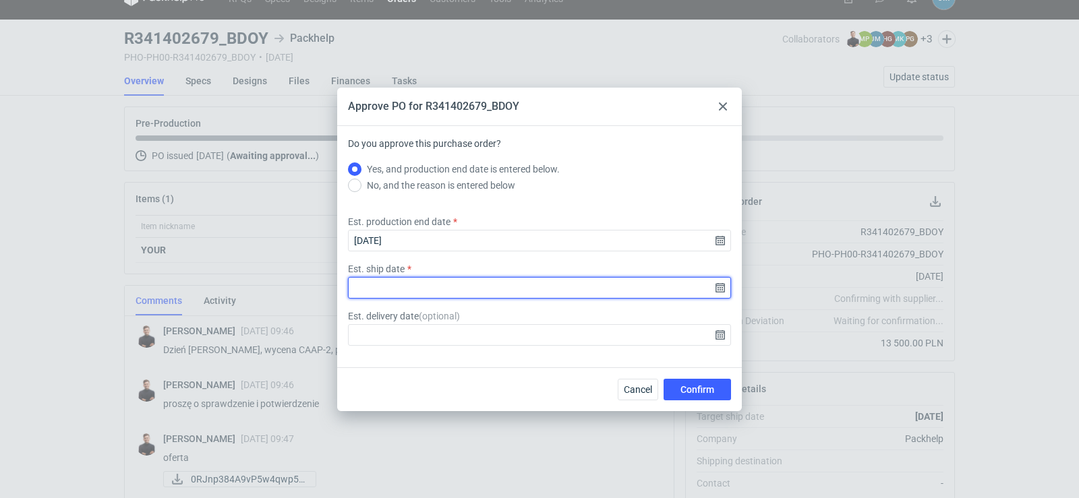
click at [721, 289] on input "Est. ship date" at bounding box center [539, 288] width 383 height 22
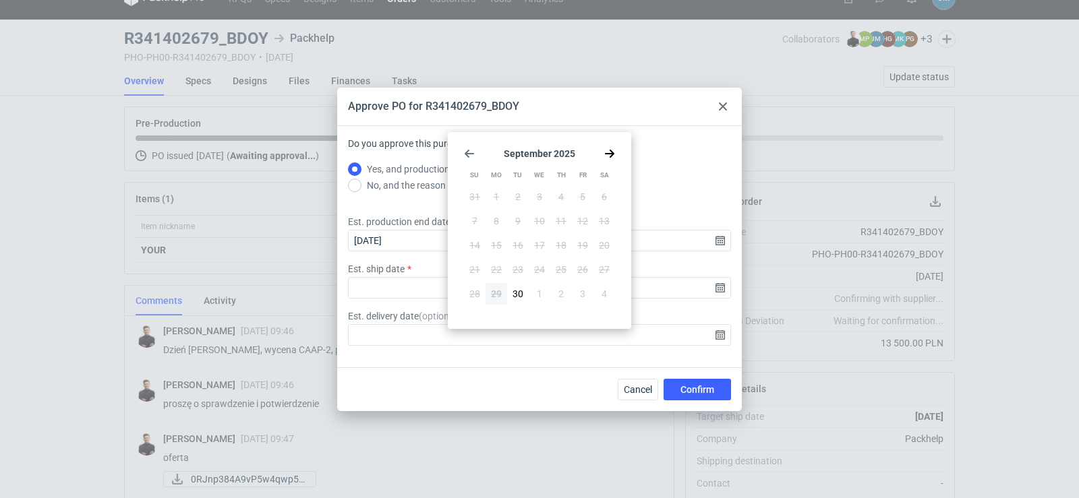
click at [608, 150] on icon "Go forward 1 month" at bounding box center [609, 153] width 11 height 11
click at [505, 268] on button "20" at bounding box center [496, 270] width 22 height 22
type input "2025-10-20"
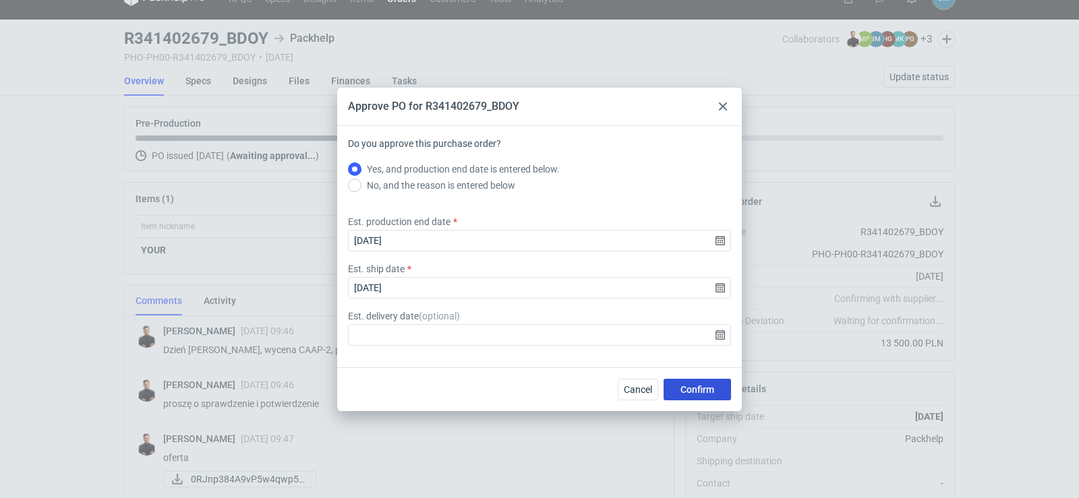
click at [704, 385] on span "Confirm" at bounding box center [697, 389] width 34 height 9
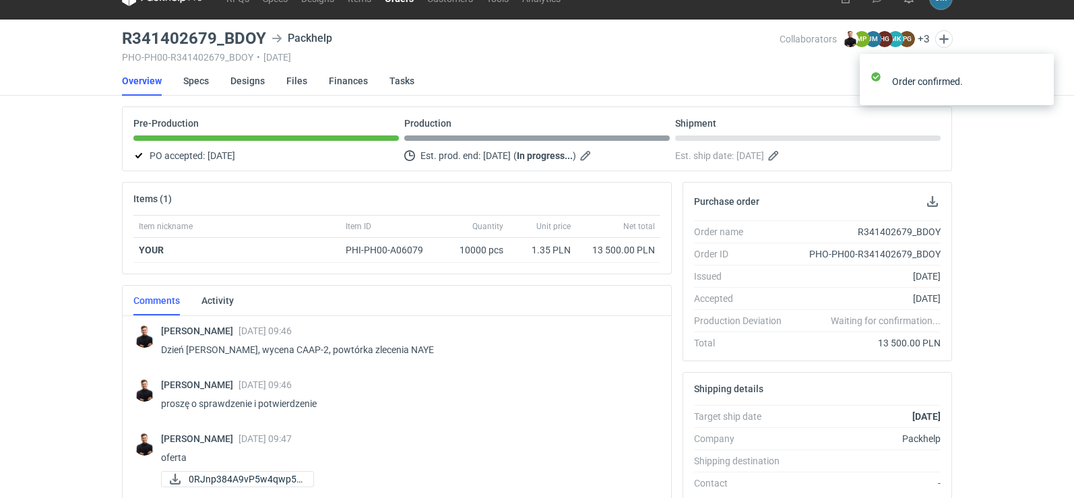
click at [60, 197] on div "RFQs Specs Designs Items Orders Customers Tools Analytics 39 16 JM Joanna Myśla…" at bounding box center [537, 225] width 1074 height 498
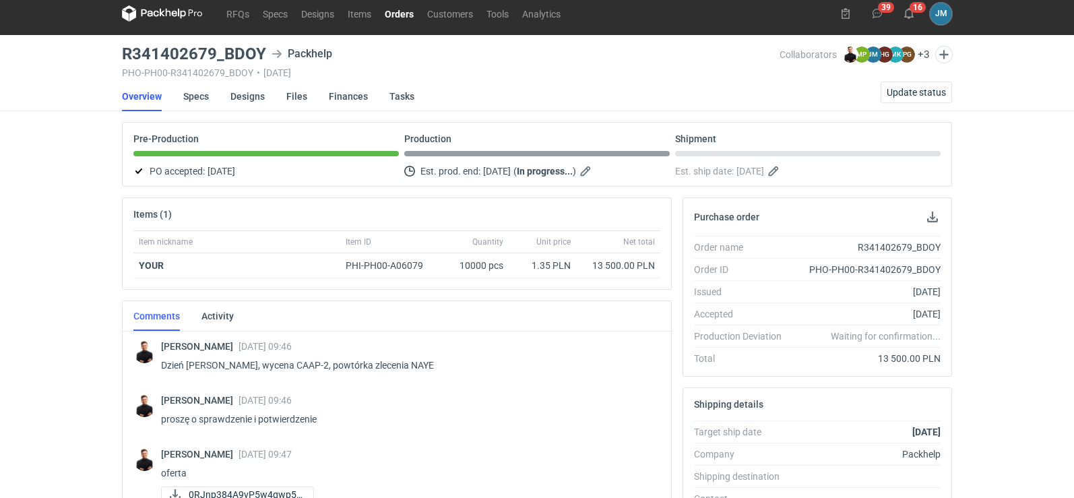
scroll to position [0, 0]
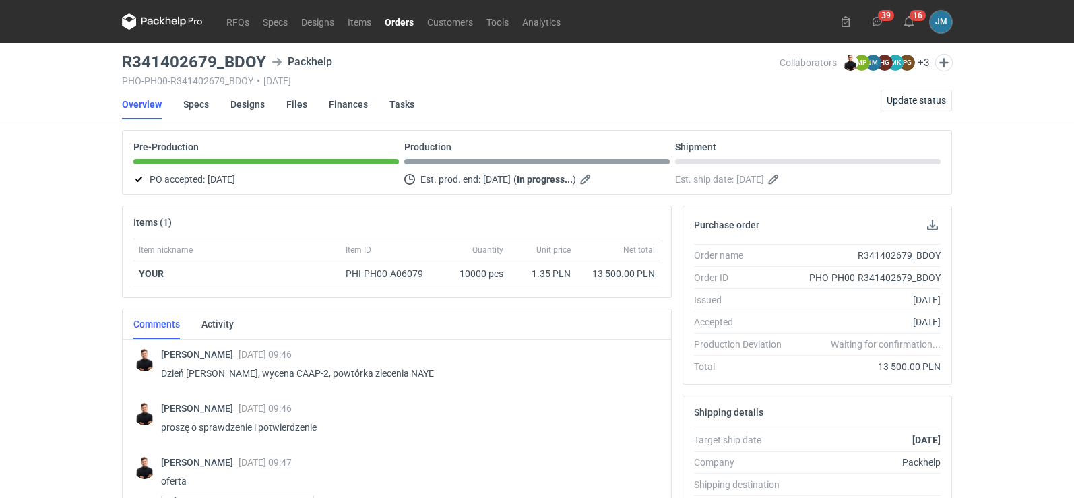
click at [169, 20] on icon at bounding box center [168, 21] width 5 height 8
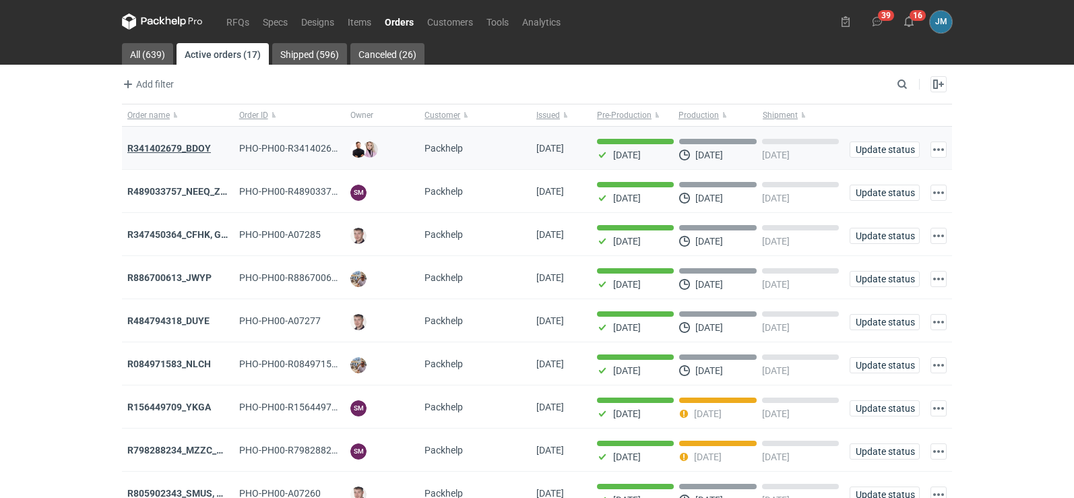
click at [203, 151] on strong "R341402679_BDOY" at bounding box center [169, 148] width 84 height 11
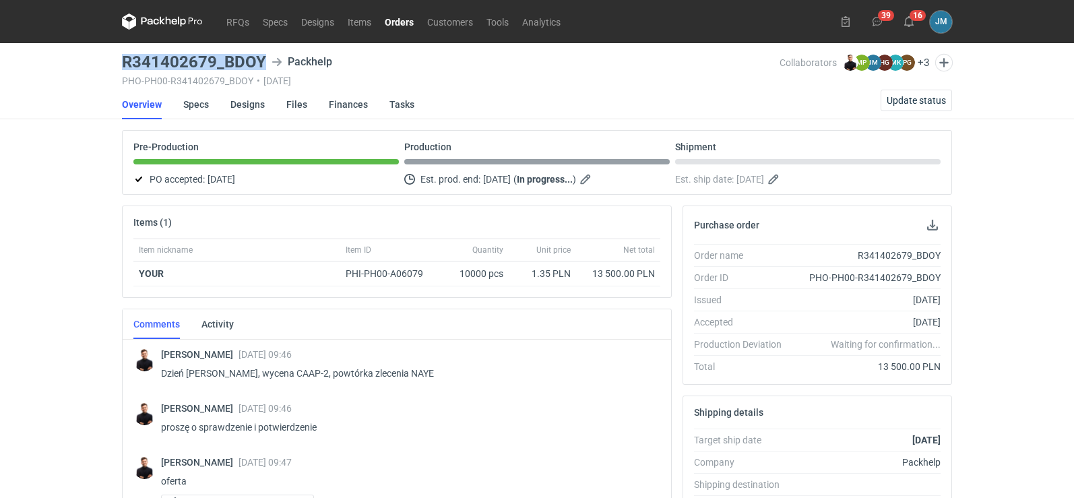
drag, startPoint x: 265, startPoint y: 61, endPoint x: 119, endPoint y: 61, distance: 145.6
click at [119, 61] on main "R341402679_BDOY Packhelp PHO-PH00-R341402679_BDOY • 29/09/2025 Collaborators To…" at bounding box center [537, 454] width 841 height 823
copy h3 "R341402679_BDOY"
drag, startPoint x: 392, startPoint y: 373, endPoint x: 365, endPoint y: 371, distance: 27.1
click at [365, 371] on p "Dzień dobry, wycena CAAP-2, powtórka zlecenia NAYE" at bounding box center [405, 373] width 489 height 16
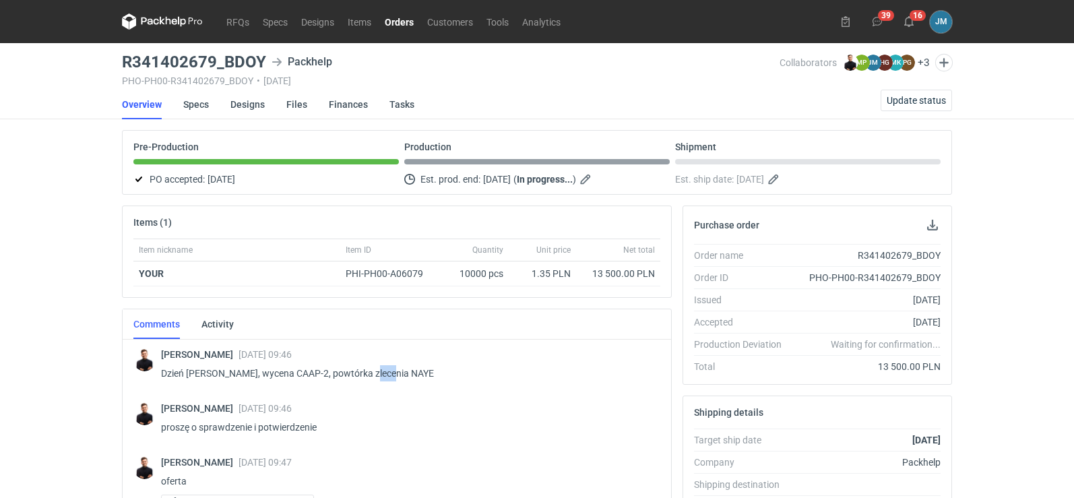
copy p "NAYE"
click at [0, 253] on div "RFQs Specs Designs Items Orders Customers Tools Analytics 39 16 JM Joanna Myśla…" at bounding box center [537, 249] width 1074 height 498
click at [146, 23] on icon at bounding box center [162, 21] width 81 height 16
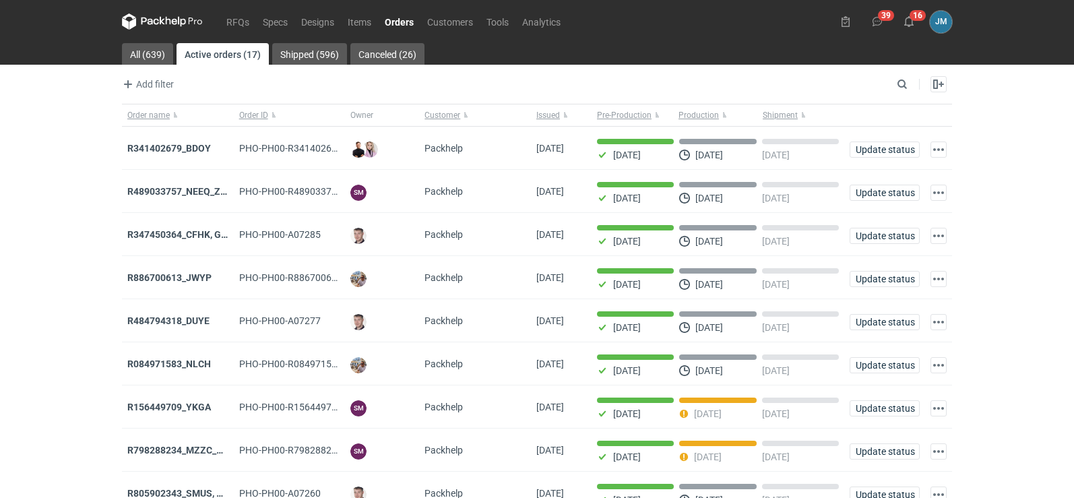
click at [168, 11] on nav "RFQs Specs Designs Items Orders Customers Tools Analytics" at bounding box center [345, 21] width 446 height 43
click at [168, 19] on icon at bounding box center [168, 21] width 5 height 8
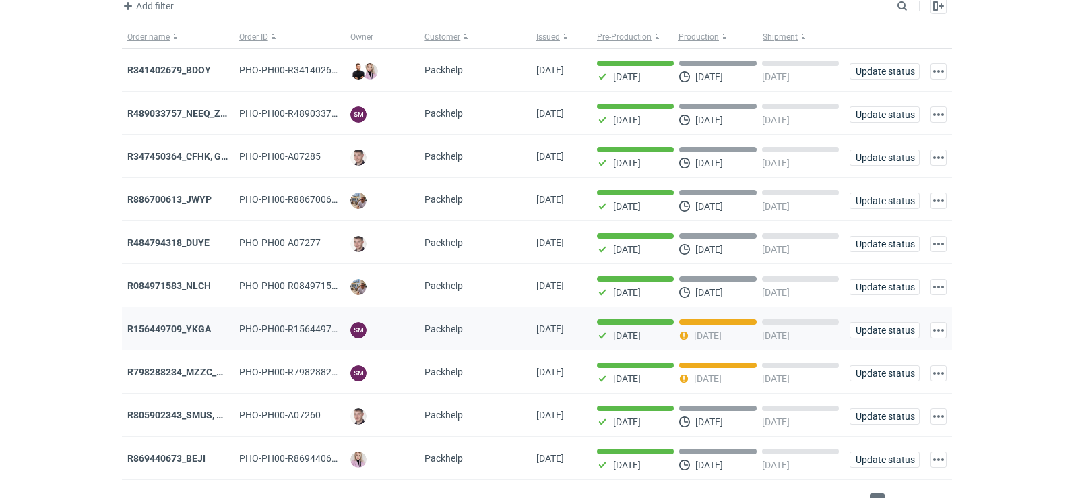
scroll to position [110, 0]
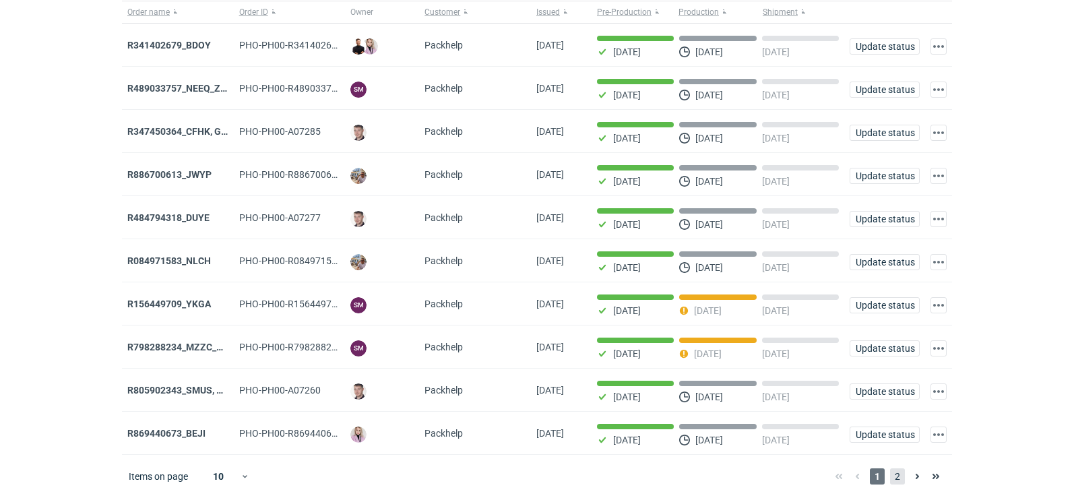
click at [900, 475] on span "2" at bounding box center [897, 476] width 15 height 16
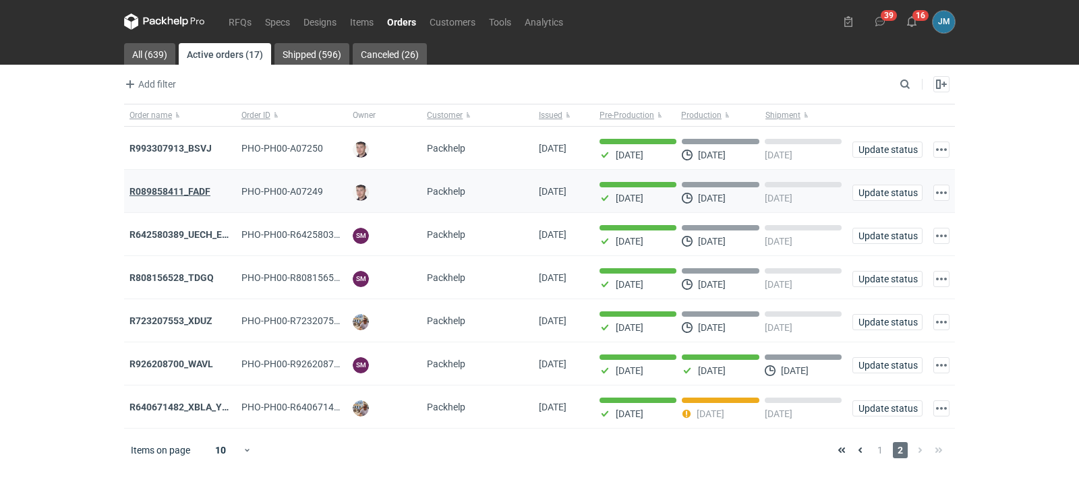
click at [152, 190] on strong "R089858411_FADF" at bounding box center [169, 191] width 81 height 11
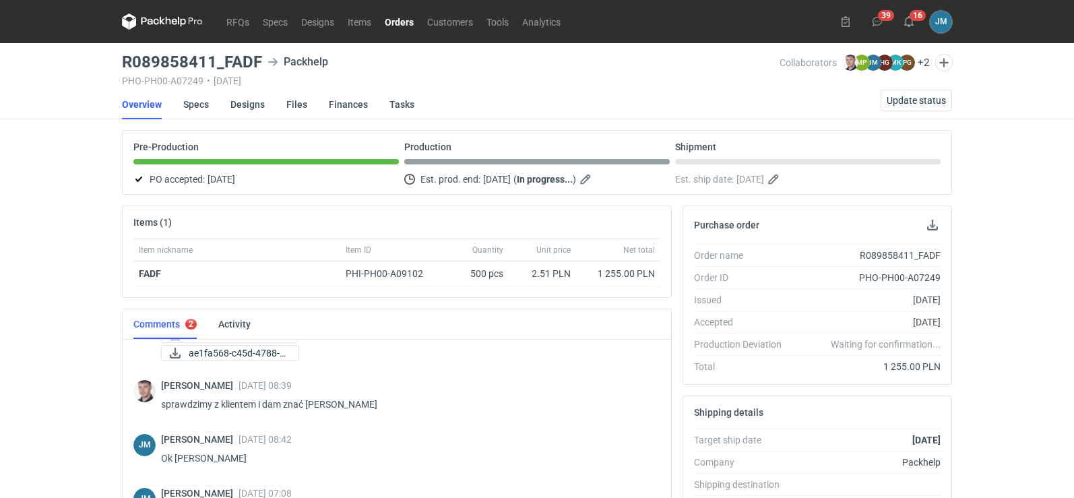
scroll to position [328, 0]
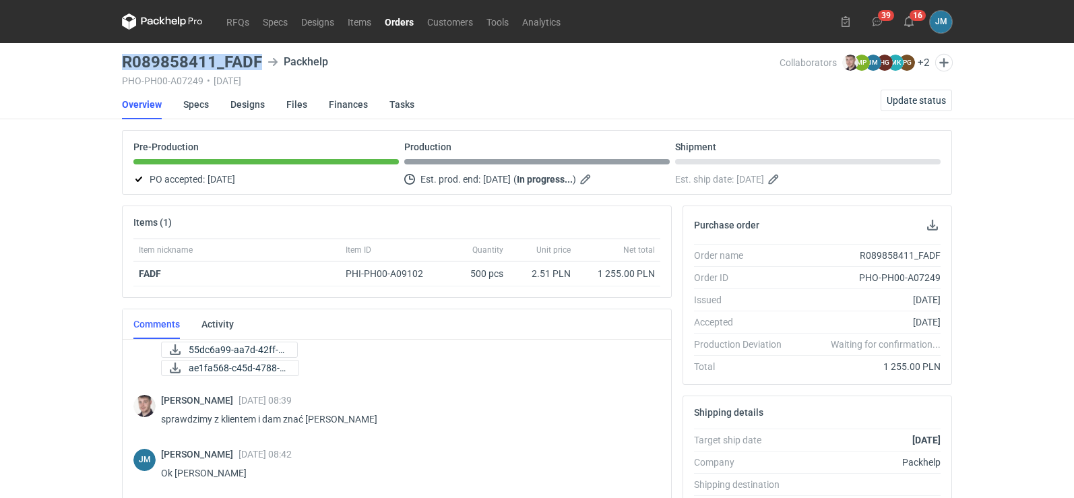
drag, startPoint x: 262, startPoint y: 56, endPoint x: 120, endPoint y: 59, distance: 141.6
click at [120, 59] on main "R089858411_FADF Packhelp PHO-PH00-A07249 • 18/09/2025 Collaborators Maciej Siko…" at bounding box center [537, 454] width 841 height 823
copy h3 "R089858411_FADF"
click at [176, 21] on icon at bounding box center [174, 22] width 5 height 6
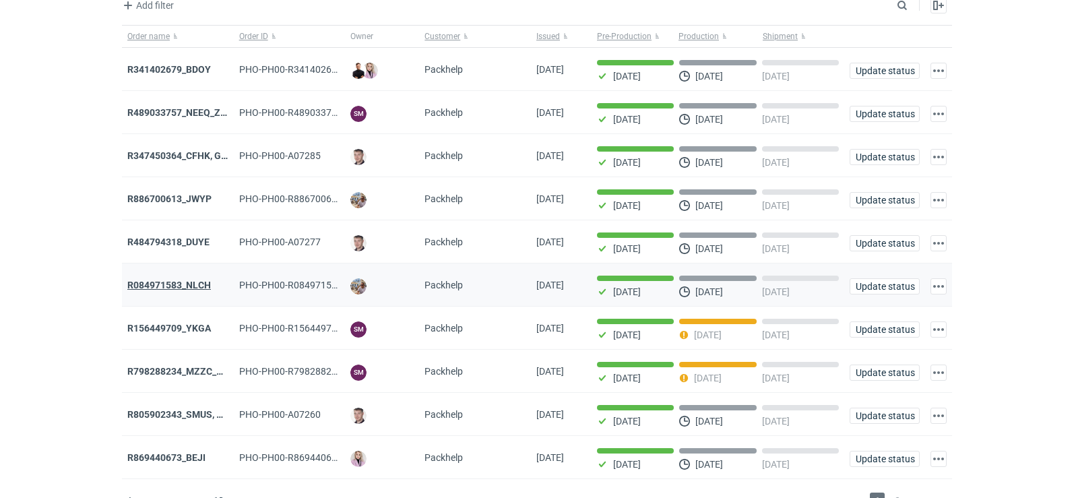
scroll to position [110, 0]
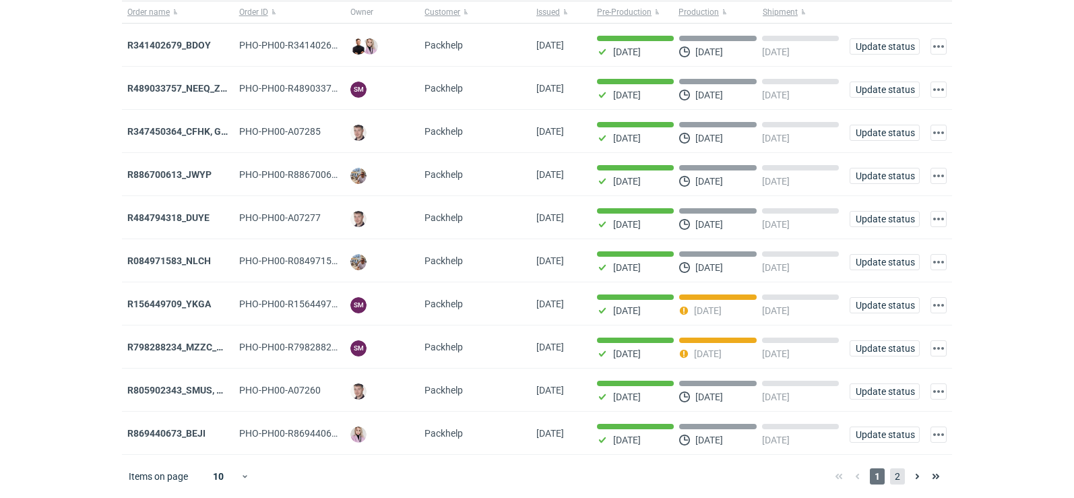
click at [899, 478] on span "2" at bounding box center [897, 476] width 15 height 16
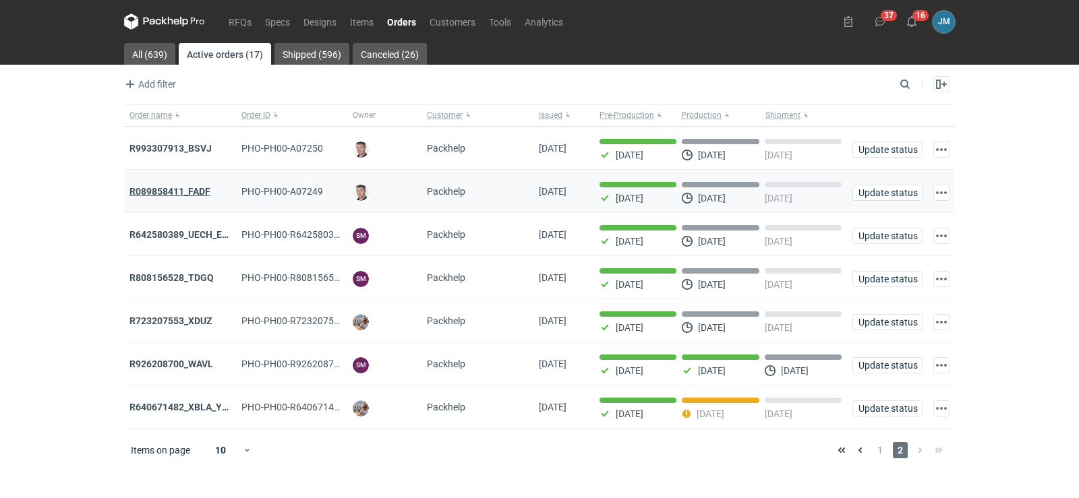
click at [150, 193] on strong "R089858411_FADF" at bounding box center [169, 191] width 81 height 11
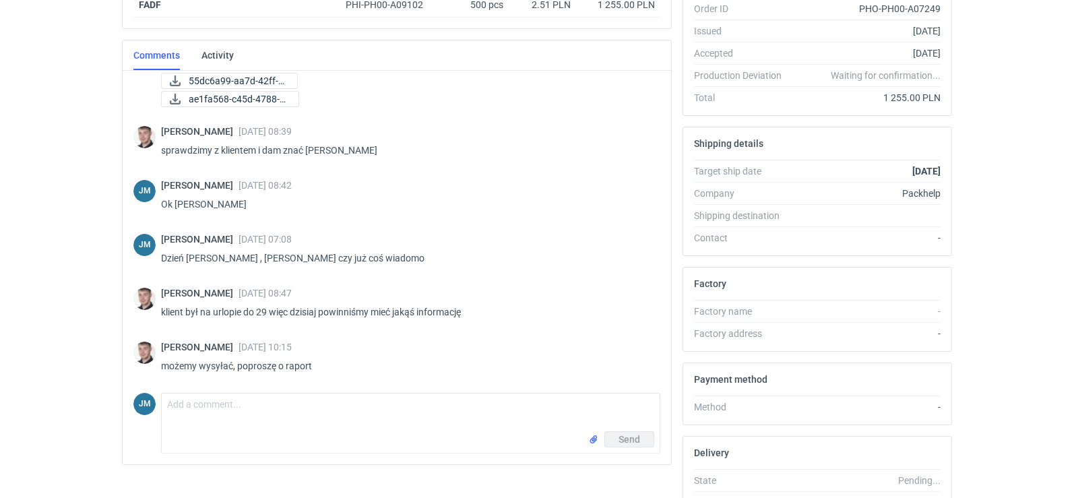
scroll to position [270, 0]
click at [191, 410] on textarea "Comment message" at bounding box center [411, 412] width 498 height 38
paste textarea "• Final palletization 1.paczki 2.5 paczek 3. 85x78 4.100 szt 5. 18 6. 21 kg"
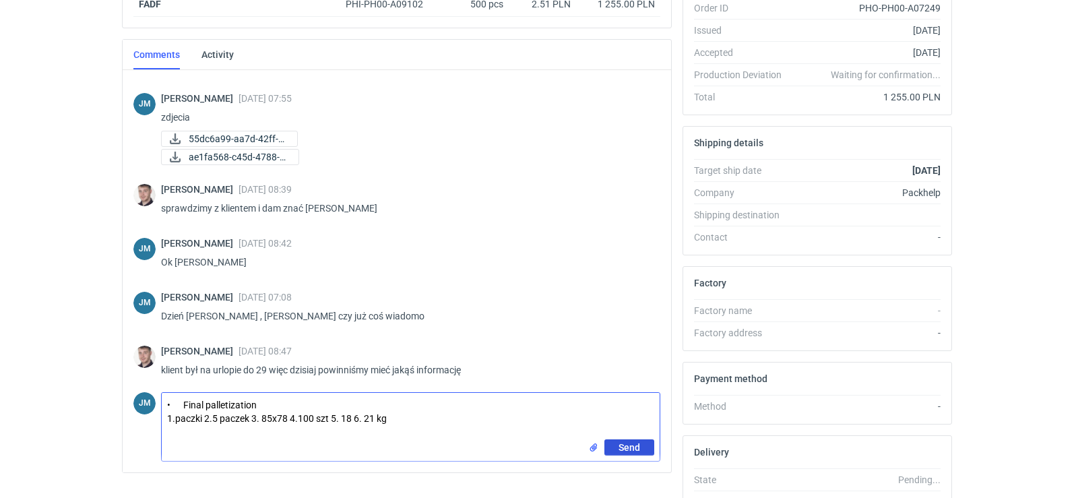
type textarea "• Final palletization 1.paczki 2.5 paczek 3. 85x78 4.100 szt 5. 18 6. 21 kg"
click at [631, 444] on span "Send" at bounding box center [630, 447] width 22 height 9
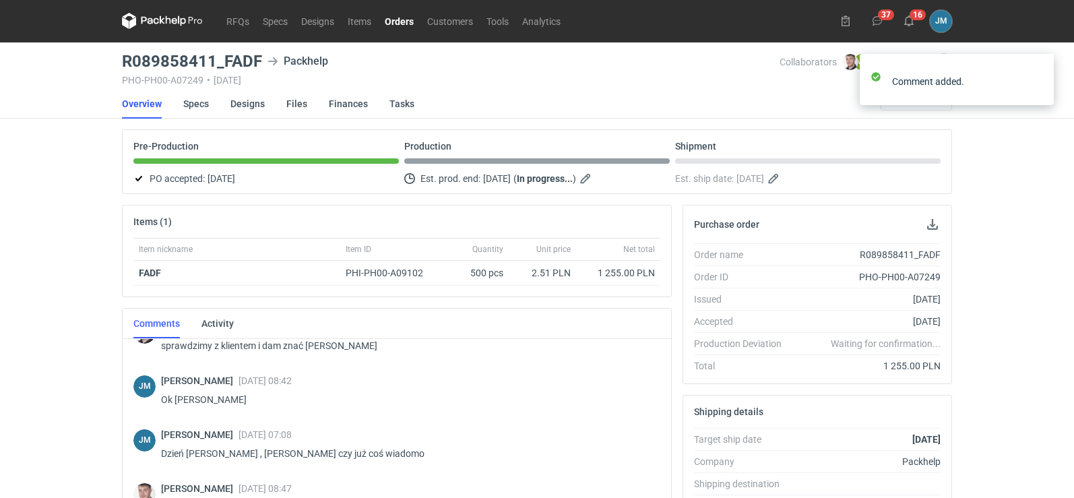
scroll to position [404, 0]
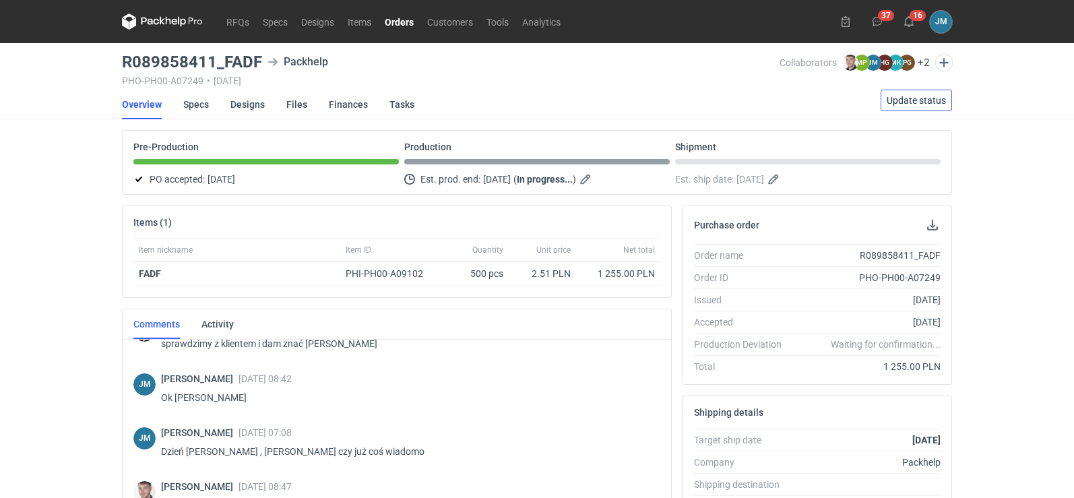
click at [912, 92] on button "Update status" at bounding box center [916, 101] width 71 height 22
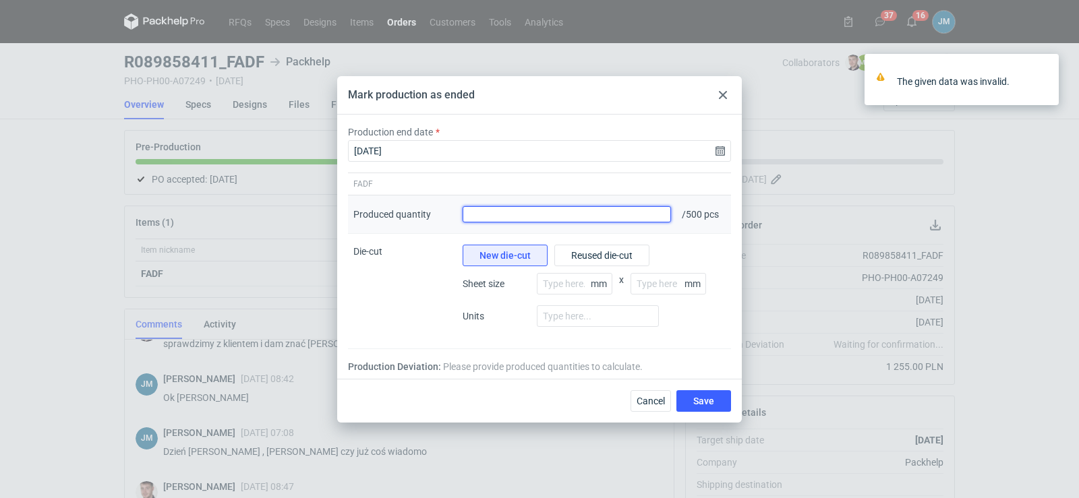
click at [626, 218] on input "Produced quantity" at bounding box center [566, 214] width 208 height 16
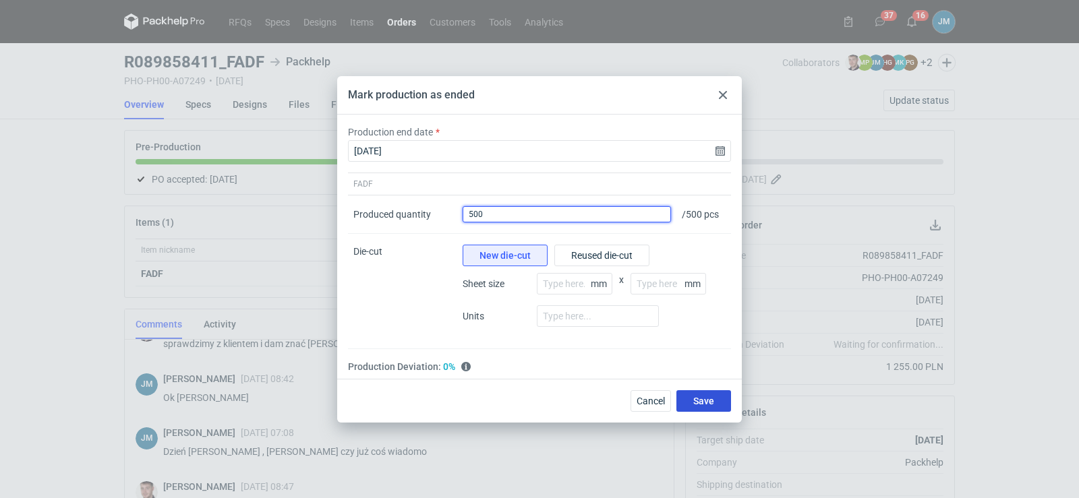
type input "500"
click at [706, 408] on button "Save" at bounding box center [703, 401] width 55 height 22
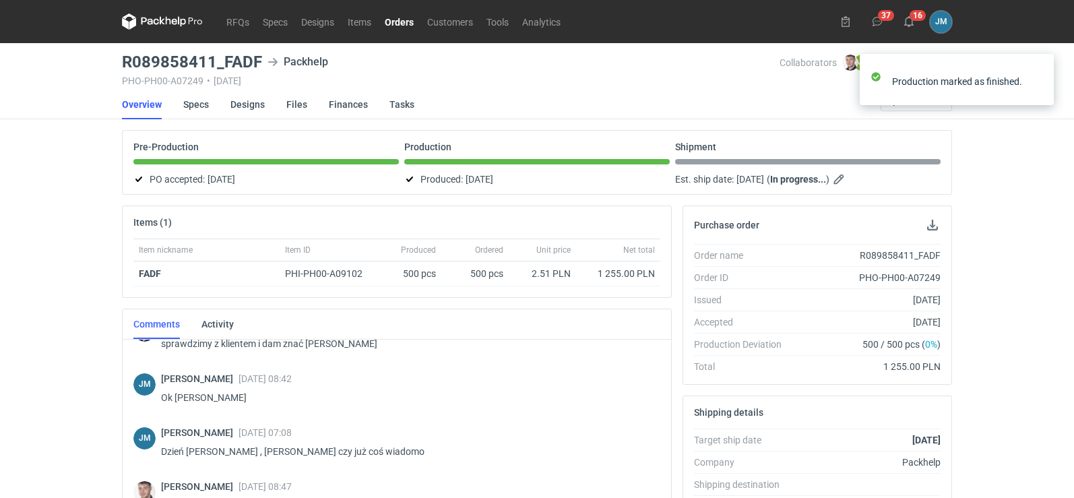
click at [148, 22] on icon at bounding box center [151, 21] width 18 height 7
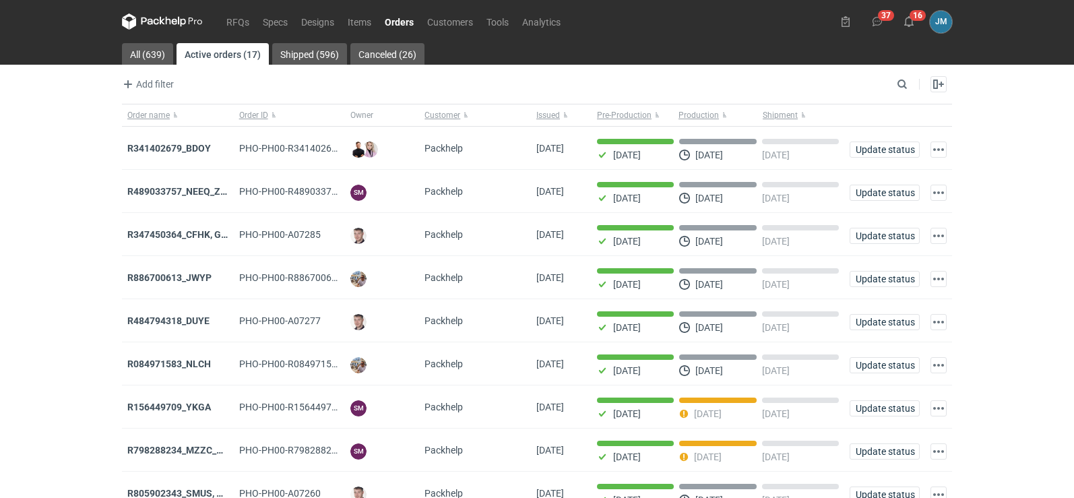
click at [180, 20] on icon at bounding box center [162, 21] width 81 height 16
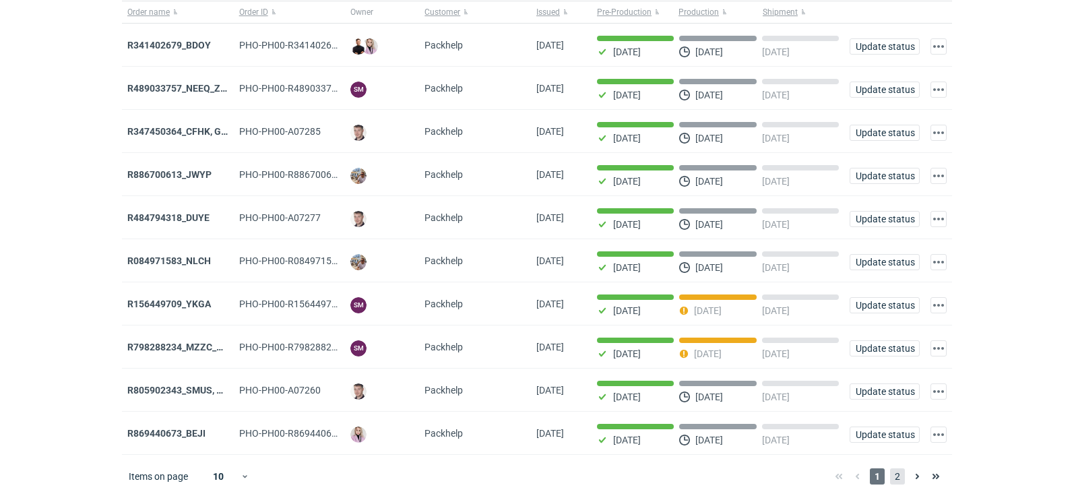
click at [903, 476] on span "2" at bounding box center [897, 476] width 15 height 16
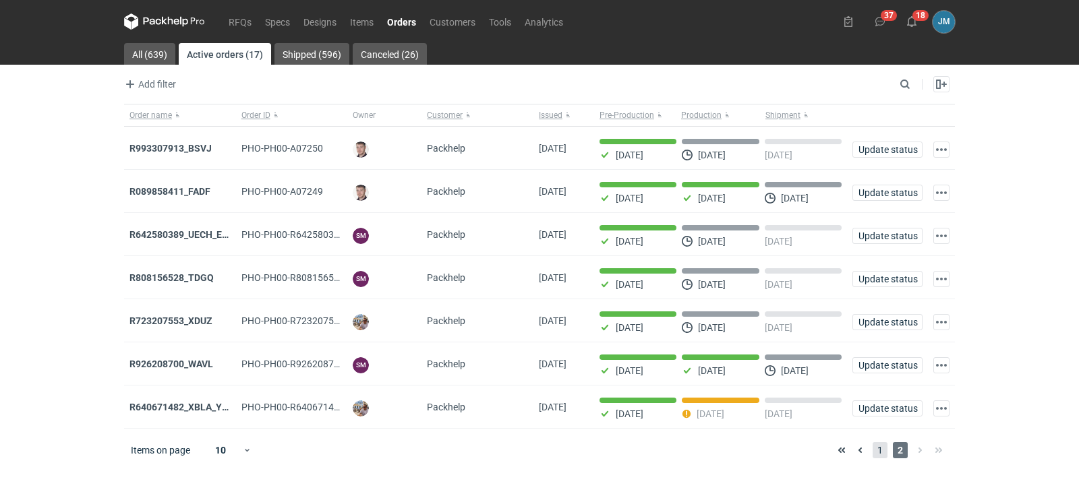
click at [876, 455] on span "1" at bounding box center [879, 450] width 15 height 16
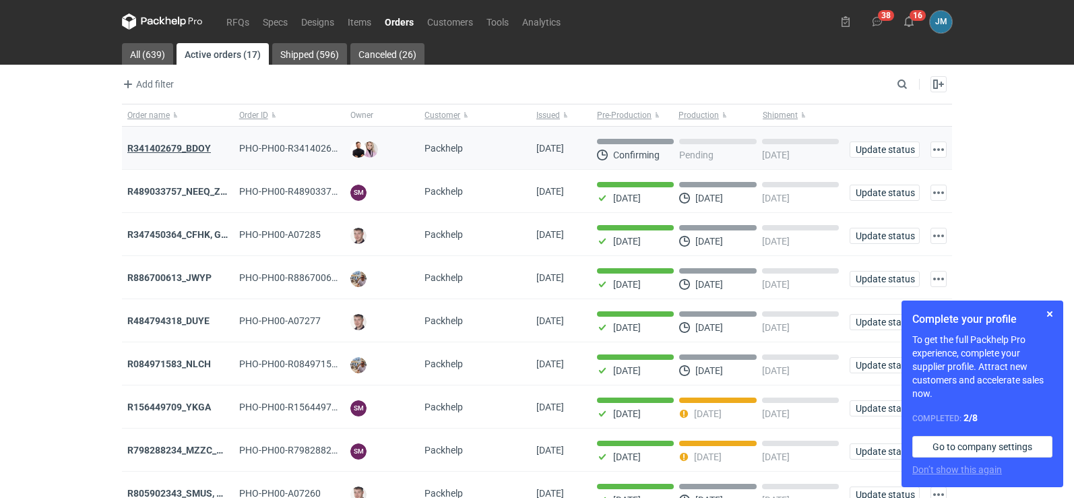
click at [184, 149] on strong "R341402679_BDOY" at bounding box center [169, 148] width 84 height 11
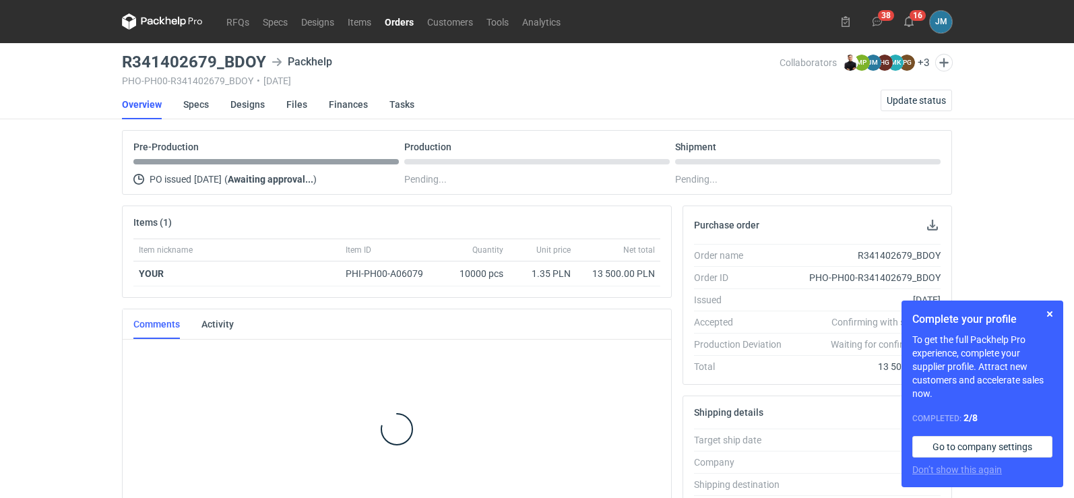
scroll to position [24, 0]
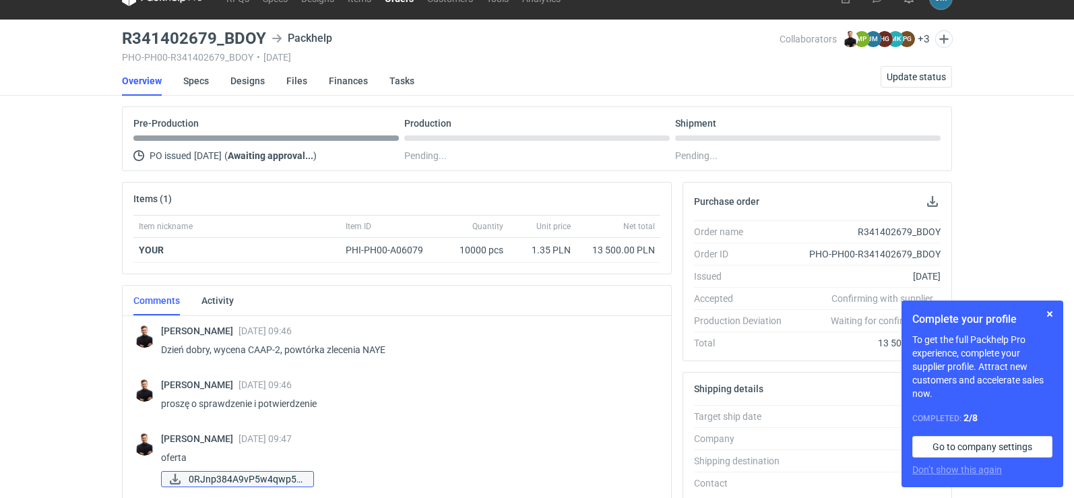
click at [199, 472] on span "0RJnp384A9vP5w4qwp5f..." at bounding box center [246, 479] width 114 height 15
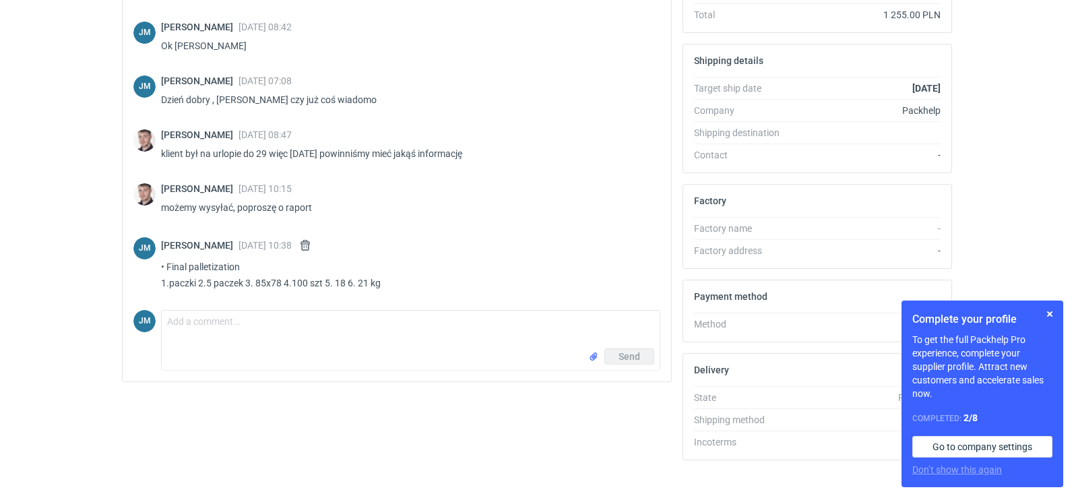
scroll to position [368, 0]
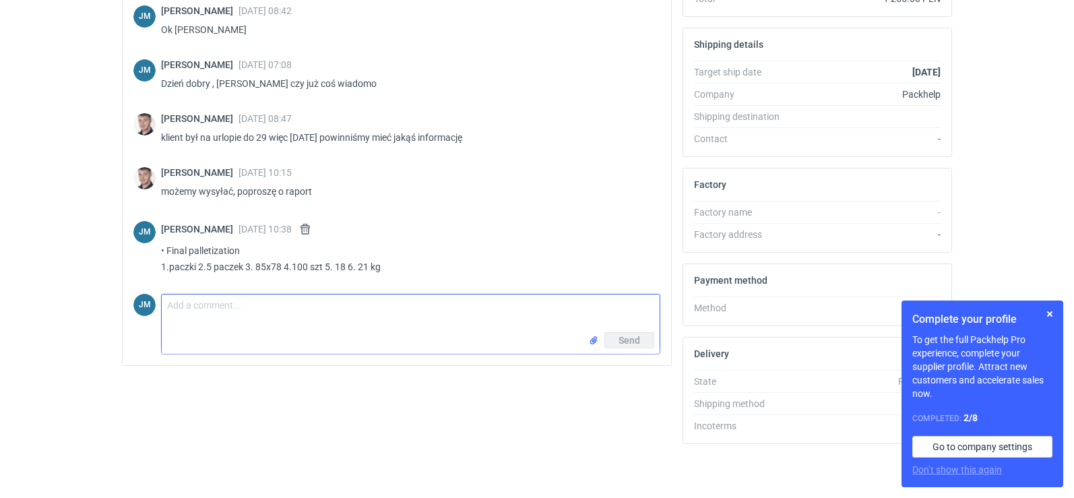
click at [190, 325] on textarea "Comment message" at bounding box center [411, 314] width 498 height 38
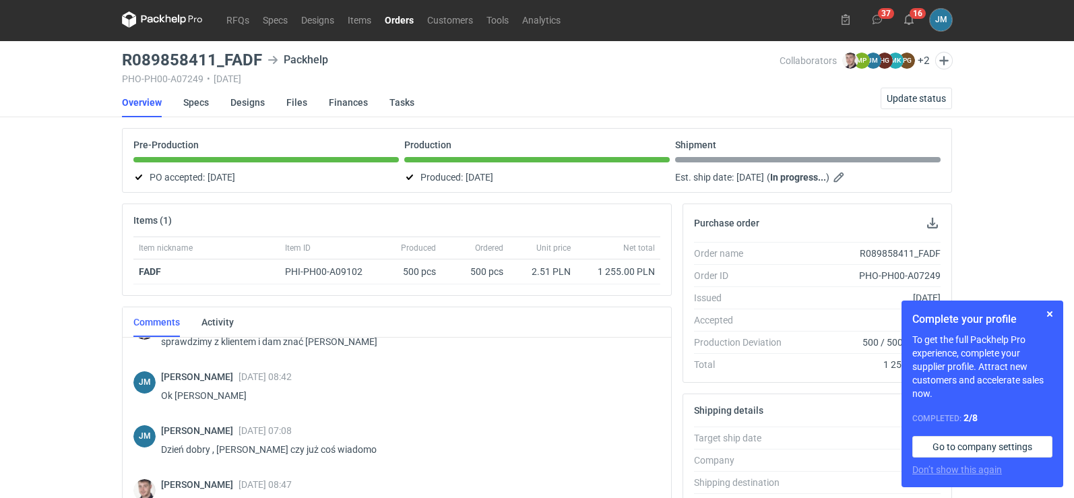
scroll to position [0, 0]
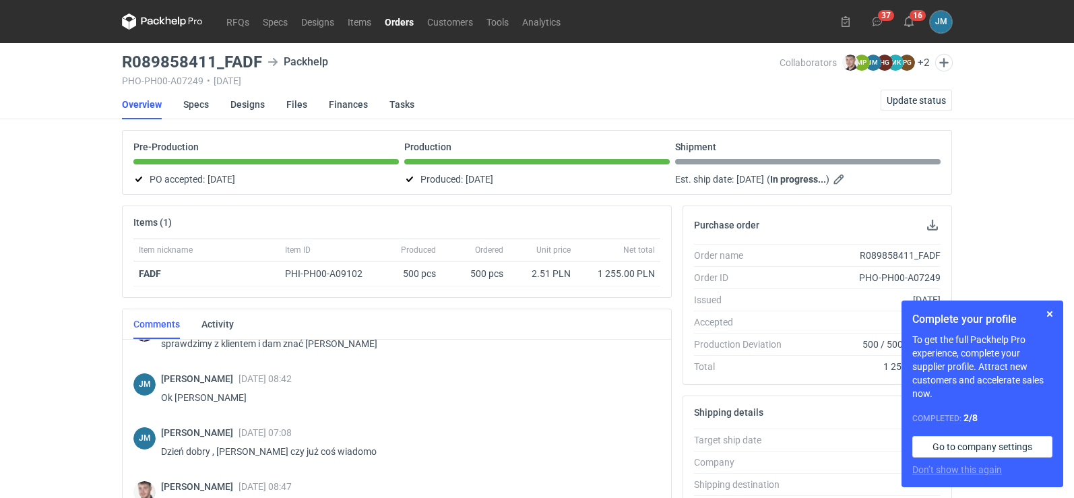
click at [169, 20] on icon at bounding box center [168, 21] width 5 height 8
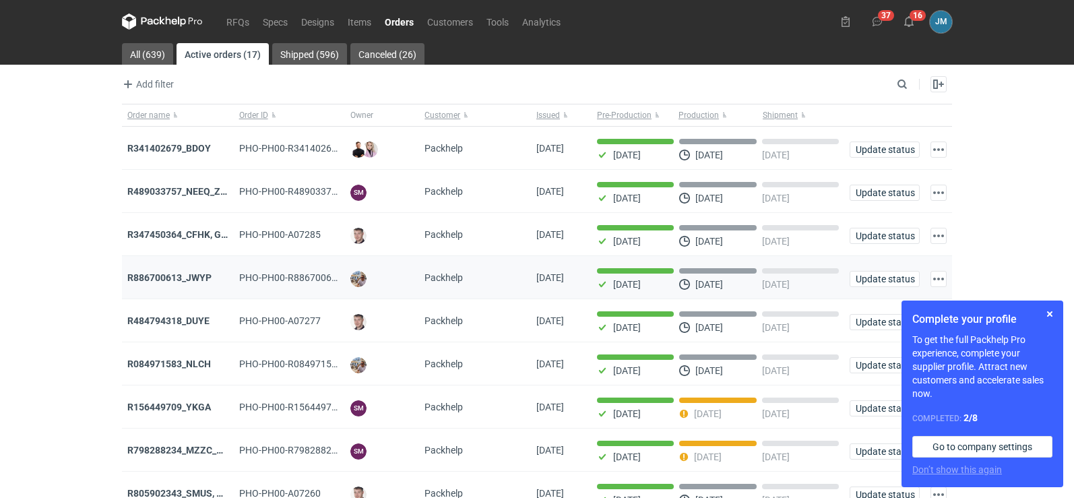
scroll to position [110, 0]
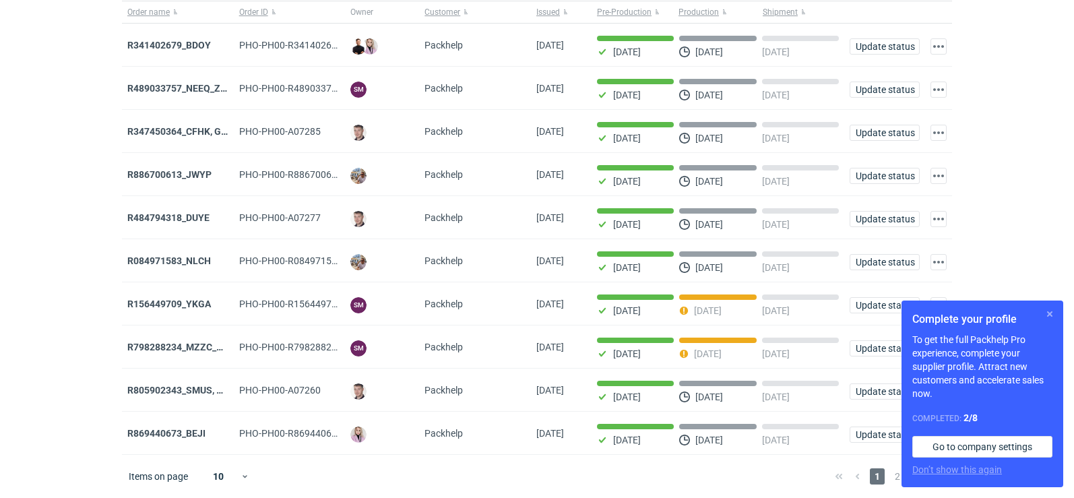
click at [1044, 314] on button "button" at bounding box center [1050, 314] width 16 height 16
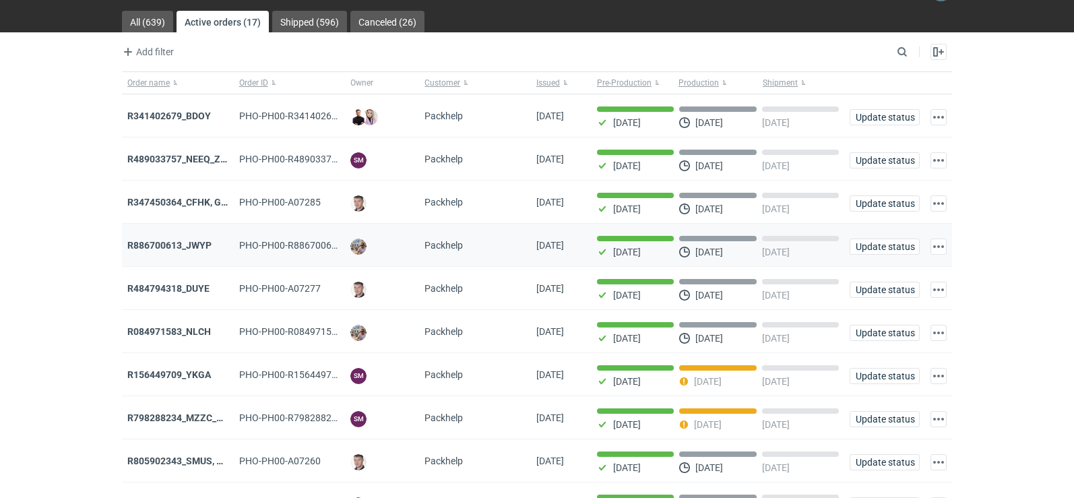
scroll to position [0, 0]
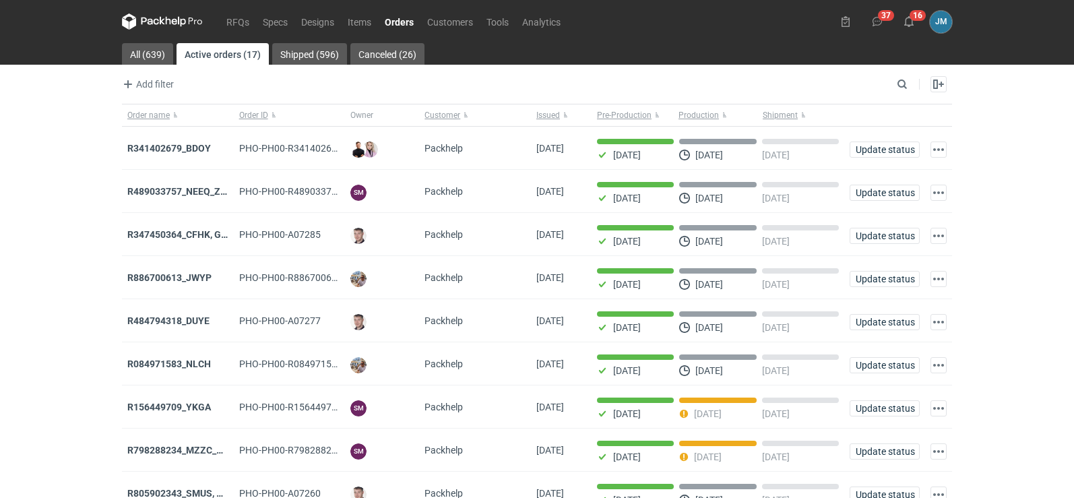
click at [150, 14] on icon at bounding box center [162, 21] width 81 height 16
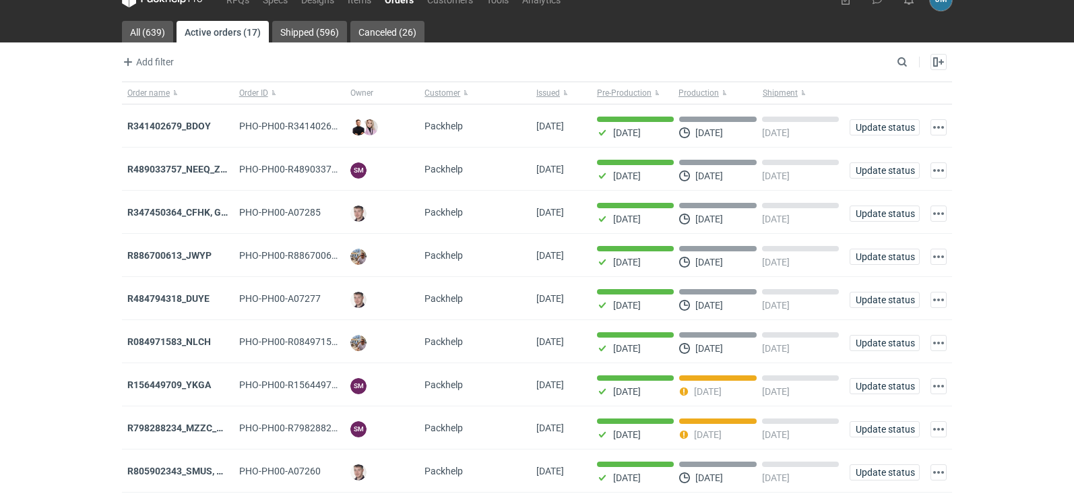
scroll to position [110, 0]
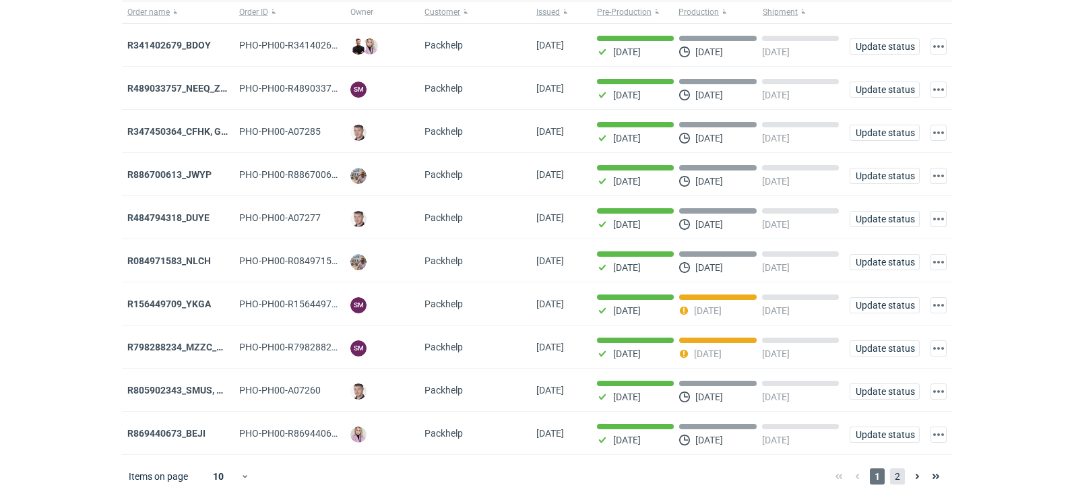
click at [892, 474] on span "2" at bounding box center [897, 476] width 15 height 16
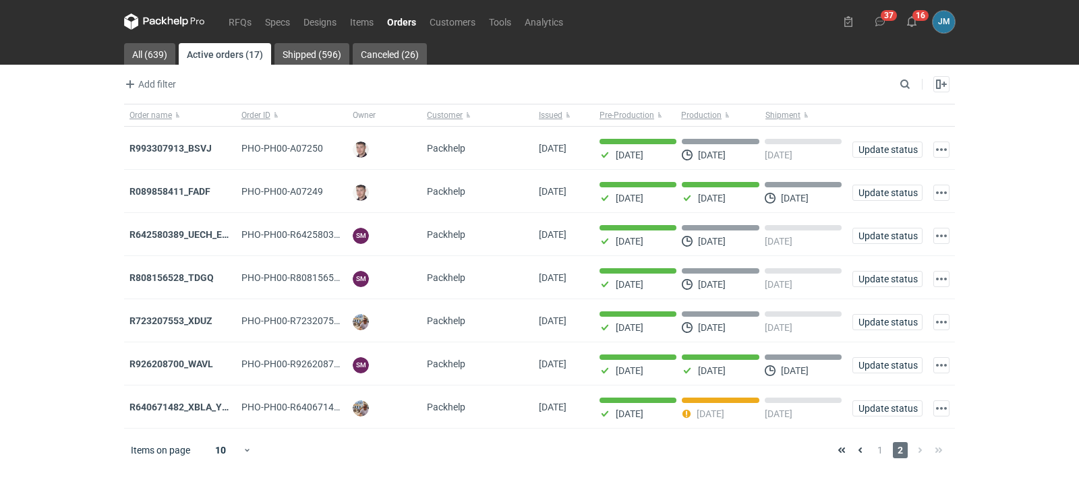
click at [173, 20] on icon at bounding box center [164, 21] width 81 height 16
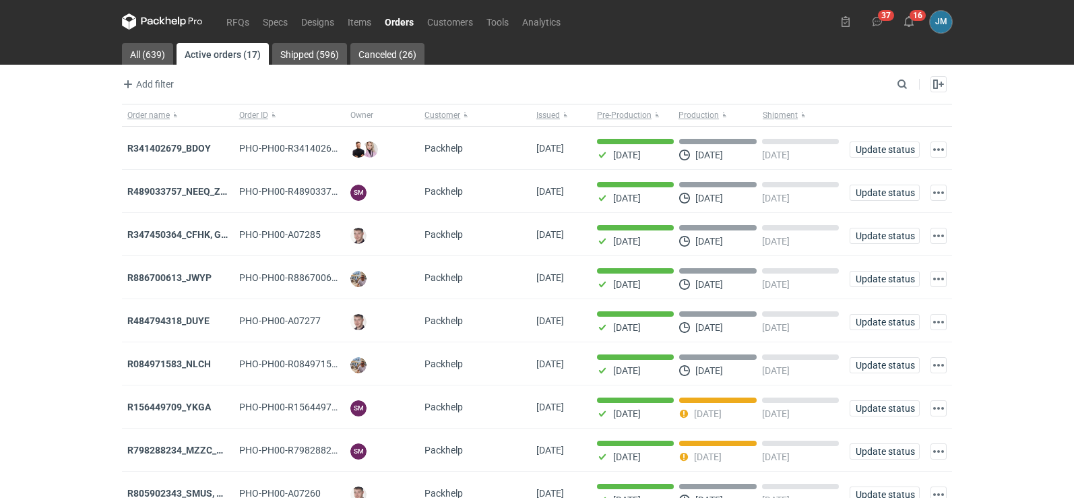
click at [150, 20] on icon at bounding box center [162, 21] width 81 height 16
click at [165, 34] on nav "RFQs Specs Designs Items Orders Customers Tools Analytics" at bounding box center [345, 21] width 446 height 43
click at [164, 32] on nav "RFQs Specs Designs Items Orders Customers Tools Analytics" at bounding box center [345, 21] width 446 height 43
click at [162, 28] on icon at bounding box center [162, 21] width 81 height 16
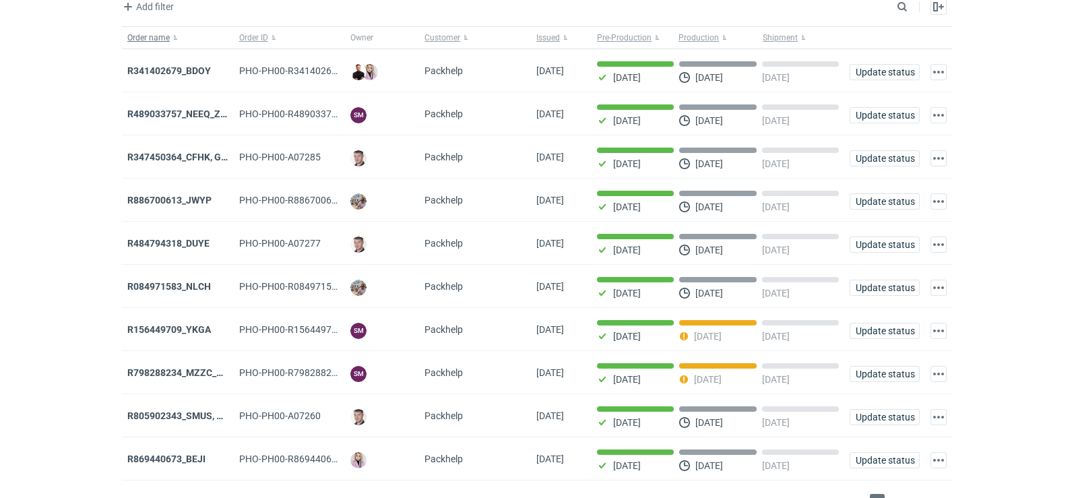
scroll to position [110, 0]
